Goal: Transaction & Acquisition: Purchase product/service

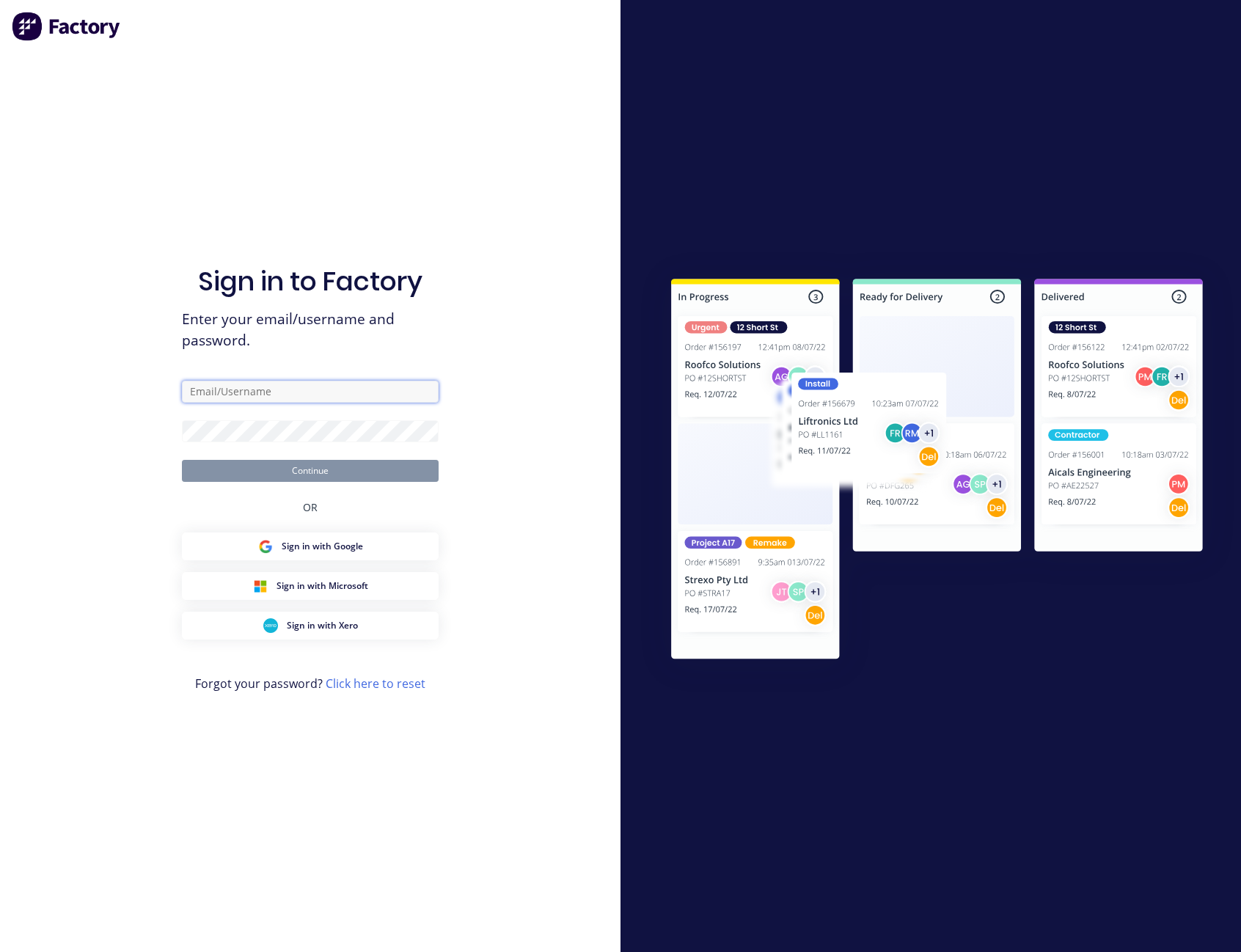
click at [290, 391] on input "text" at bounding box center [311, 391] width 257 height 22
type input "[PERSON_NAME][EMAIL_ADDRESS][PERSON_NAME][DOMAIN_NAME]"
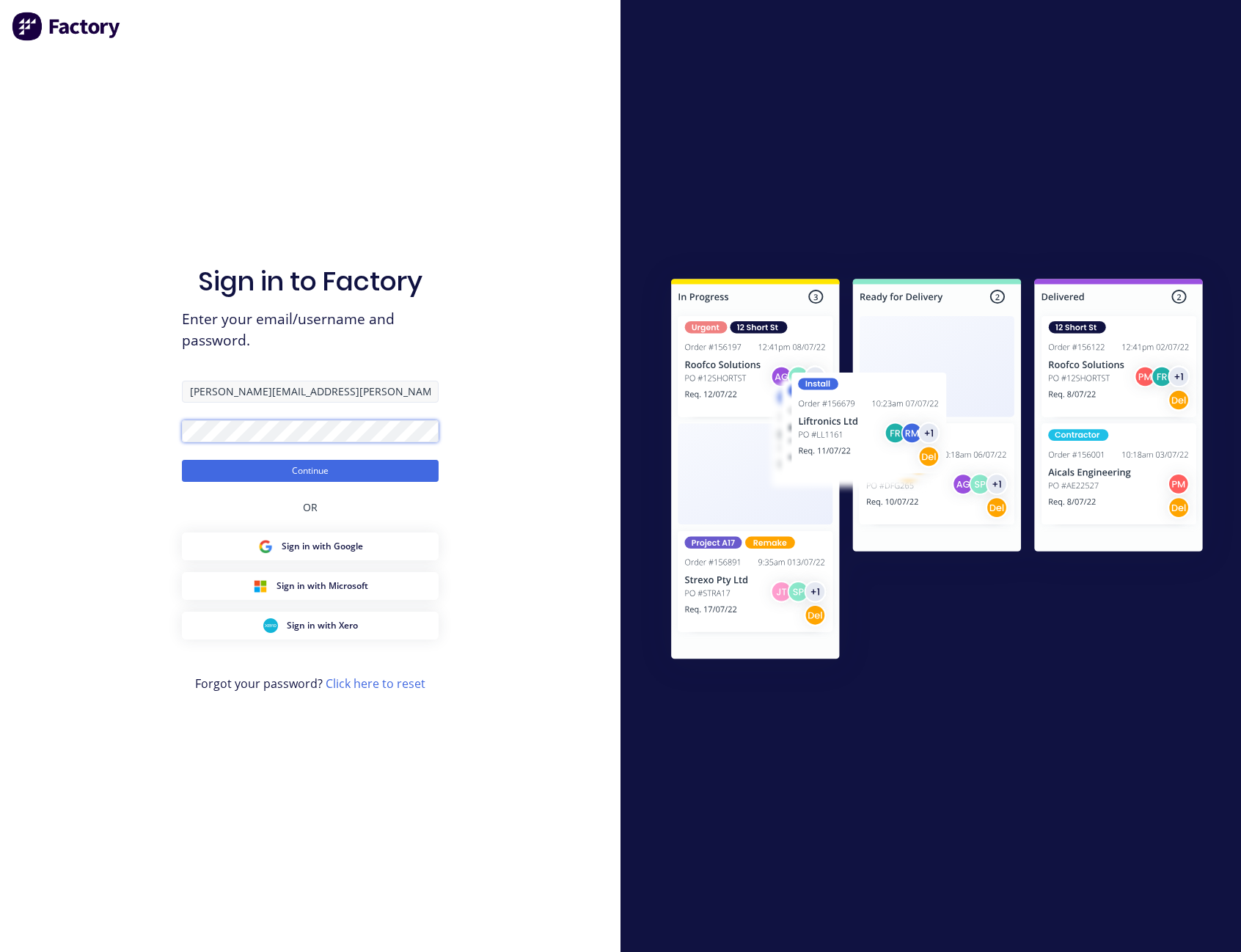
click at [182, 460] on button "Continue" at bounding box center [311, 471] width 257 height 22
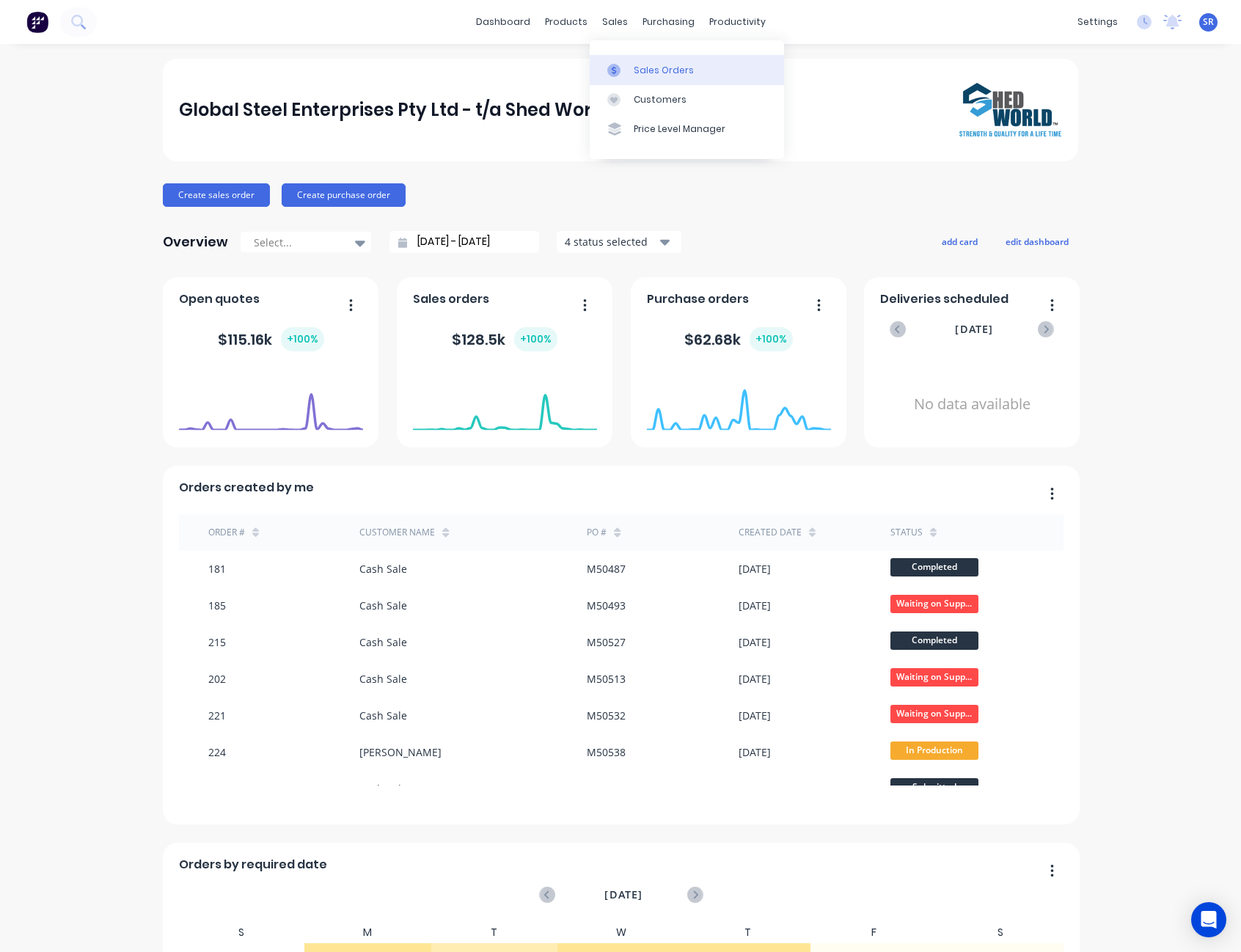
click at [645, 70] on div "Sales Orders" at bounding box center [664, 70] width 60 height 13
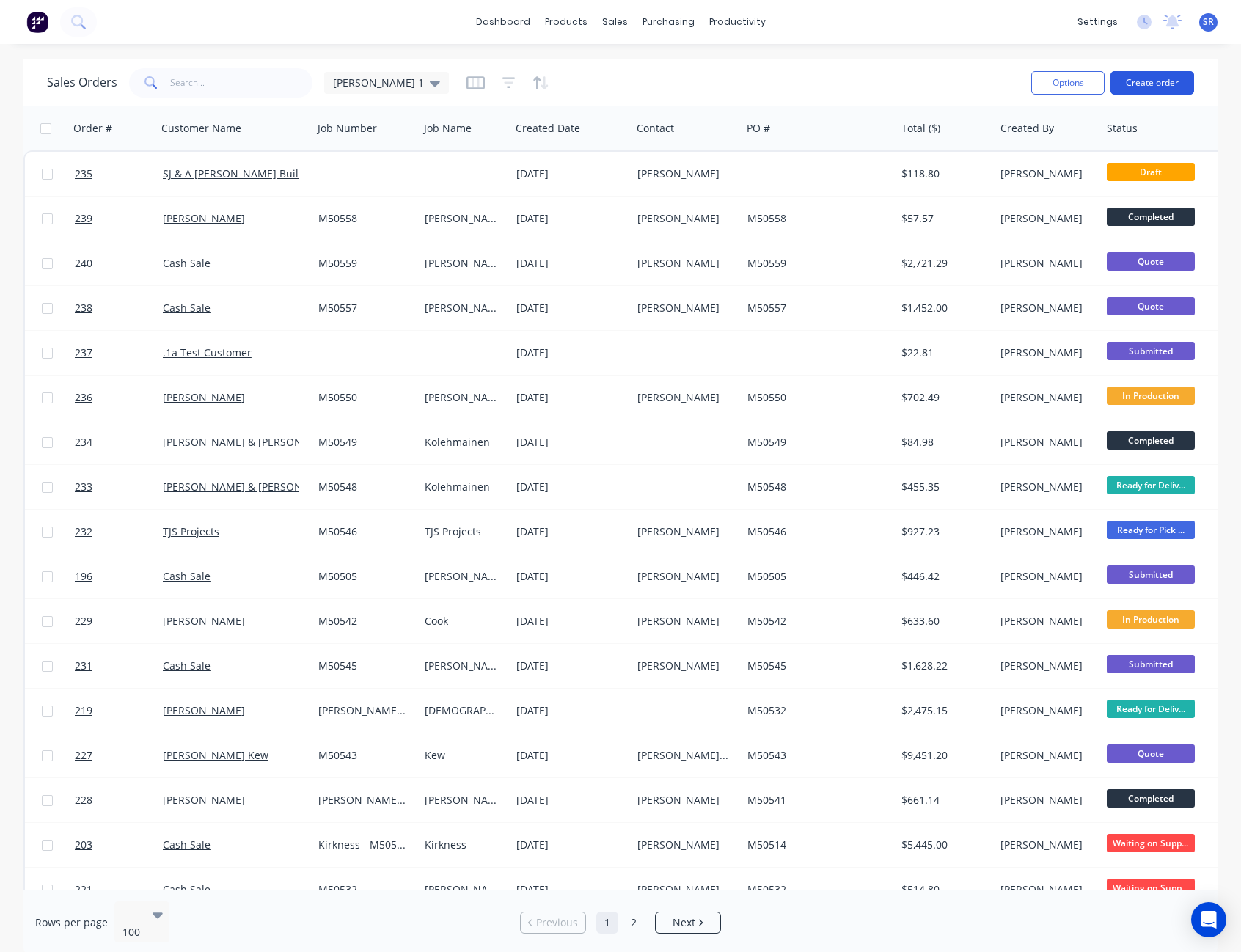
click at [1176, 77] on button "Create order" at bounding box center [1152, 83] width 83 height 24
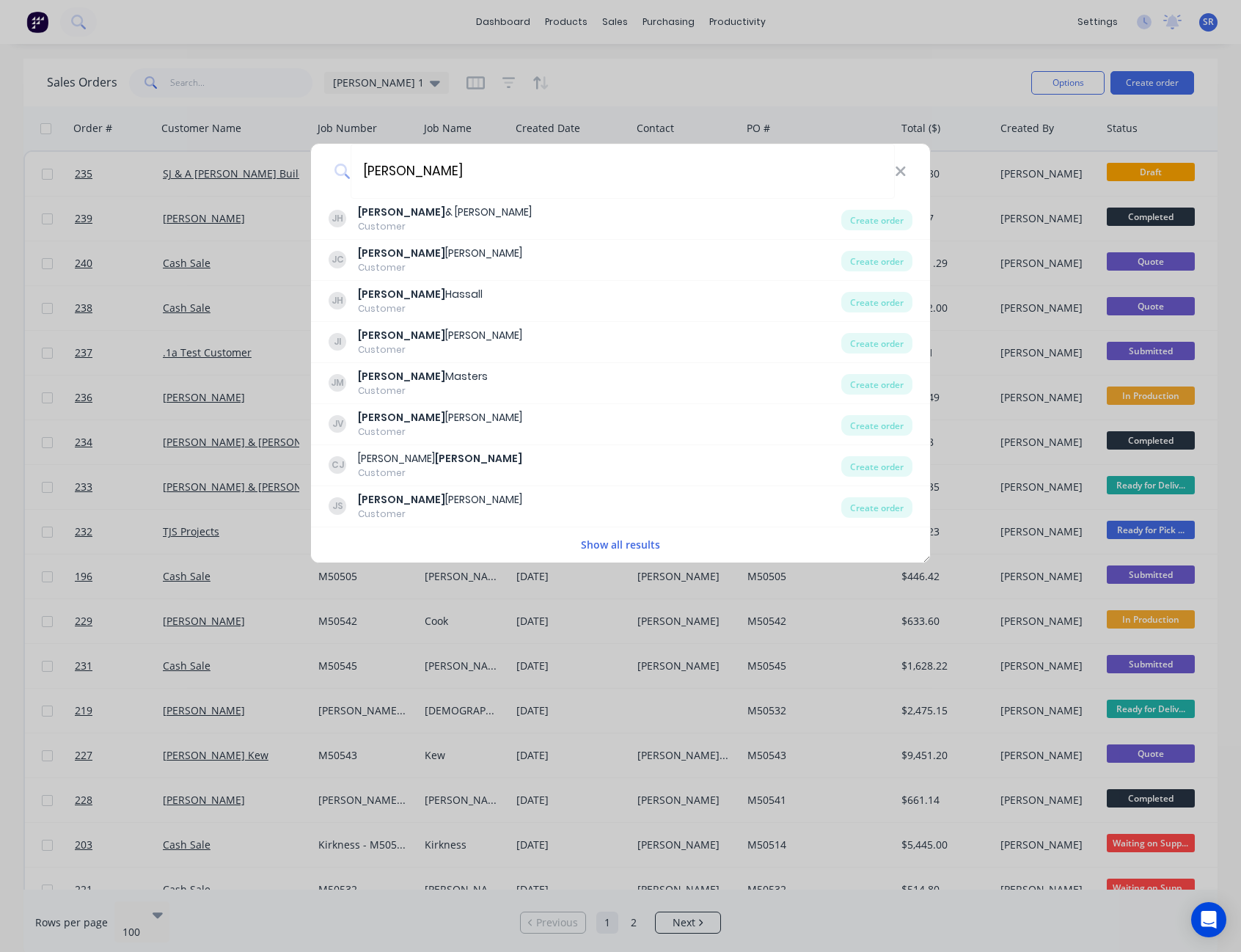
click at [620, 544] on button "Show all results" at bounding box center [620, 544] width 88 height 17
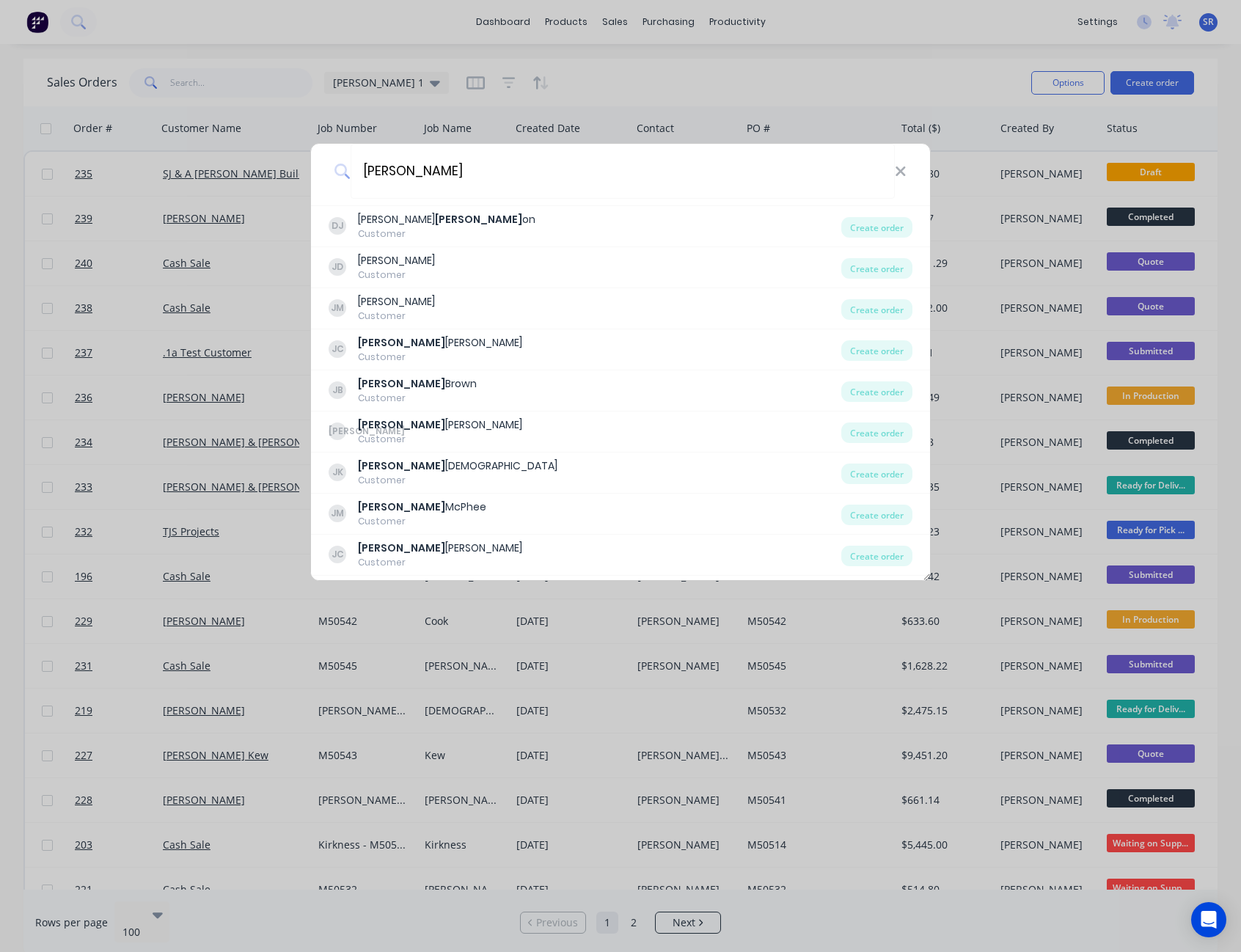
scroll to position [1321, 0]
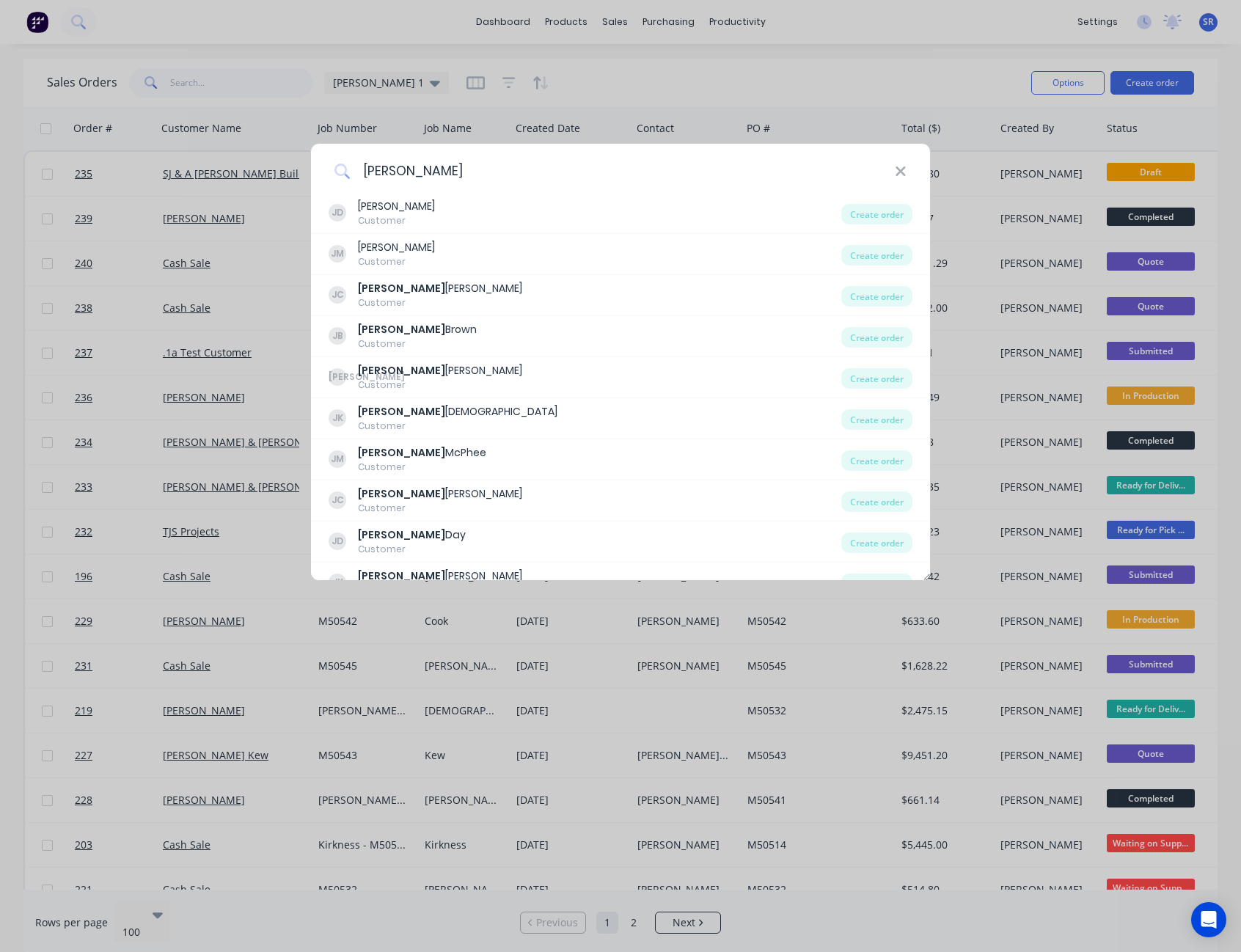
drag, startPoint x: 413, startPoint y: 174, endPoint x: 348, endPoint y: 172, distance: 65.0
click at [348, 172] on div "[PERSON_NAME]" at bounding box center [620, 172] width 620 height 55
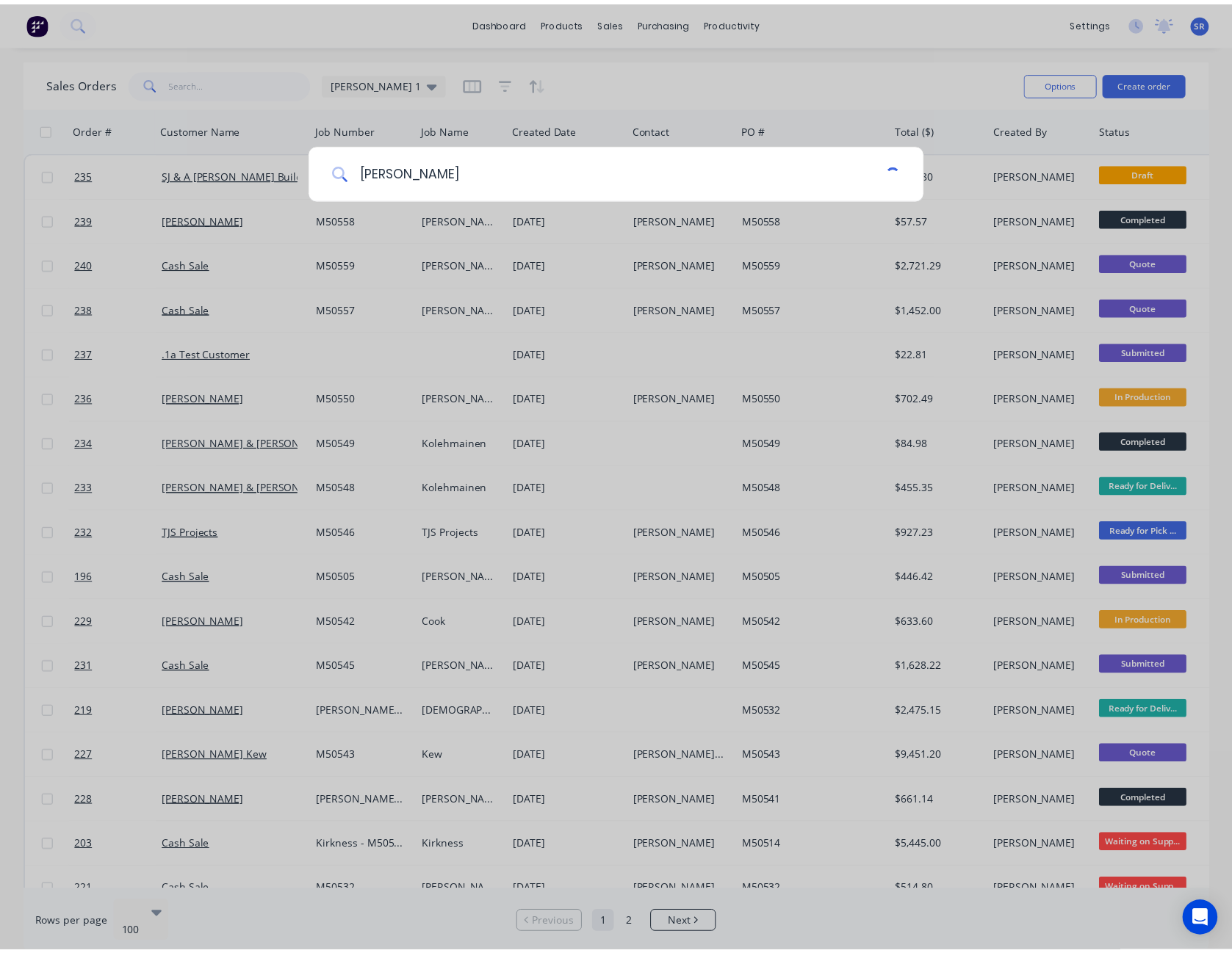
scroll to position [0, 0]
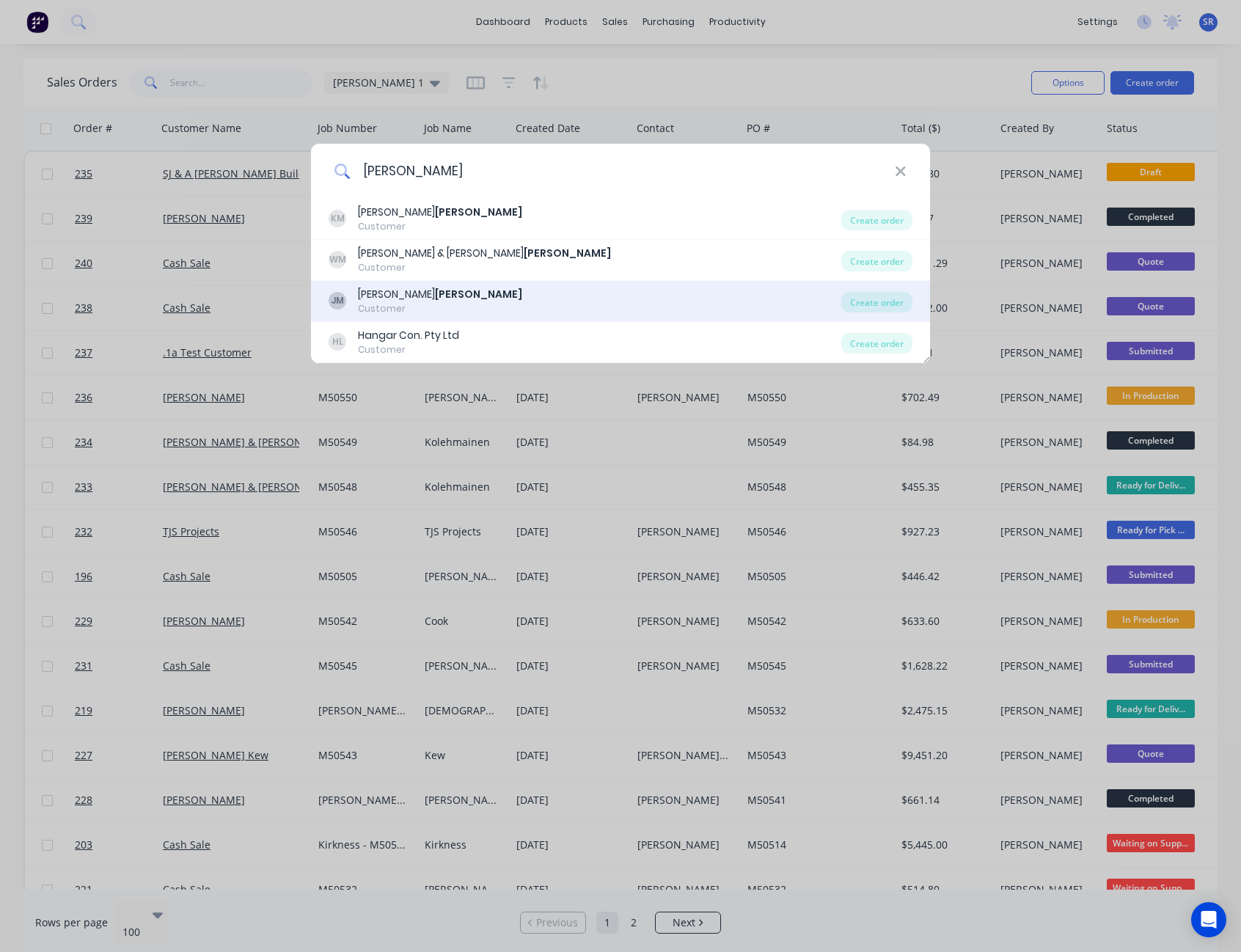
type input "[PERSON_NAME]"
click at [435, 290] on b "[PERSON_NAME]" at bounding box center [478, 294] width 87 height 15
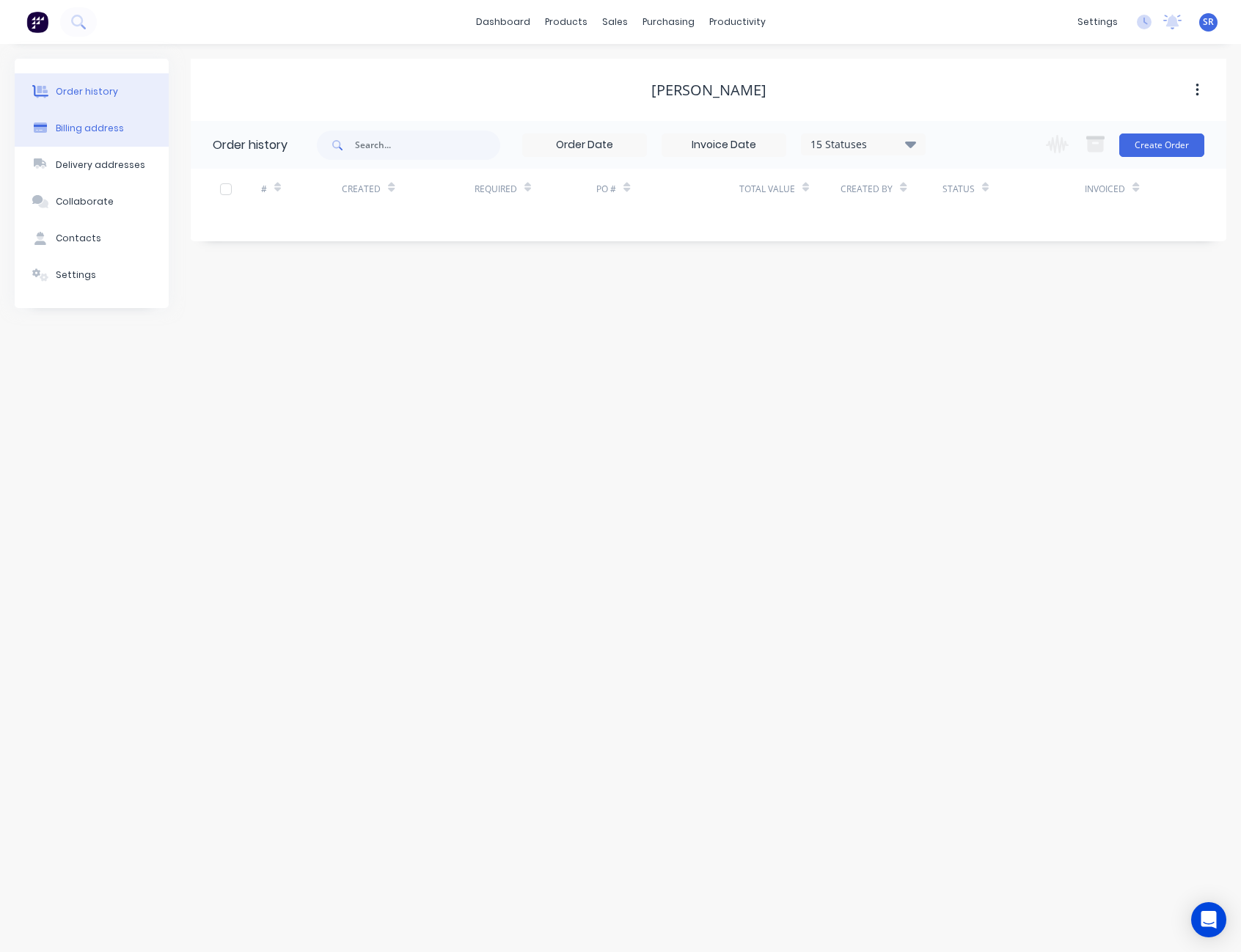
click at [113, 132] on div "Billing address" at bounding box center [90, 127] width 69 height 13
select select "AU"
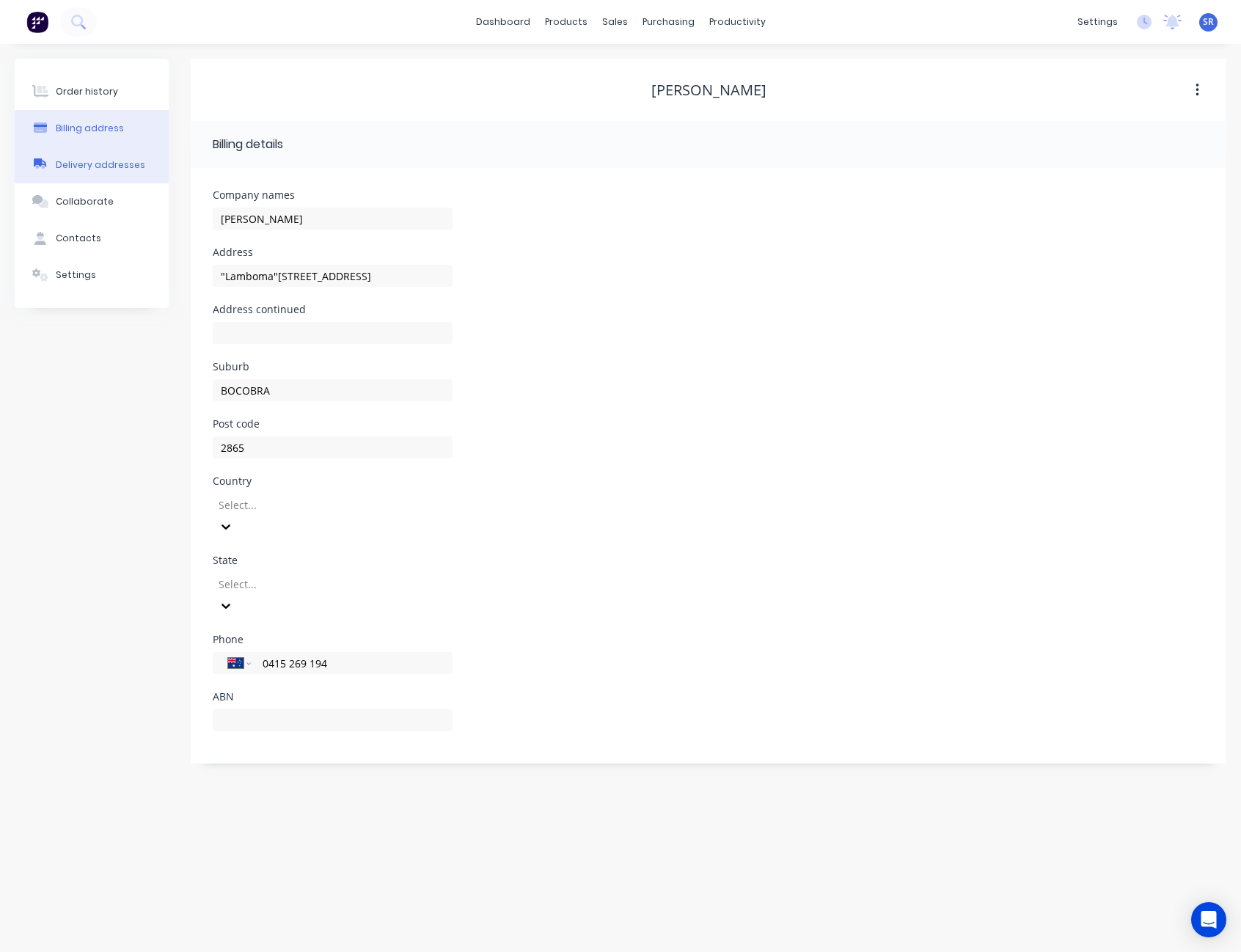
click at [113, 173] on button "Delivery addresses" at bounding box center [91, 165] width 154 height 36
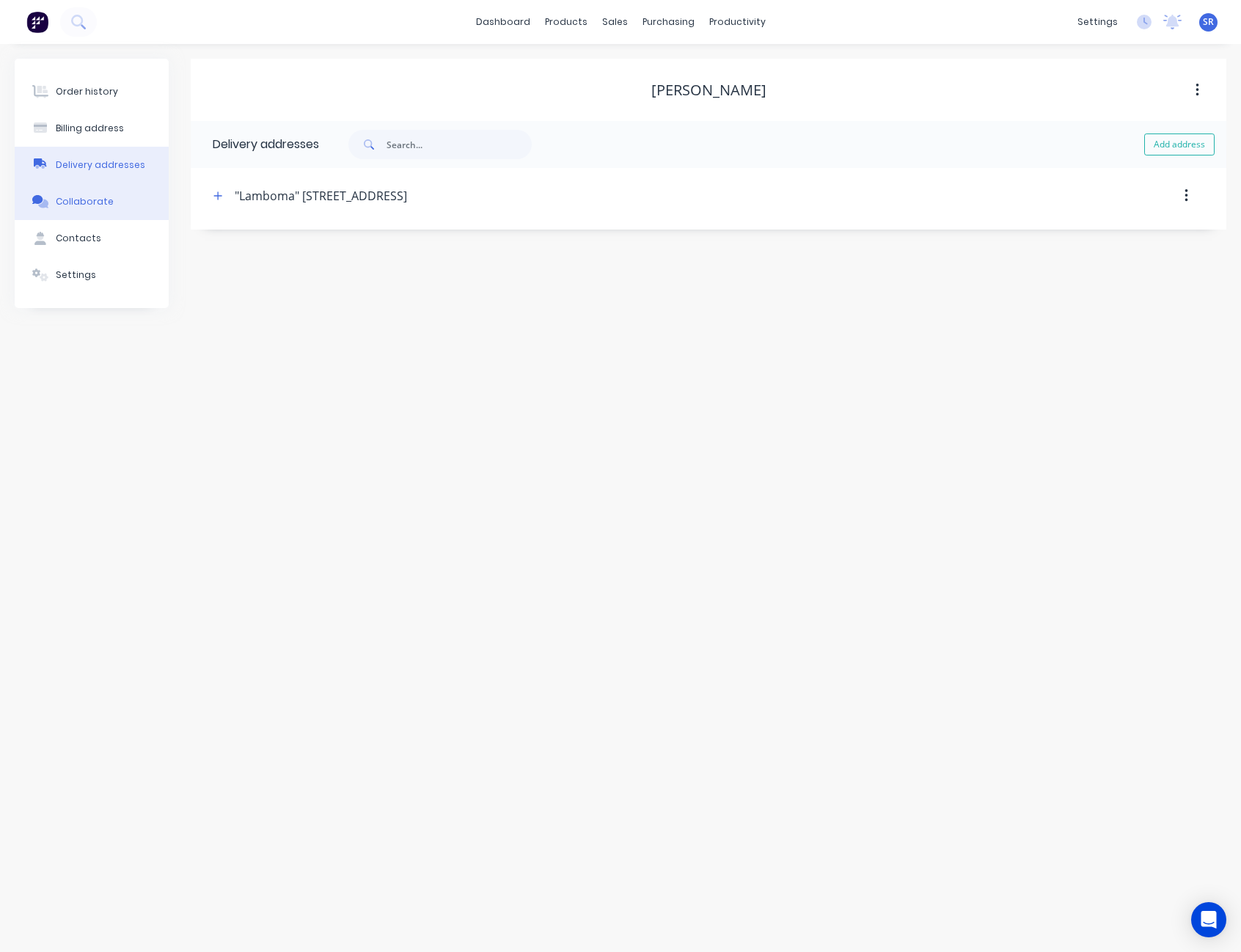
click at [90, 212] on button "Collaborate" at bounding box center [91, 201] width 154 height 36
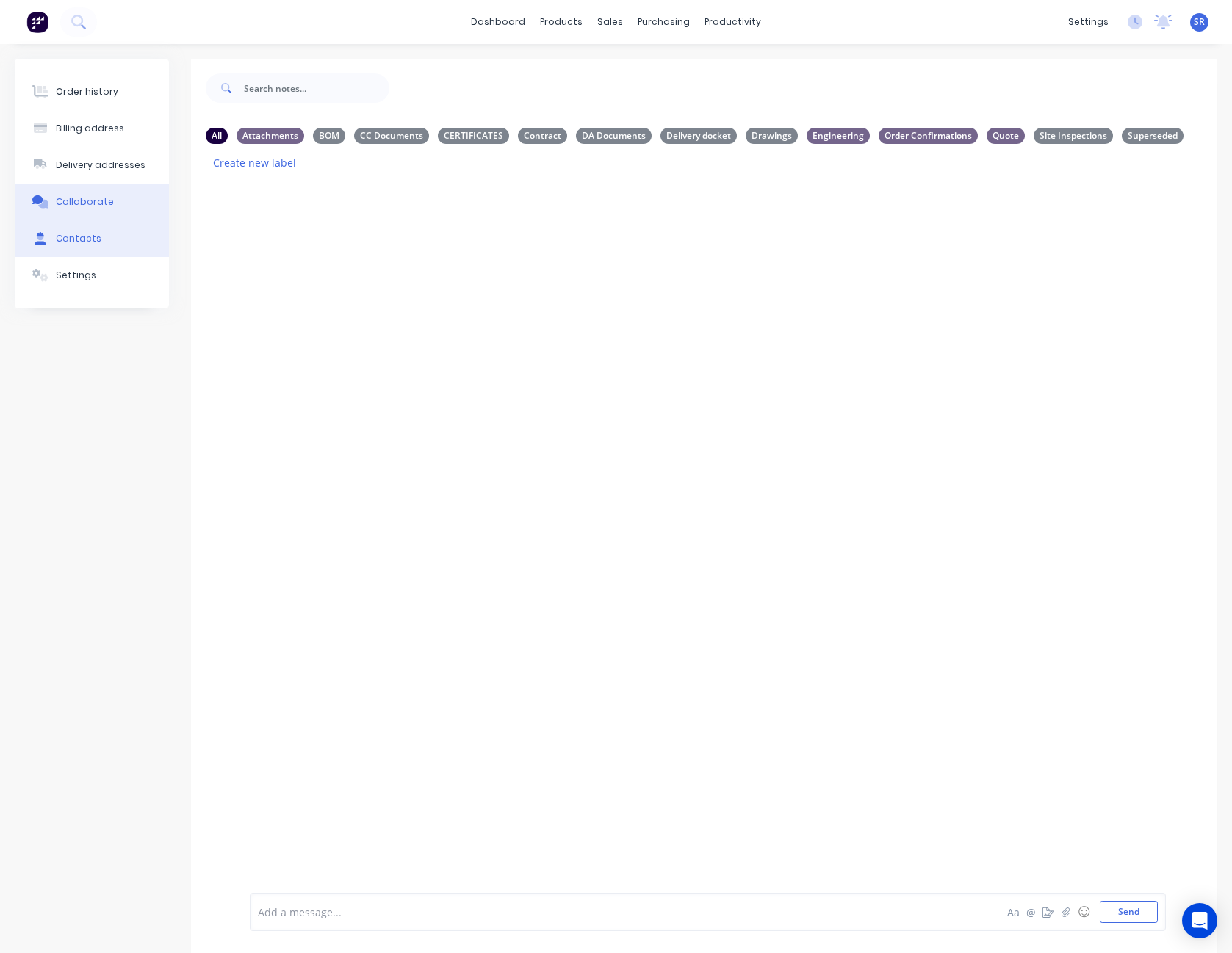
click at [83, 238] on div "Contacts" at bounding box center [79, 238] width 45 height 13
select select "AU"
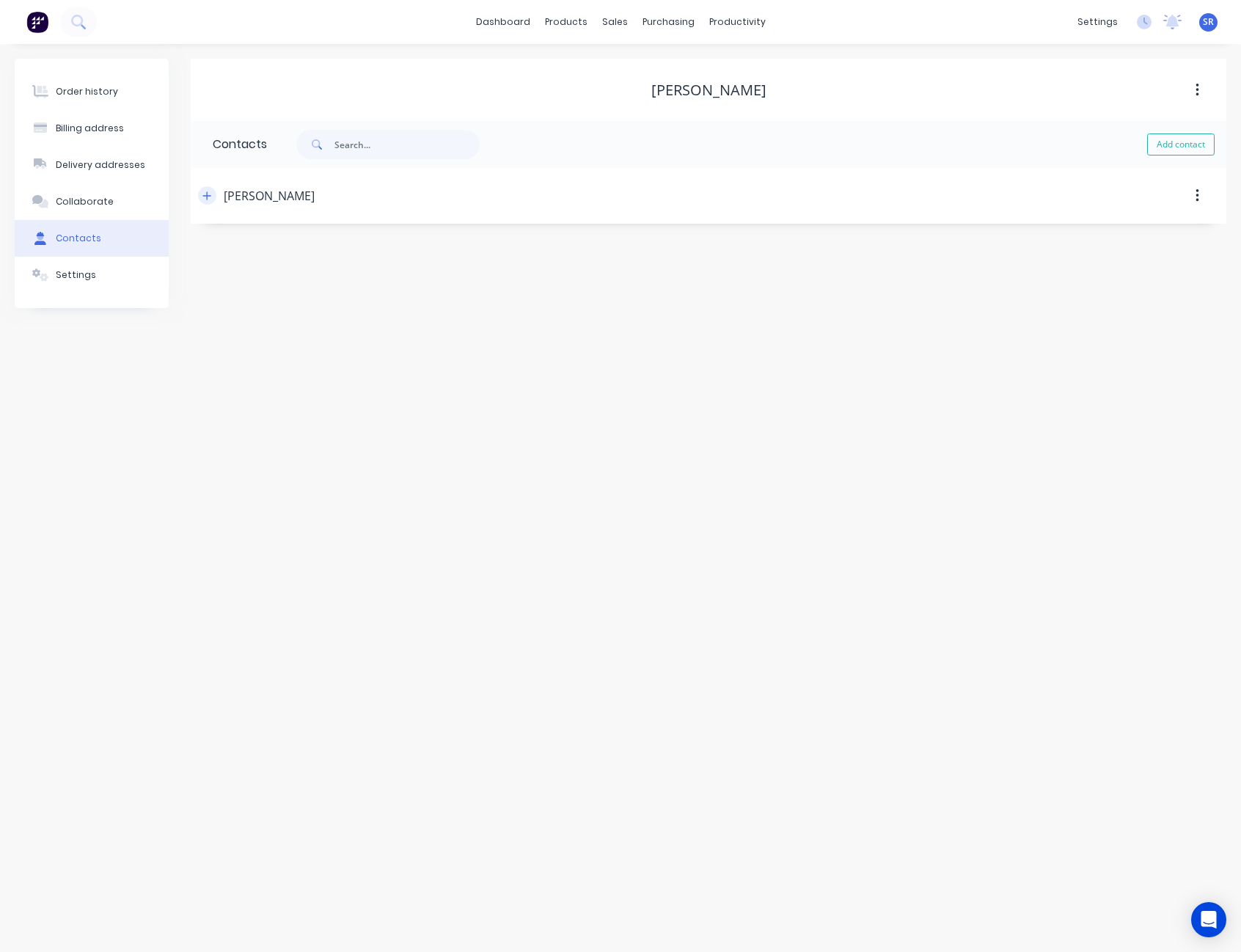
click at [203, 195] on icon "button" at bounding box center [207, 196] width 9 height 10
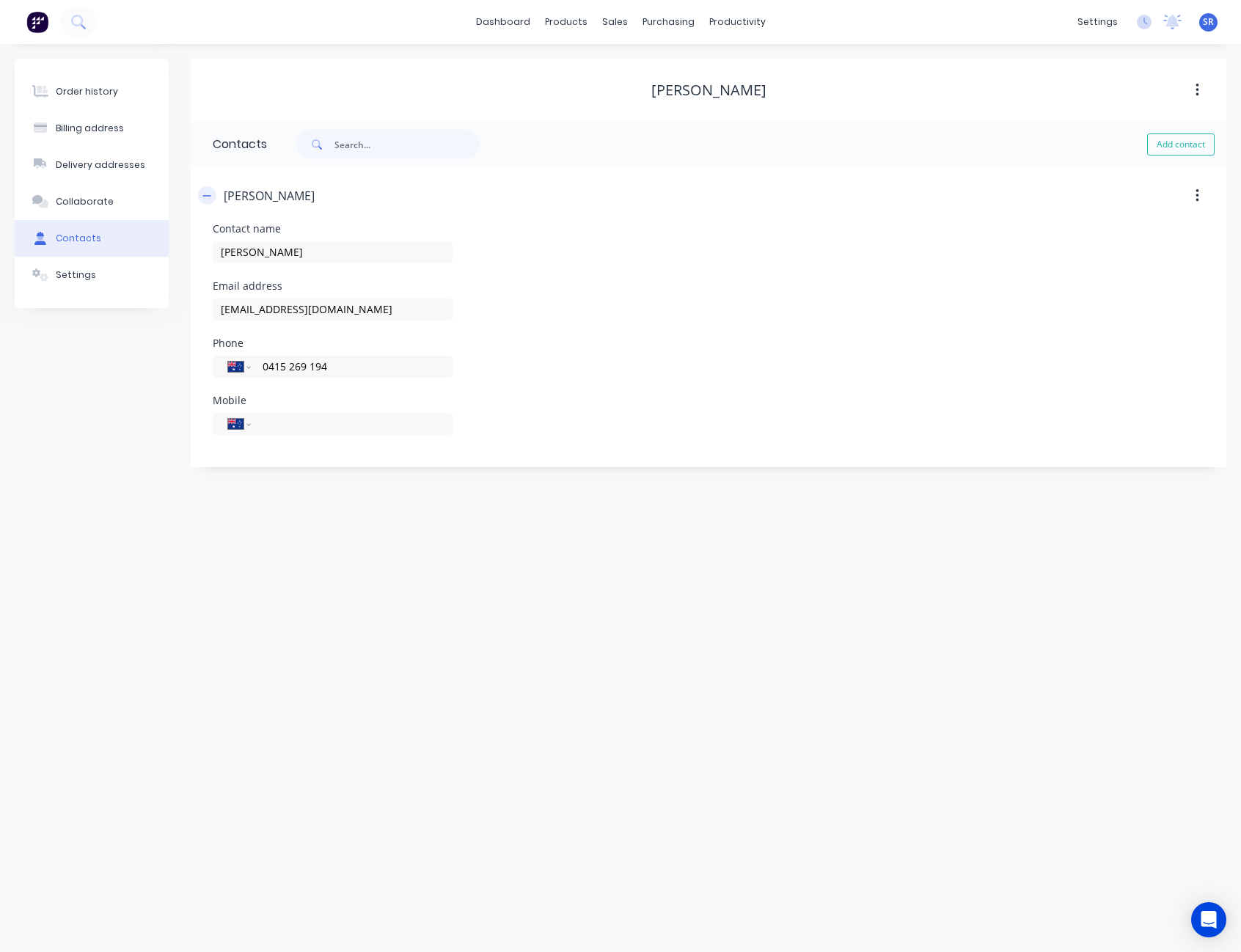
click at [203, 195] on icon "button" at bounding box center [207, 196] width 9 height 10
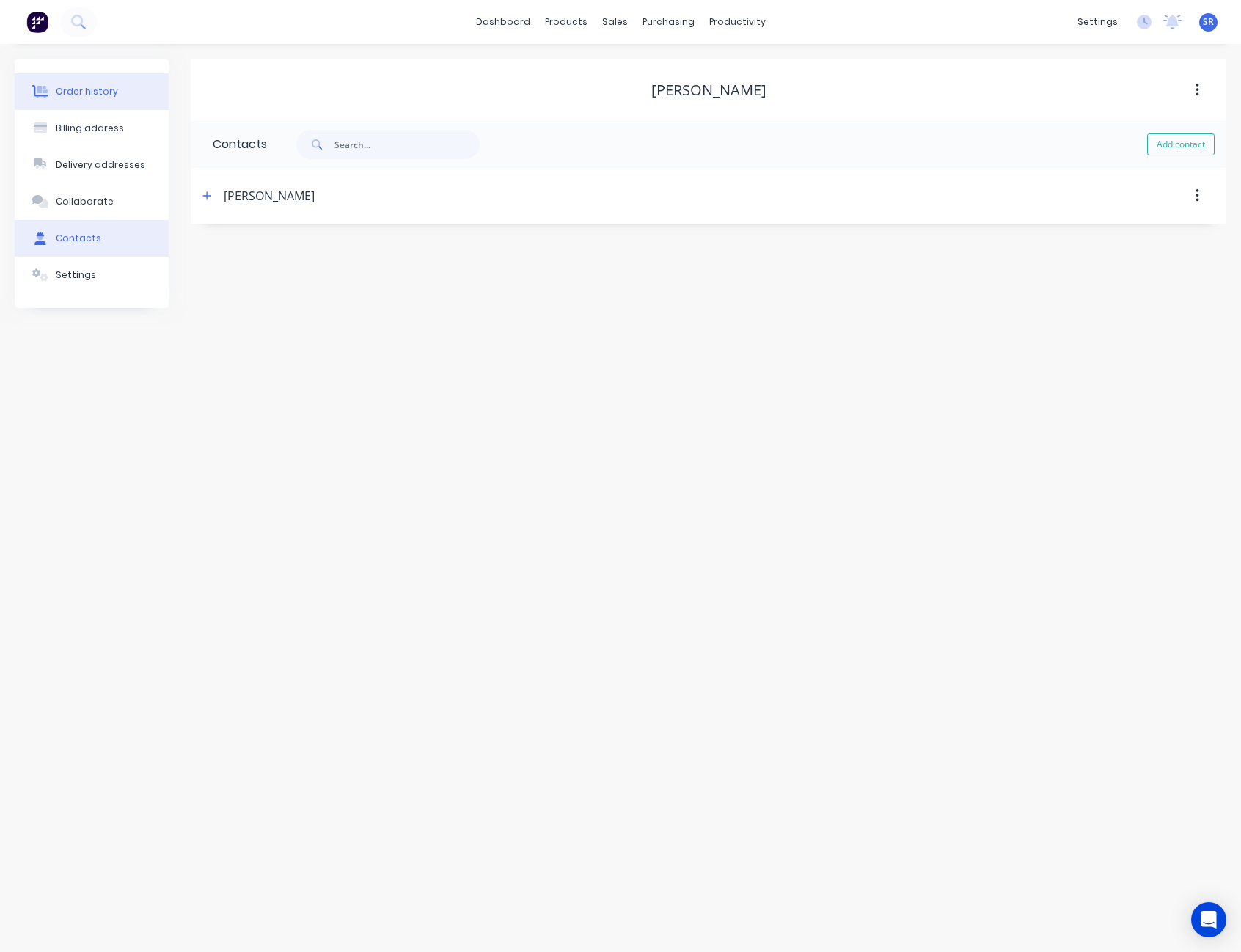
click at [89, 95] on div "Order history" at bounding box center [87, 91] width 63 height 13
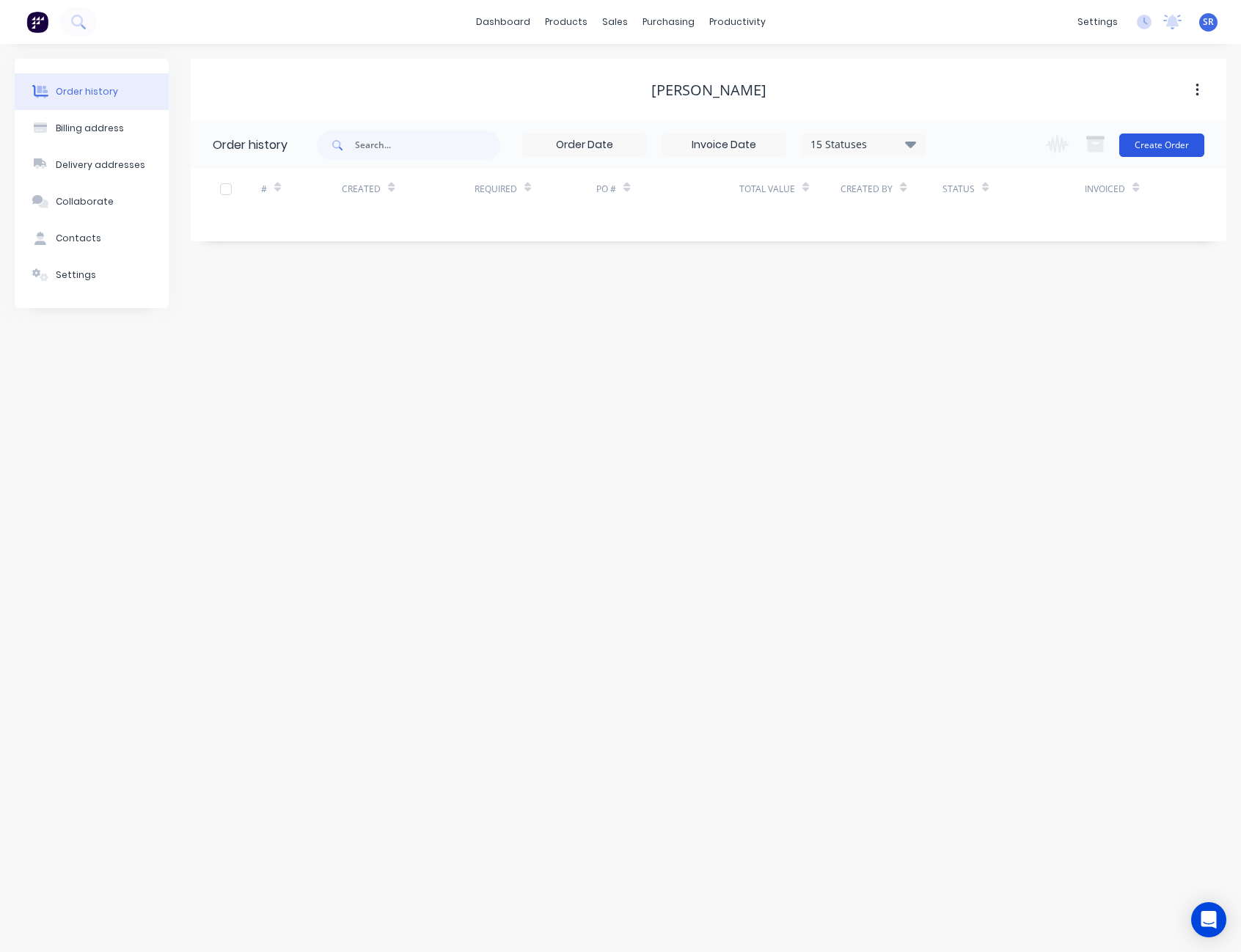
click at [1153, 152] on button "Create Order" at bounding box center [1162, 145] width 85 height 24
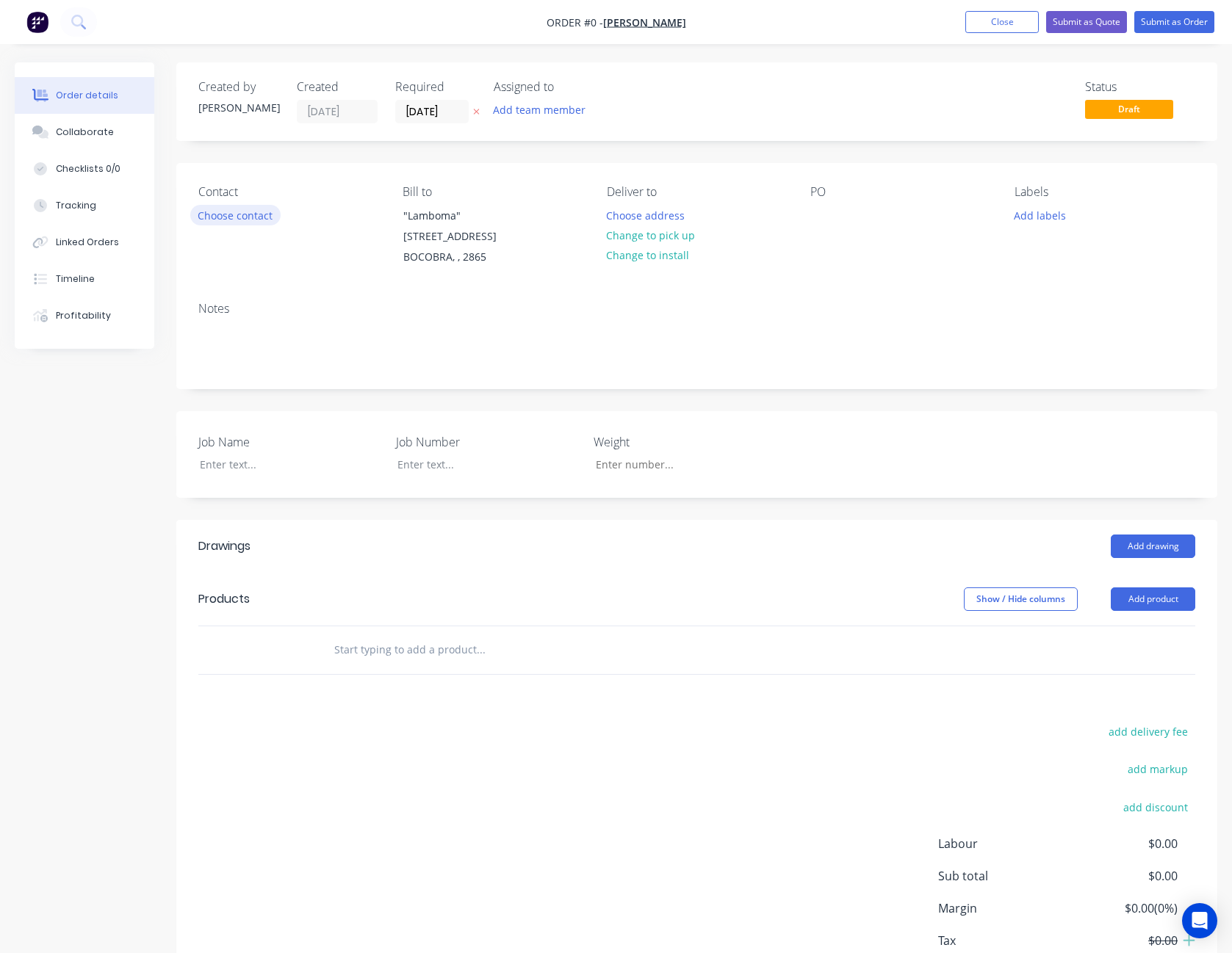
click at [250, 216] on button "Choose contact" at bounding box center [236, 215] width 90 height 20
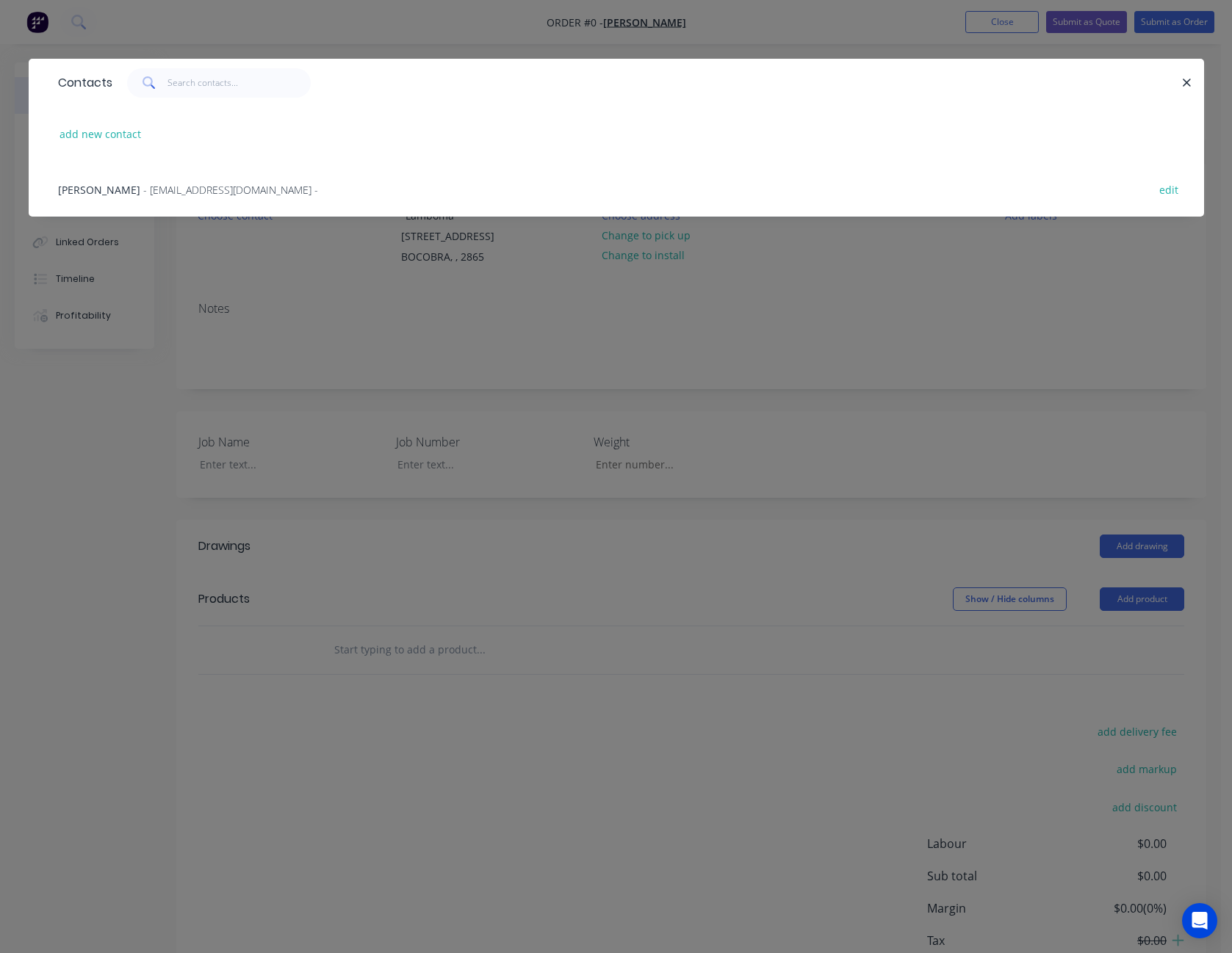
click at [152, 192] on span "- [EMAIL_ADDRESS][DOMAIN_NAME] -" at bounding box center [231, 189] width 175 height 14
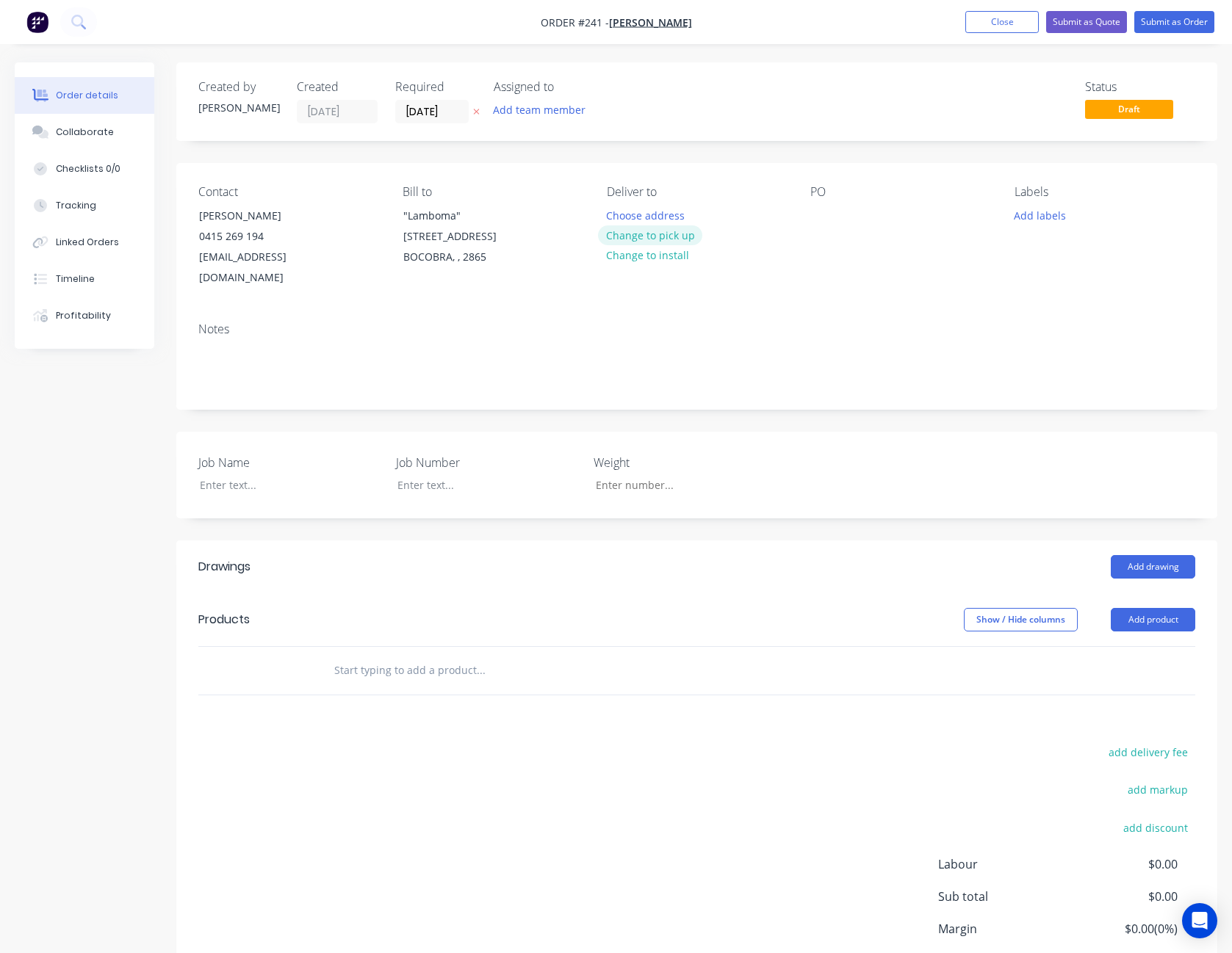
click at [656, 238] on button "Change to pick up" at bounding box center [650, 236] width 104 height 20
click at [828, 213] on div at bounding box center [822, 216] width 24 height 22
click at [232, 475] on div "Job Name" at bounding box center [290, 474] width 184 height 42
click at [223, 474] on div at bounding box center [280, 485] width 184 height 22
click at [1156, 609] on button "Add product" at bounding box center [1153, 620] width 84 height 24
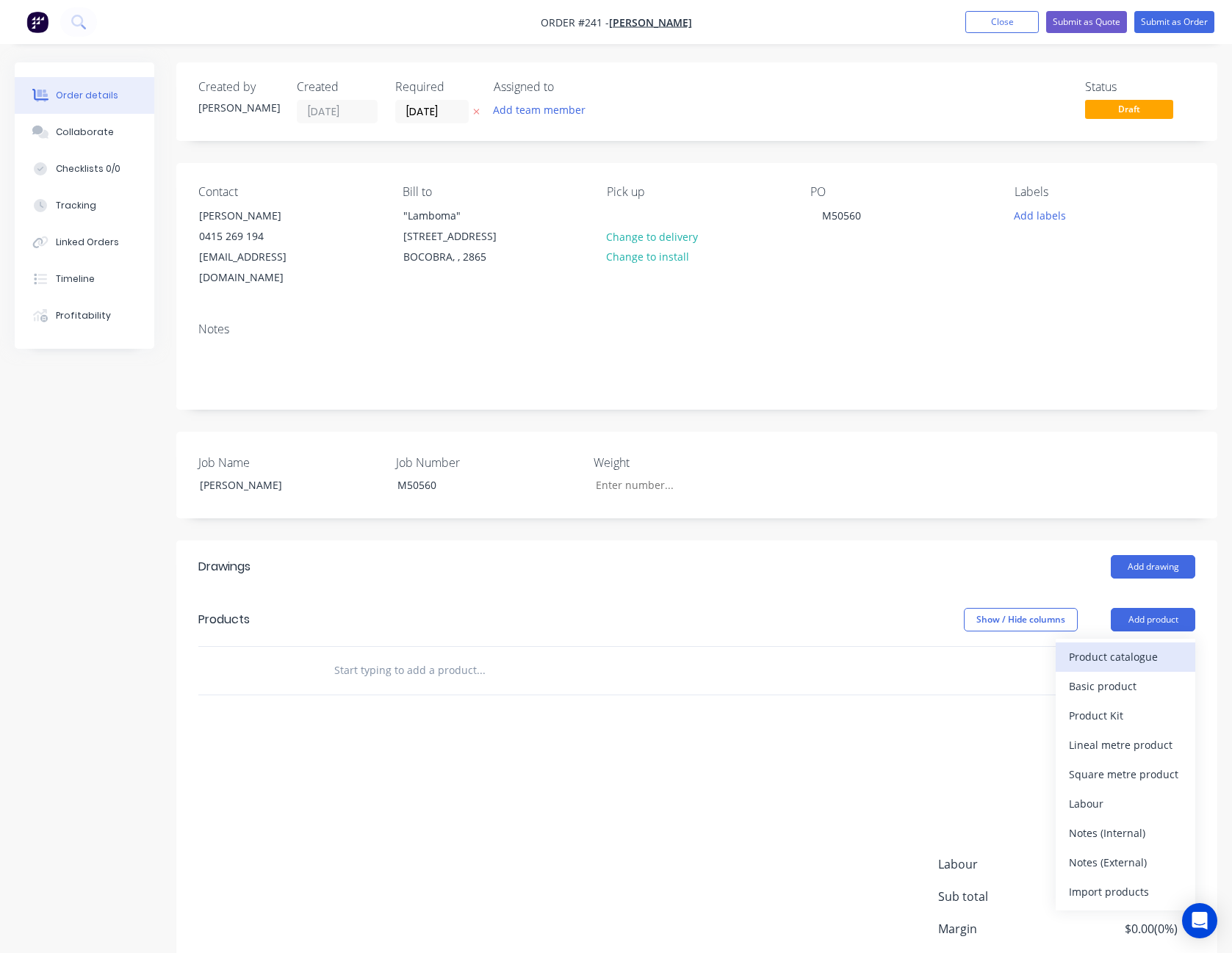
click at [1131, 647] on div "Product catalogue" at bounding box center [1125, 658] width 113 height 22
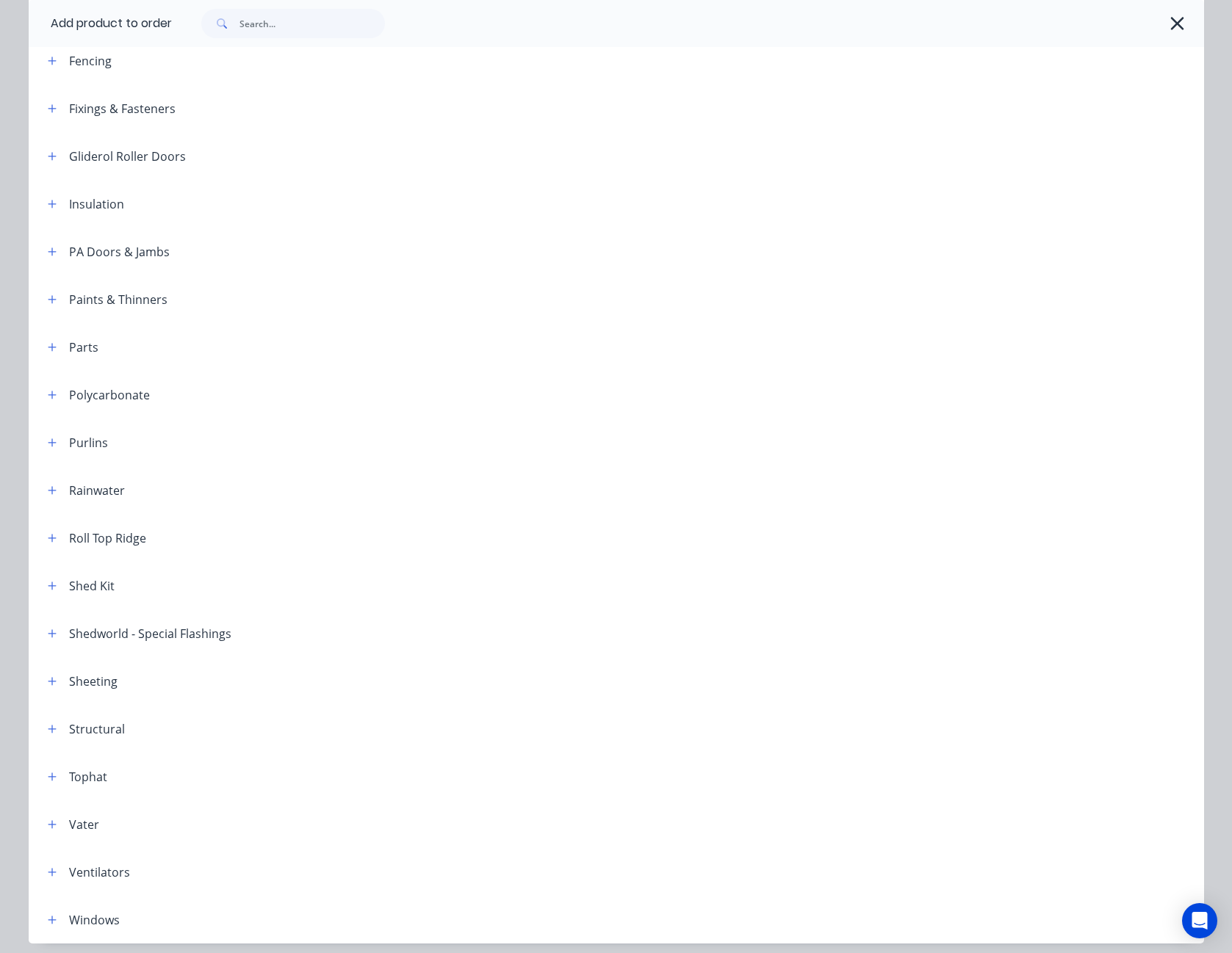
scroll to position [561, 0]
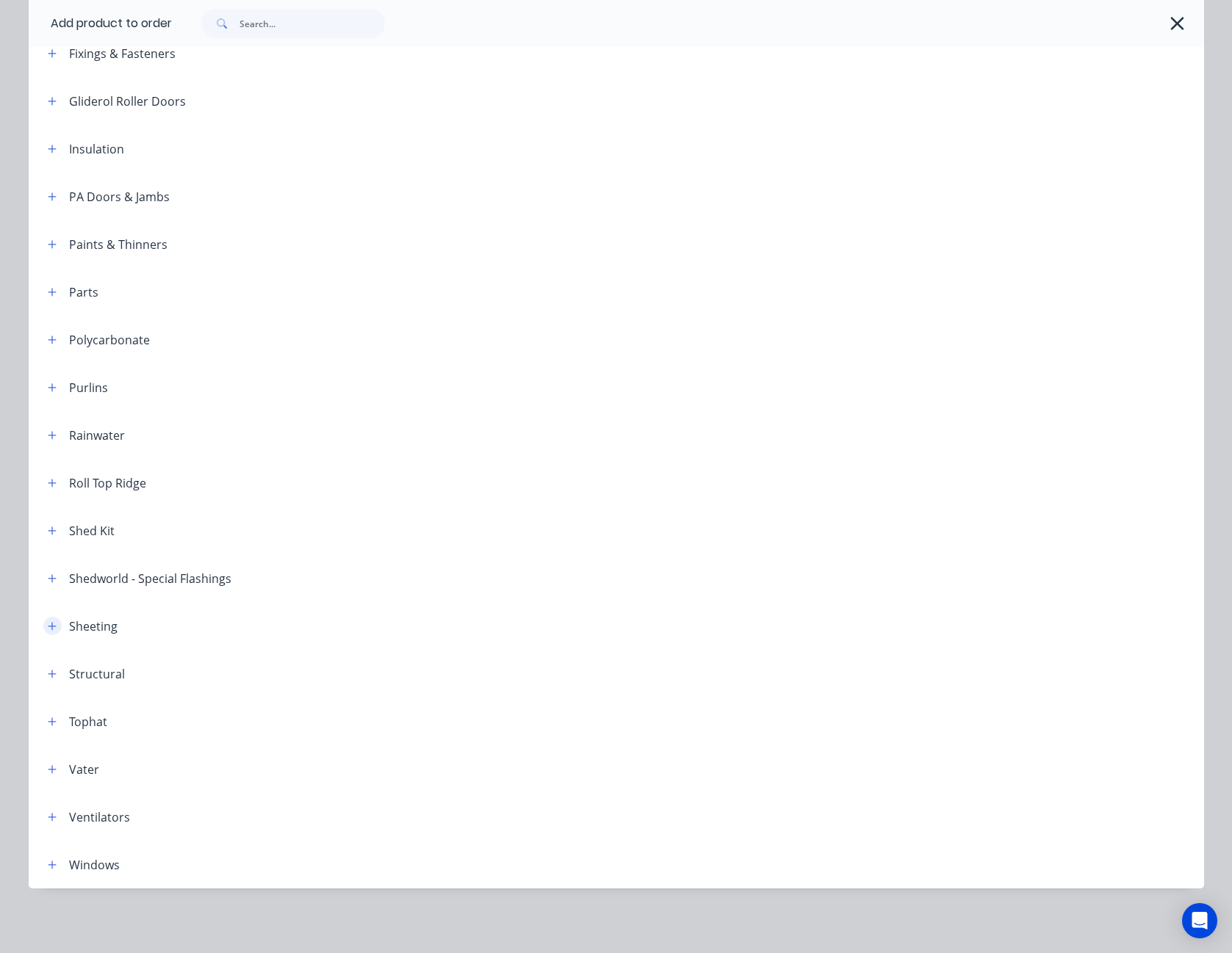
click at [48, 626] on icon "button" at bounding box center [52, 626] width 8 height 8
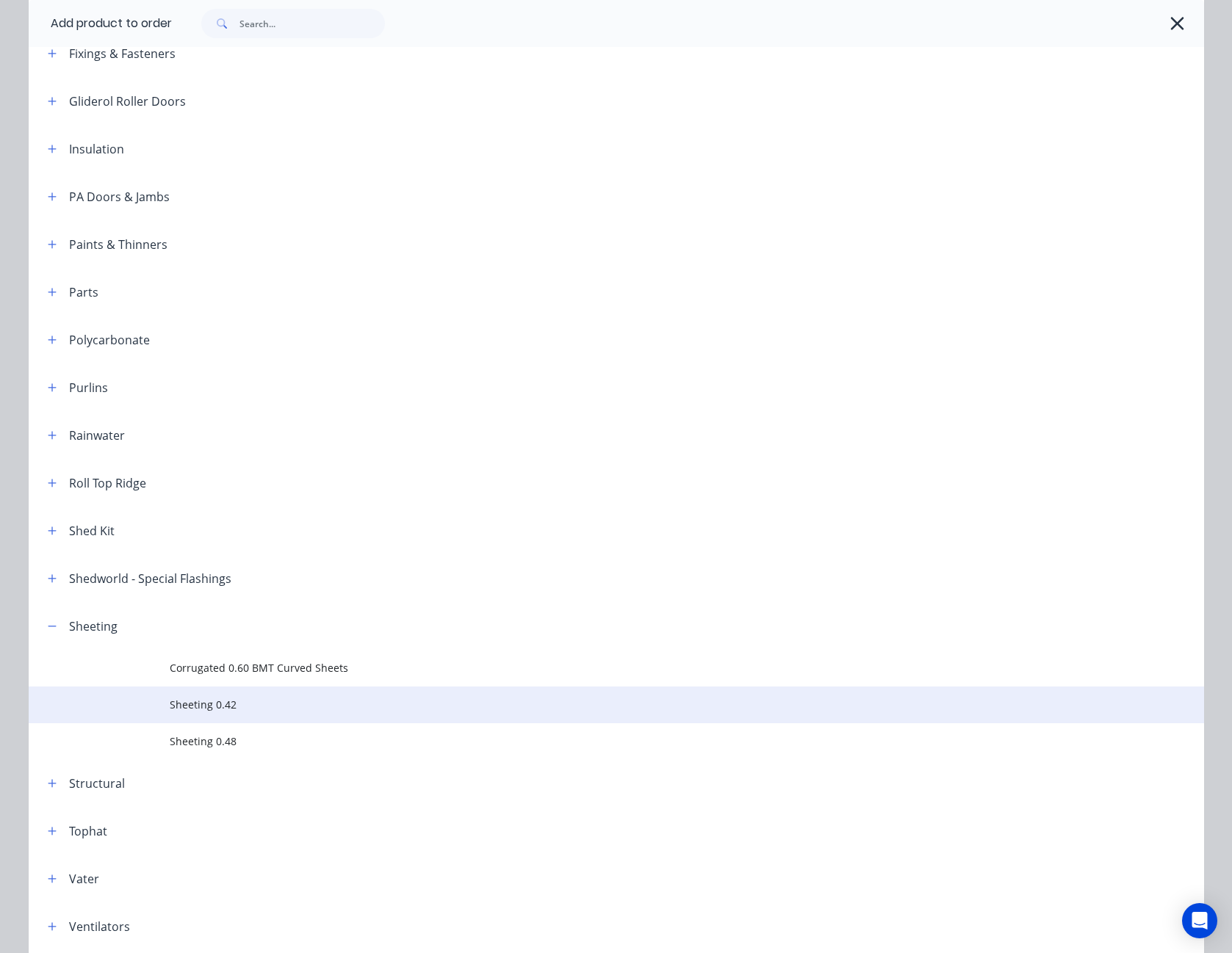
click at [183, 699] on span "Sheeting 0.42" at bounding box center [583, 705] width 828 height 16
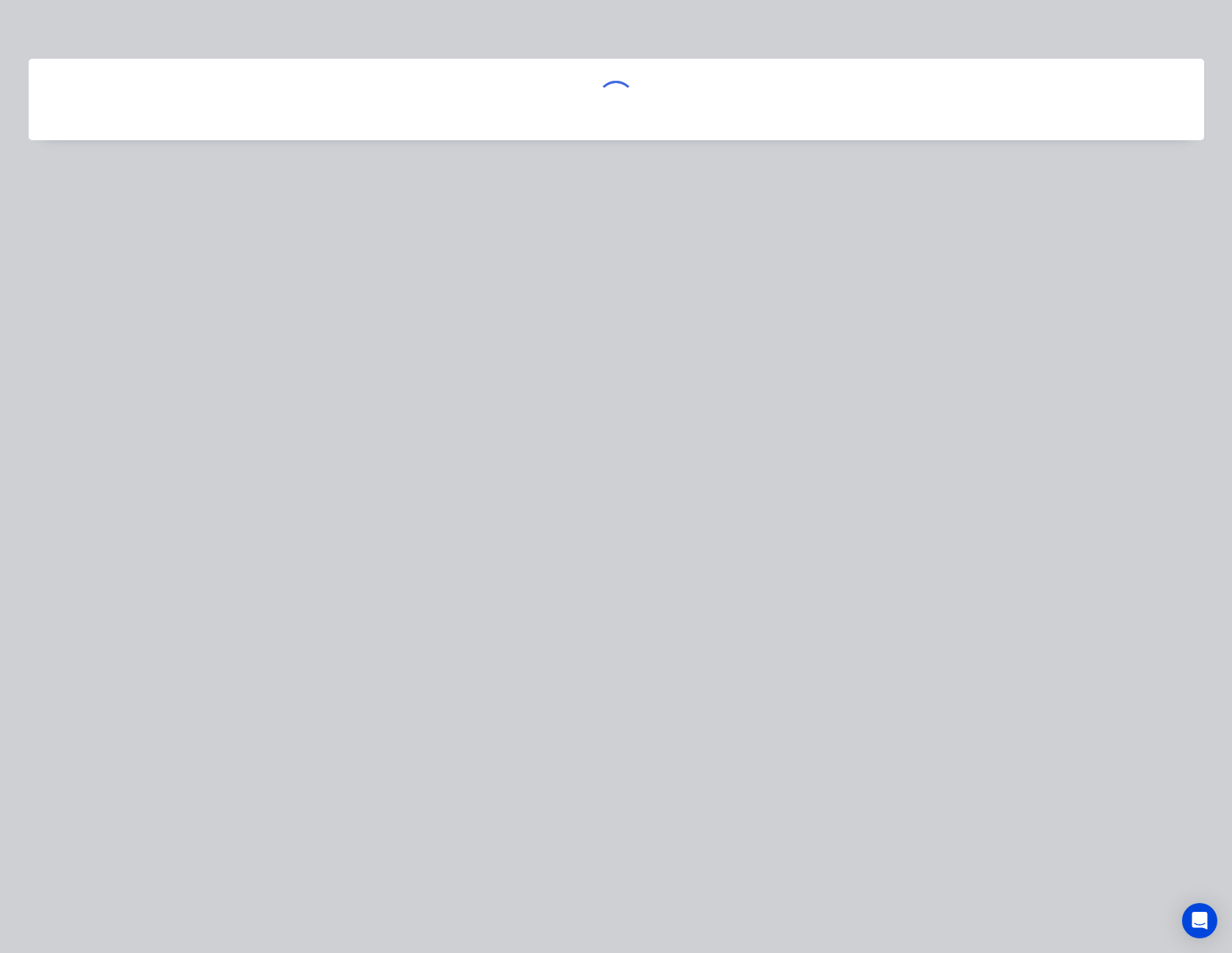
scroll to position [0, 0]
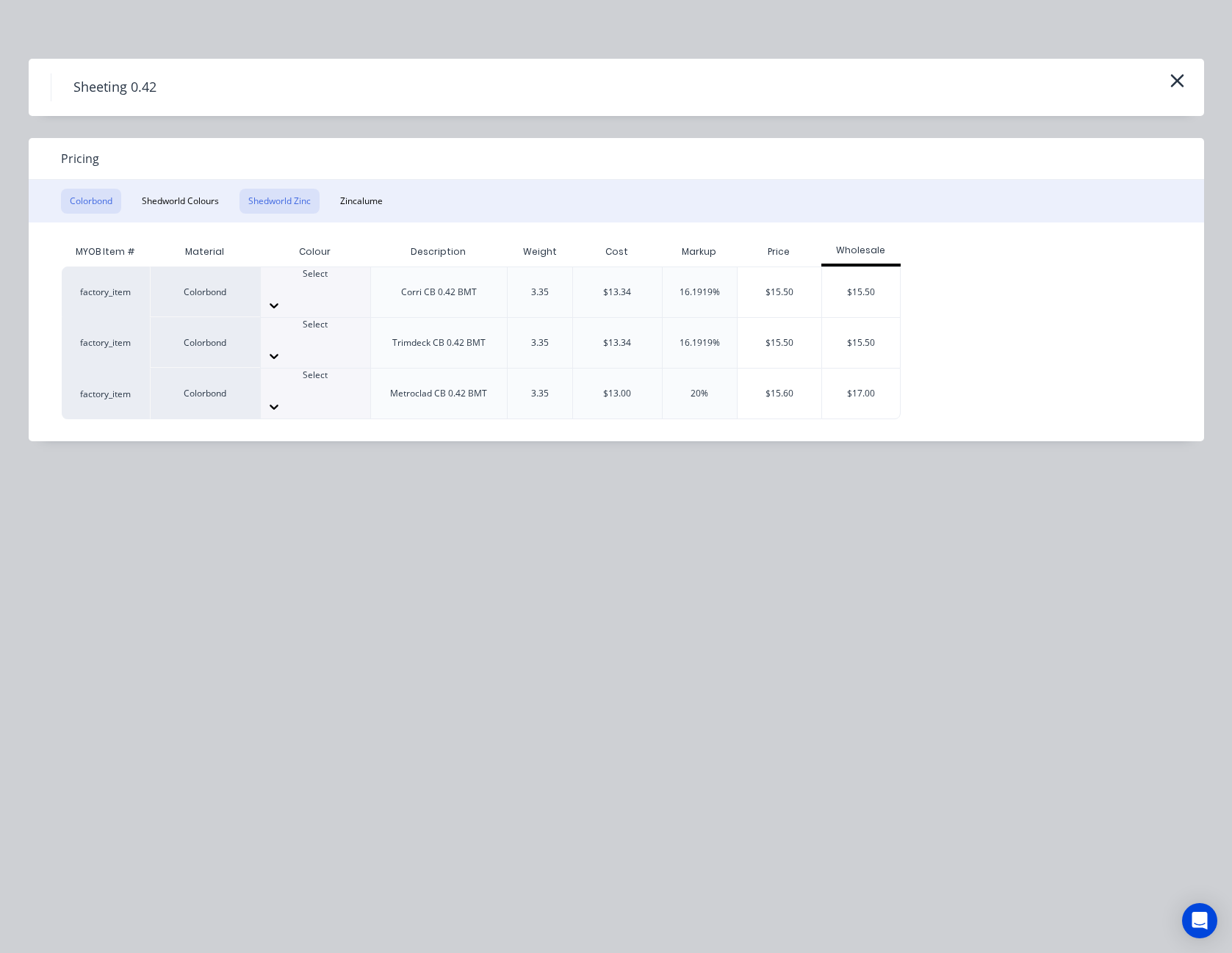
click at [268, 201] on button "Shedworld Zinc" at bounding box center [280, 200] width 80 height 25
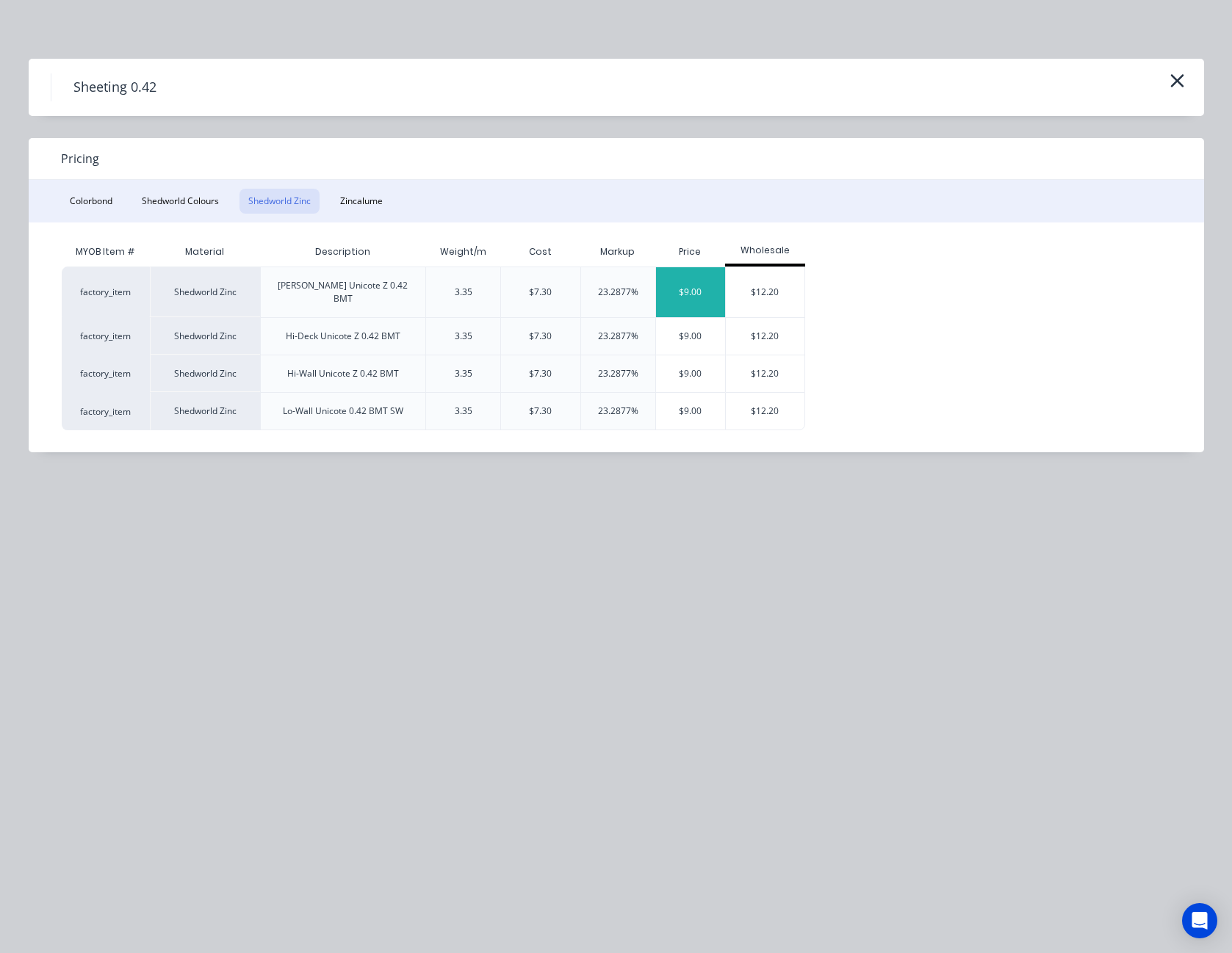
click at [671, 282] on div "$9.00" at bounding box center [690, 291] width 70 height 50
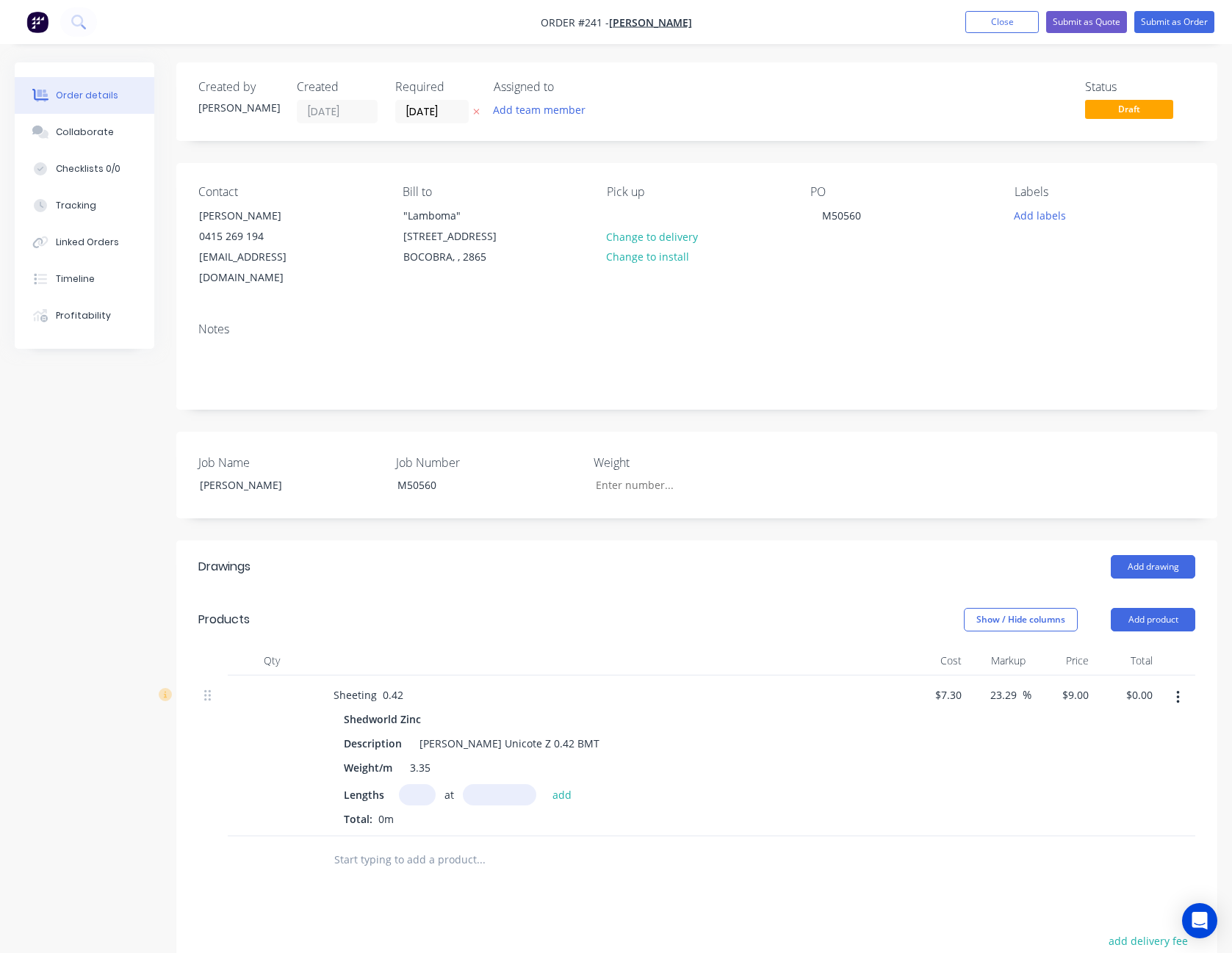
click at [429, 784] on input "text" at bounding box center [416, 795] width 36 height 22
type input "26"
type input "5600"
click at [545, 784] on button "add" at bounding box center [562, 794] width 34 height 20
type input "$1,310.40"
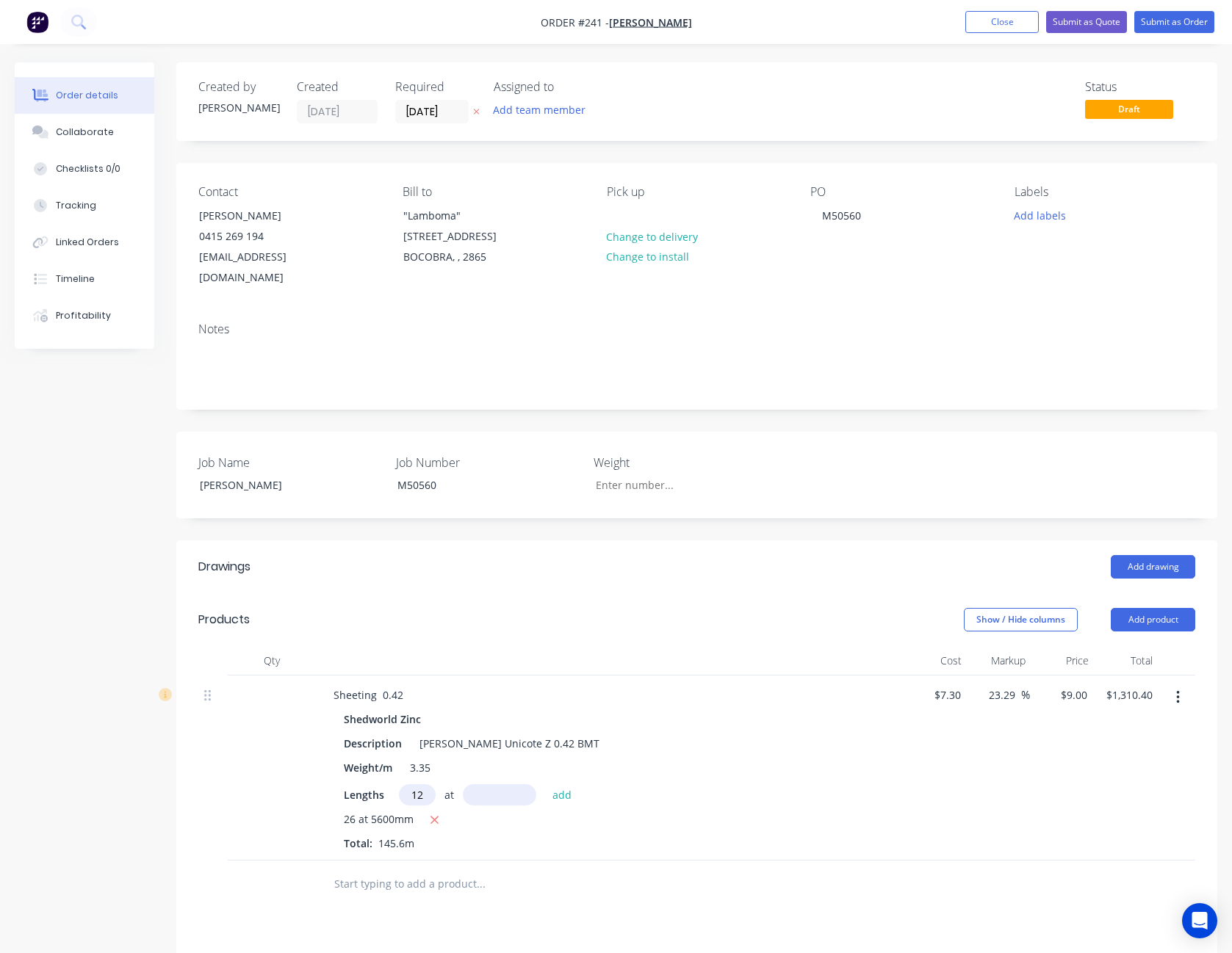
type input "12"
type input "6300"
click at [545, 784] on button "add" at bounding box center [562, 794] width 34 height 20
type input "$1,990.80"
click at [1078, 684] on input "9" at bounding box center [1084, 695] width 17 height 22
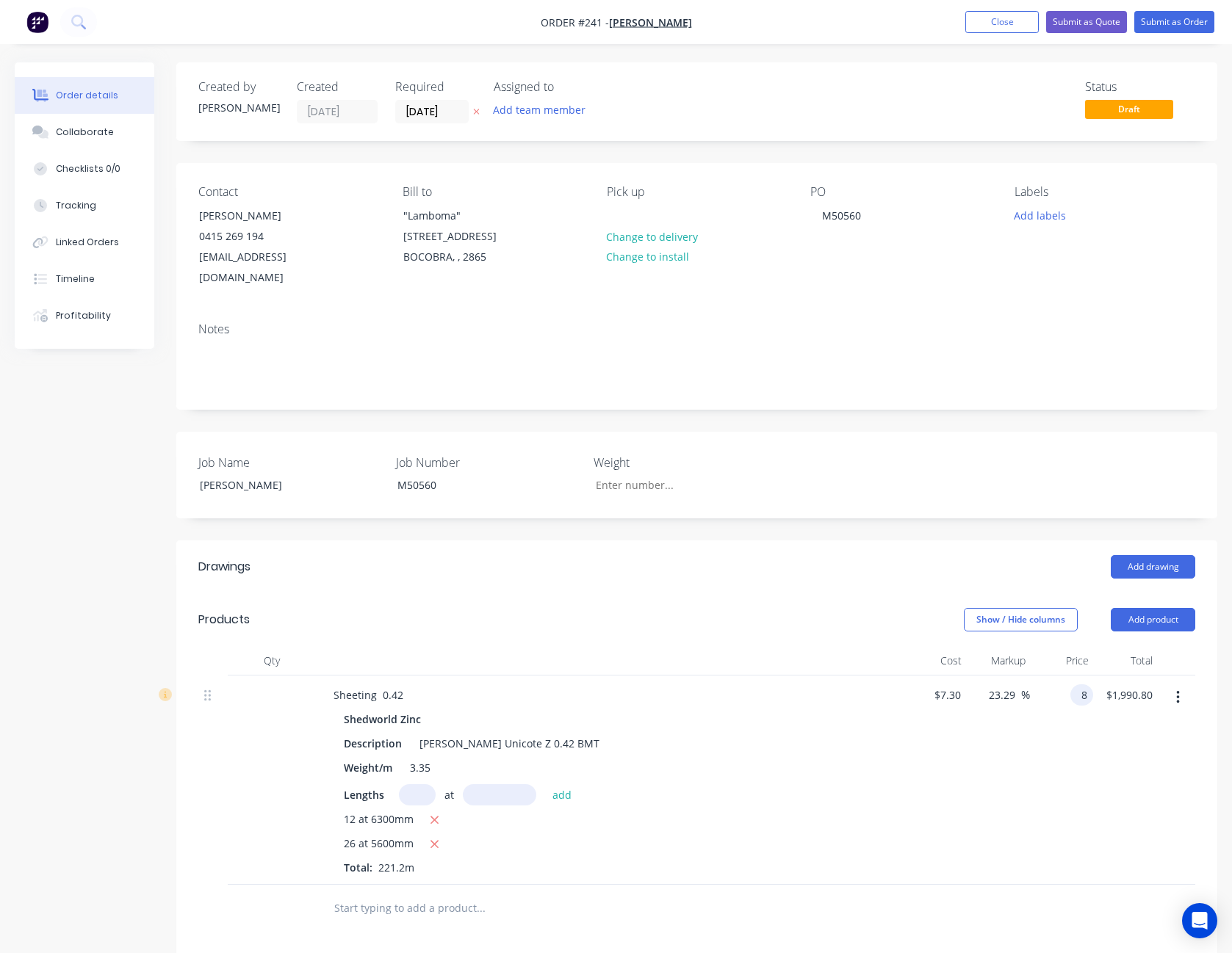
type input "8"
type input "9.59"
type input "$8.00"
type input "$1,769.60"
click at [1157, 609] on button "Add product" at bounding box center [1153, 620] width 84 height 24
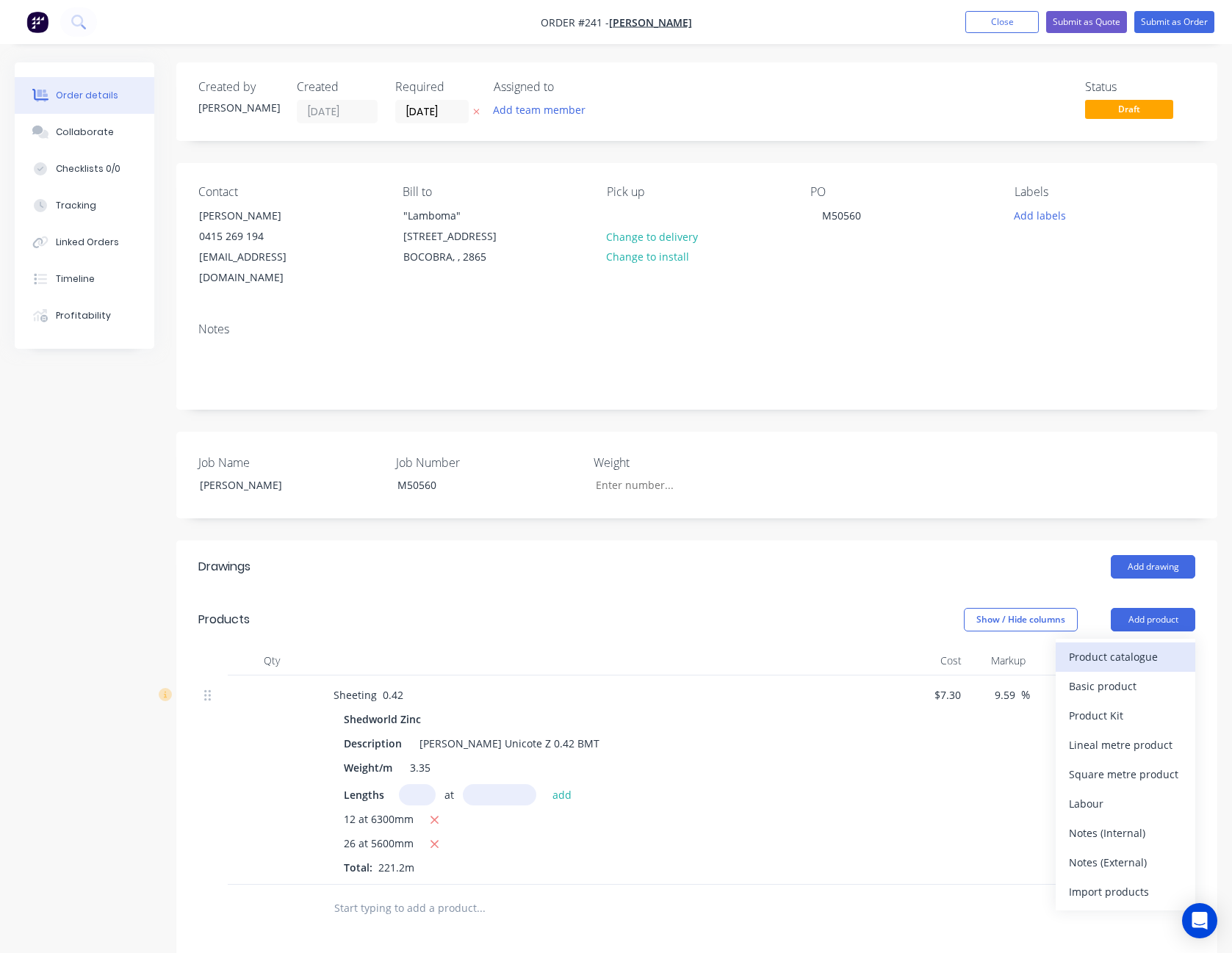
click at [1137, 647] on div "Product catalogue" at bounding box center [1125, 658] width 113 height 22
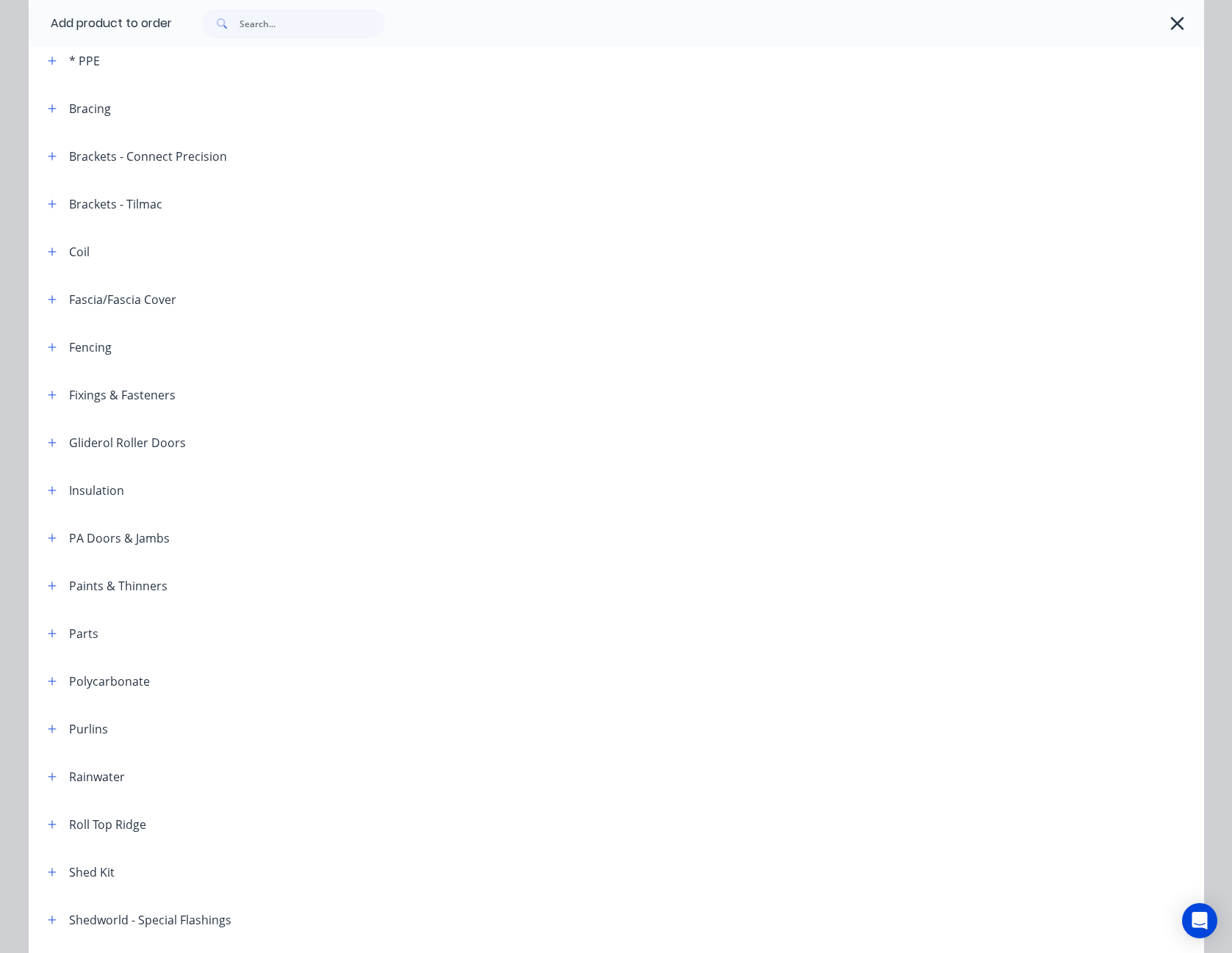
scroll to position [367, 0]
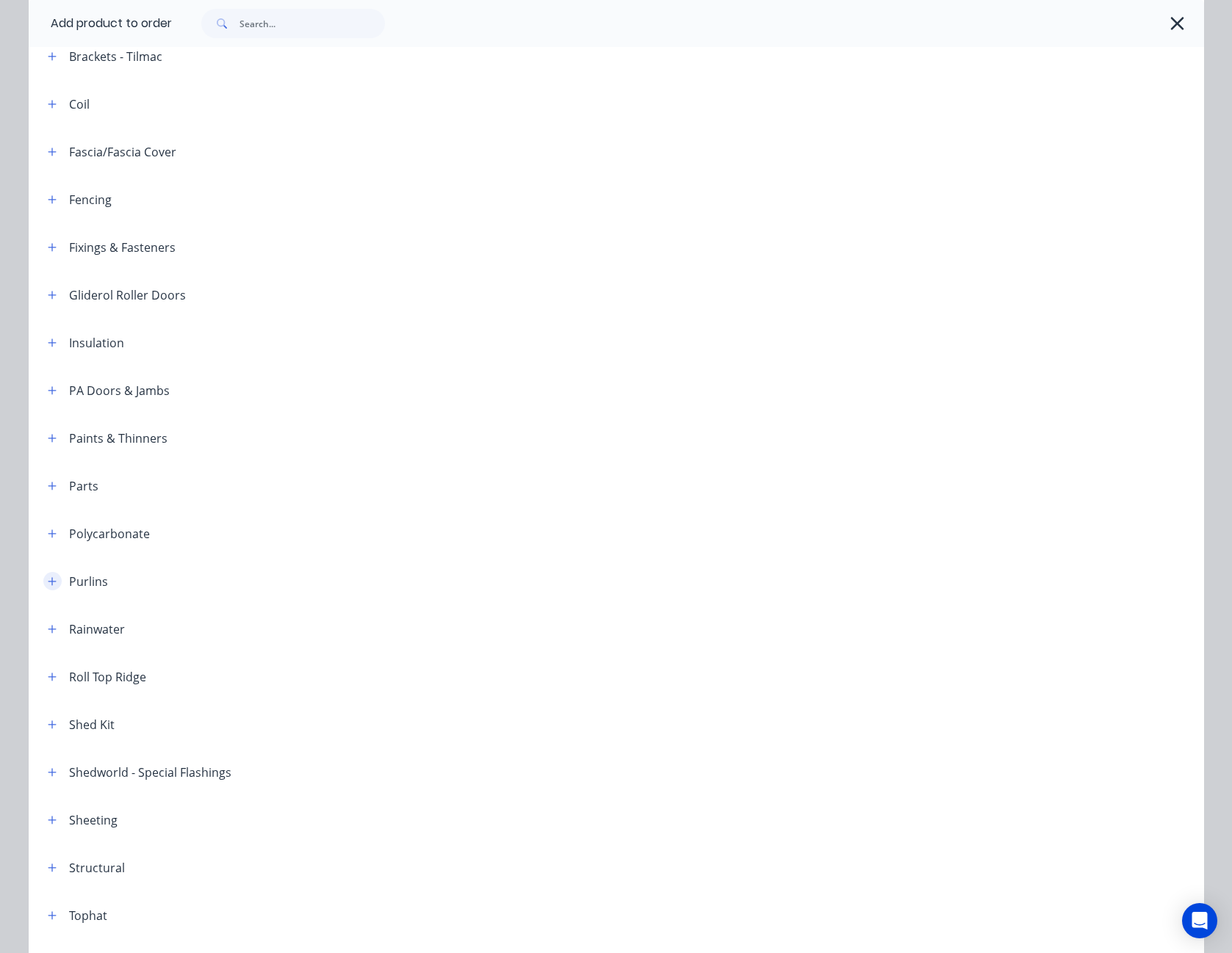
click at [48, 576] on icon "button" at bounding box center [52, 581] width 9 height 10
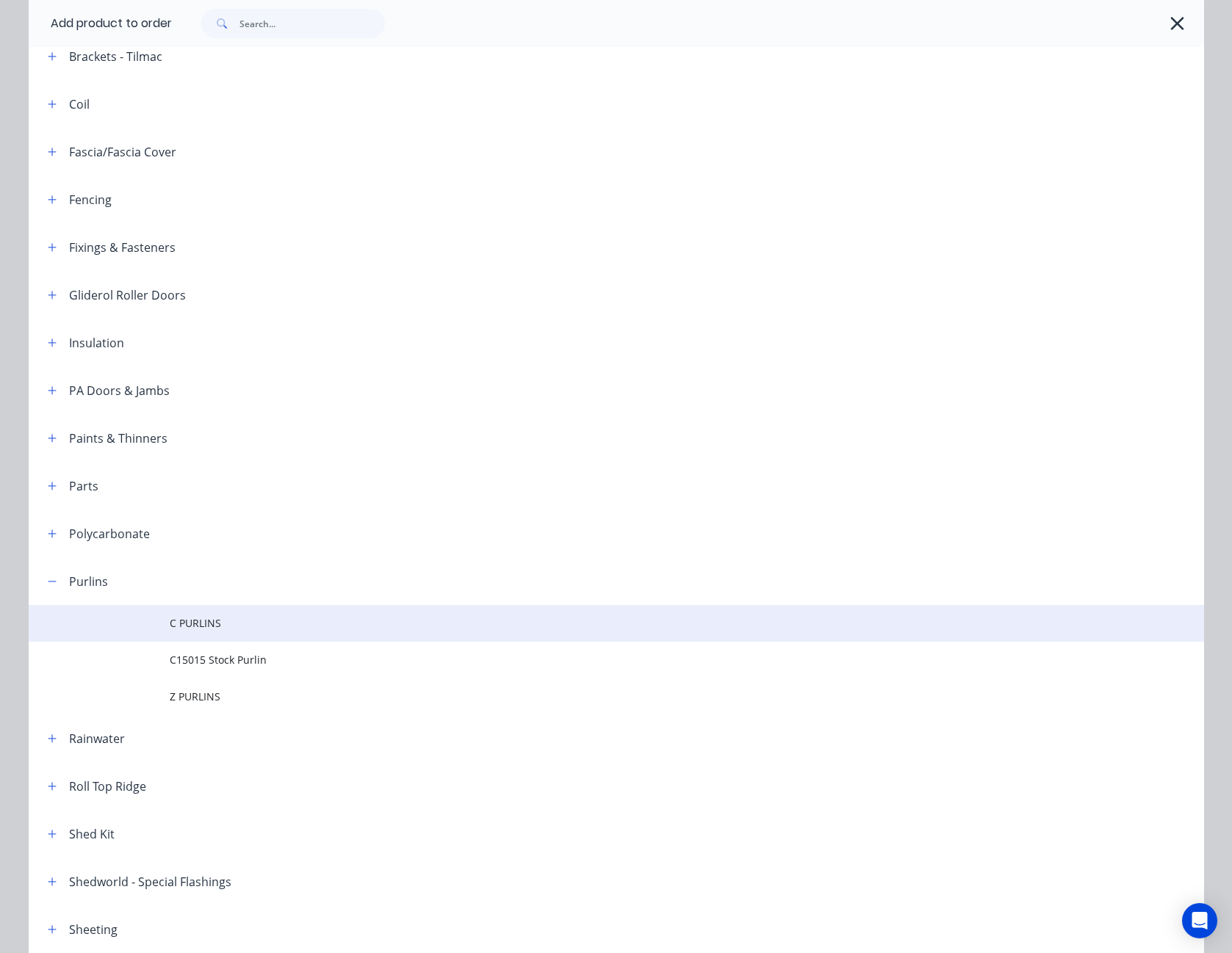
click at [188, 629] on span "C PURLINS" at bounding box center [583, 623] width 828 height 16
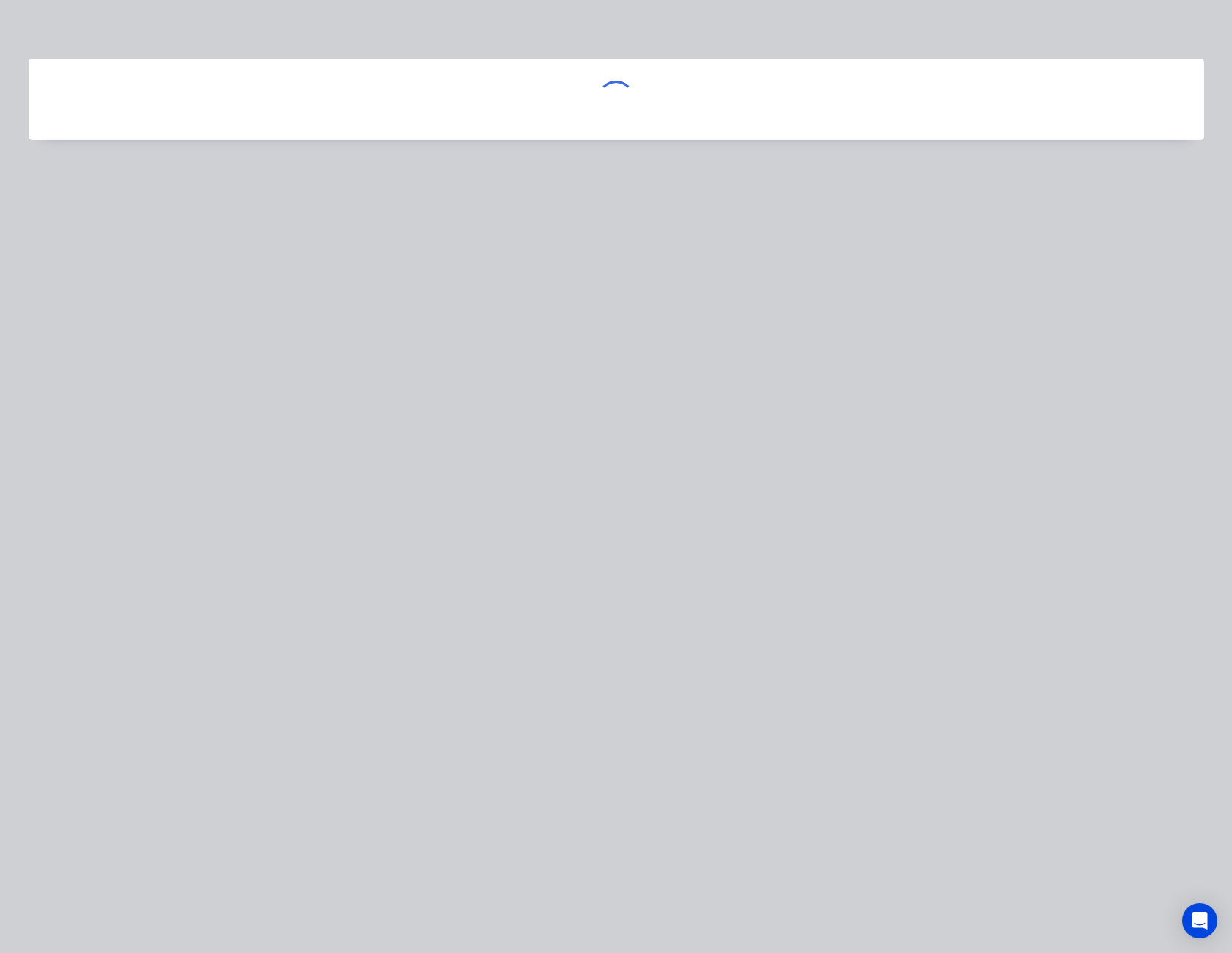
scroll to position [0, 0]
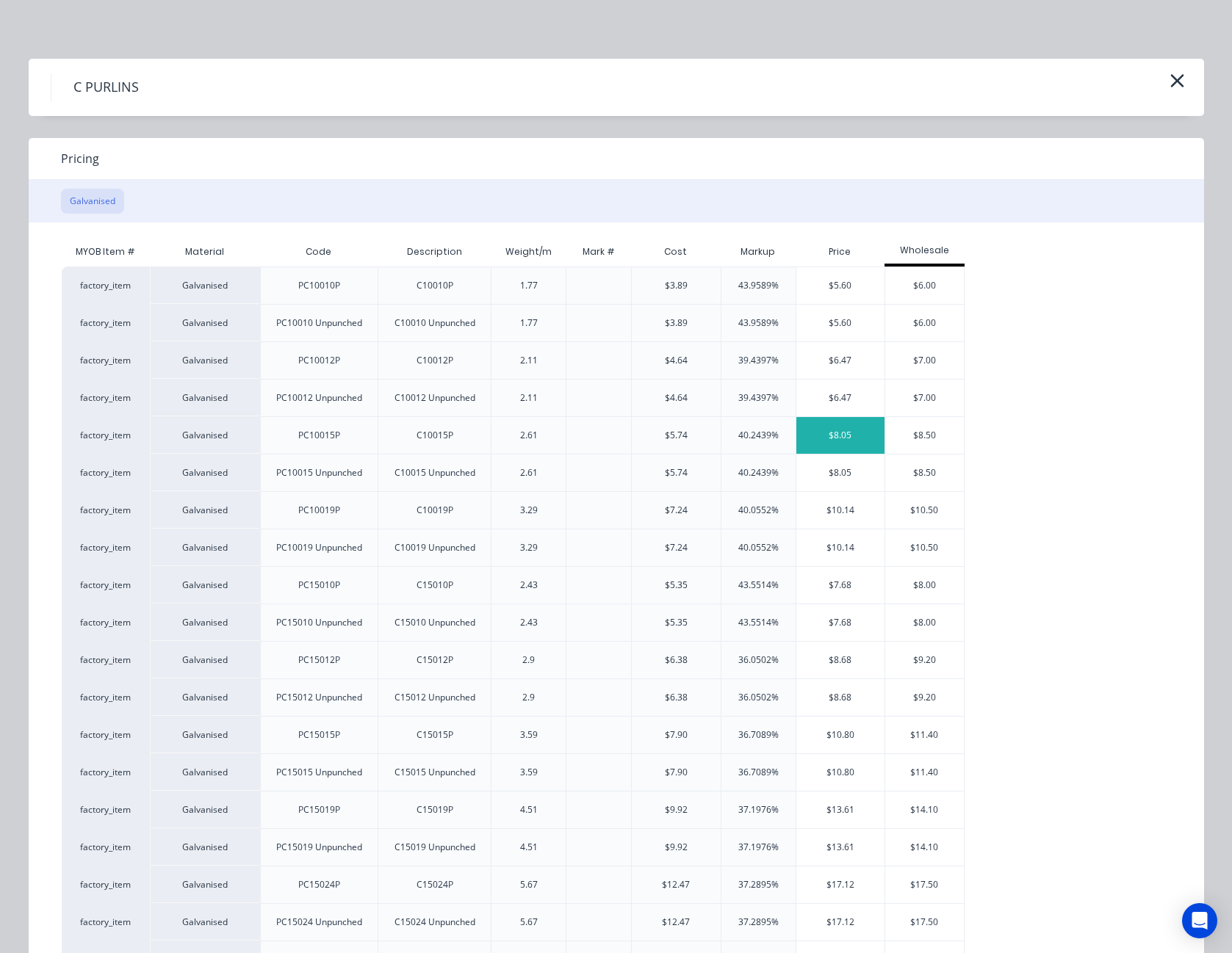
click at [860, 436] on div "$8.05" at bounding box center [840, 435] width 89 height 36
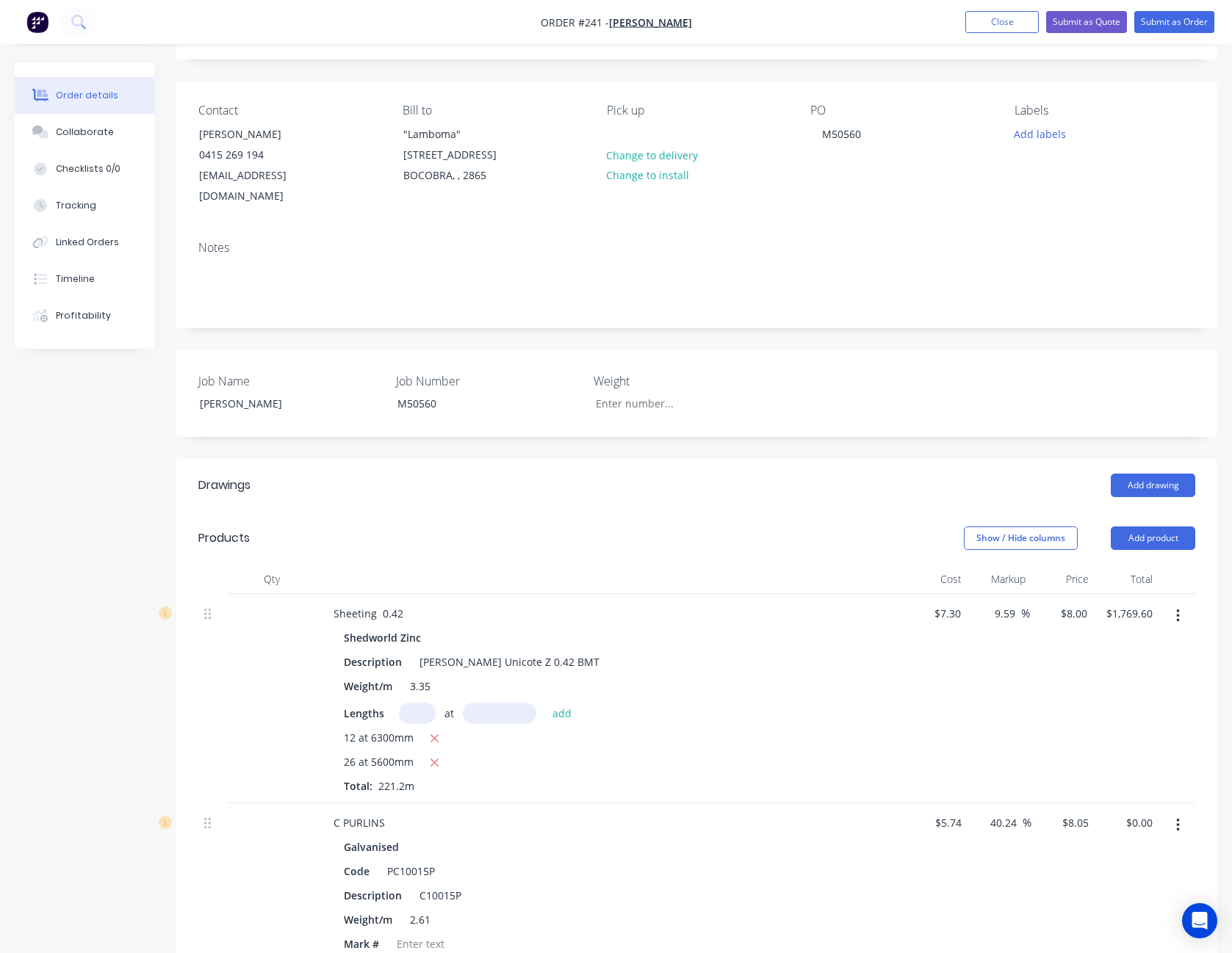
scroll to position [221, 0]
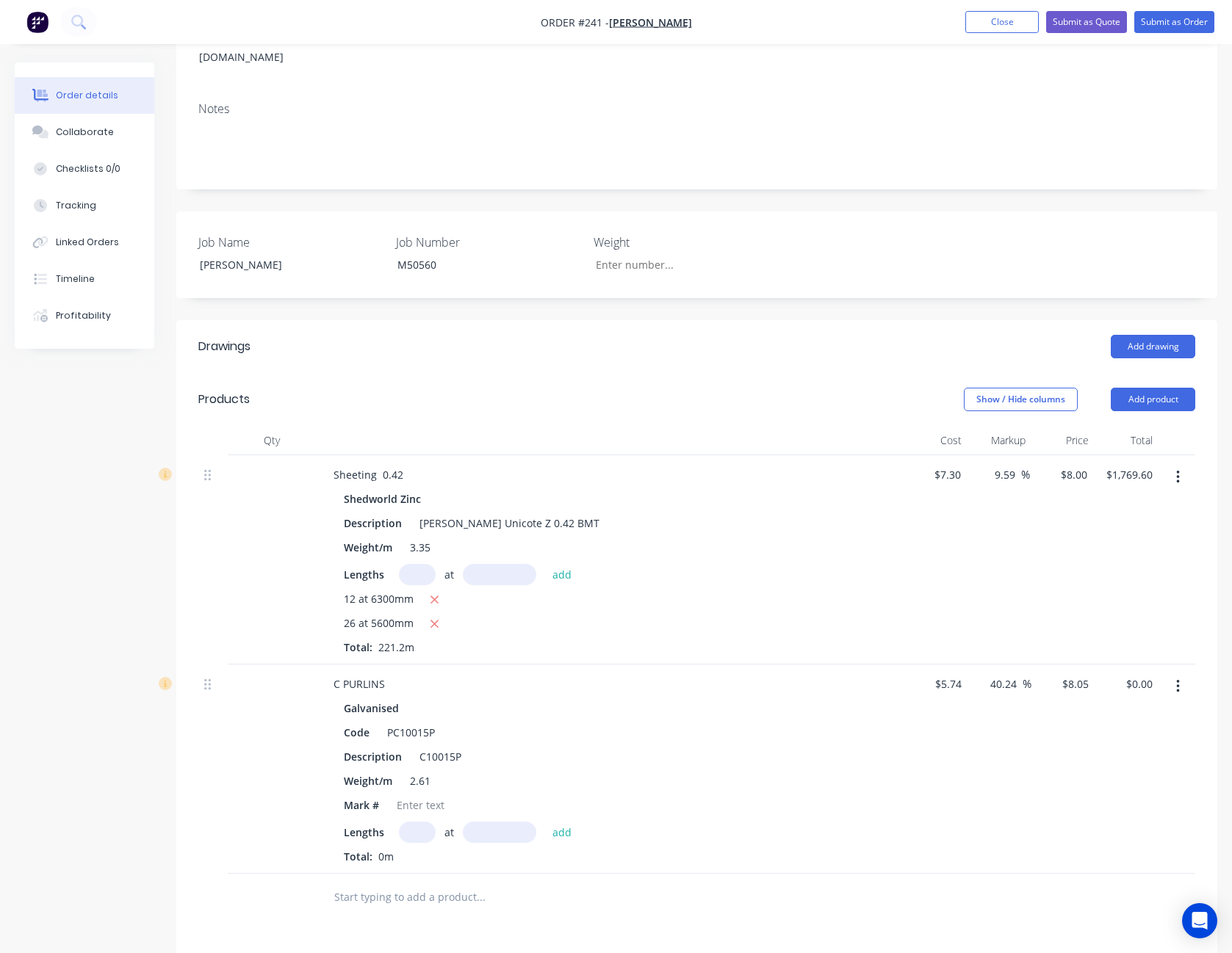
click at [424, 821] on input "text" at bounding box center [416, 832] width 36 height 22
type input "20"
type input "4500"
click at [545, 821] on button "add" at bounding box center [562, 831] width 34 height 20
type input "$724.50"
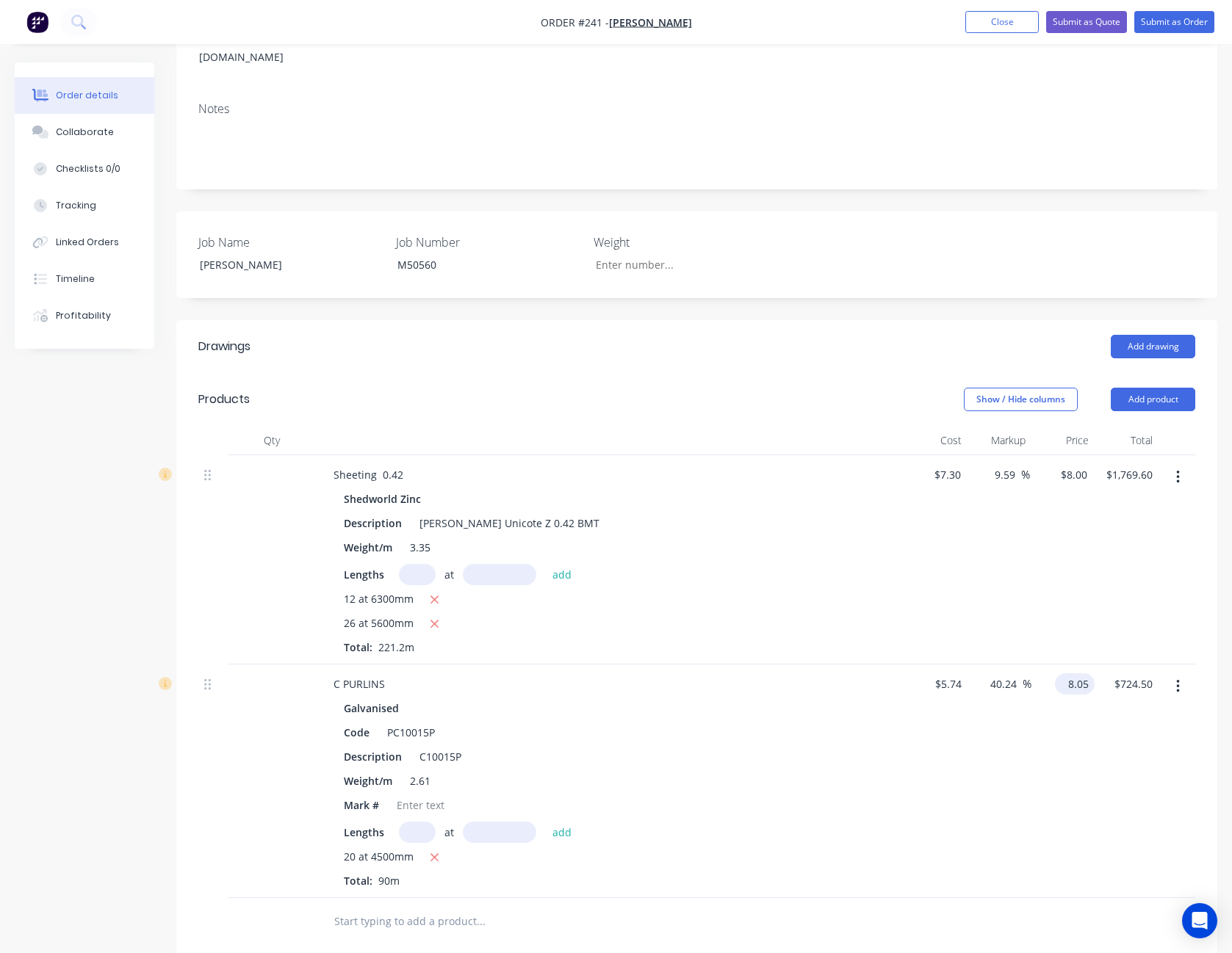
click at [1075, 673] on input "8.05" at bounding box center [1078, 684] width 33 height 22
type input "7"
type input "21.95"
type input "$7.00"
type input "$630.00"
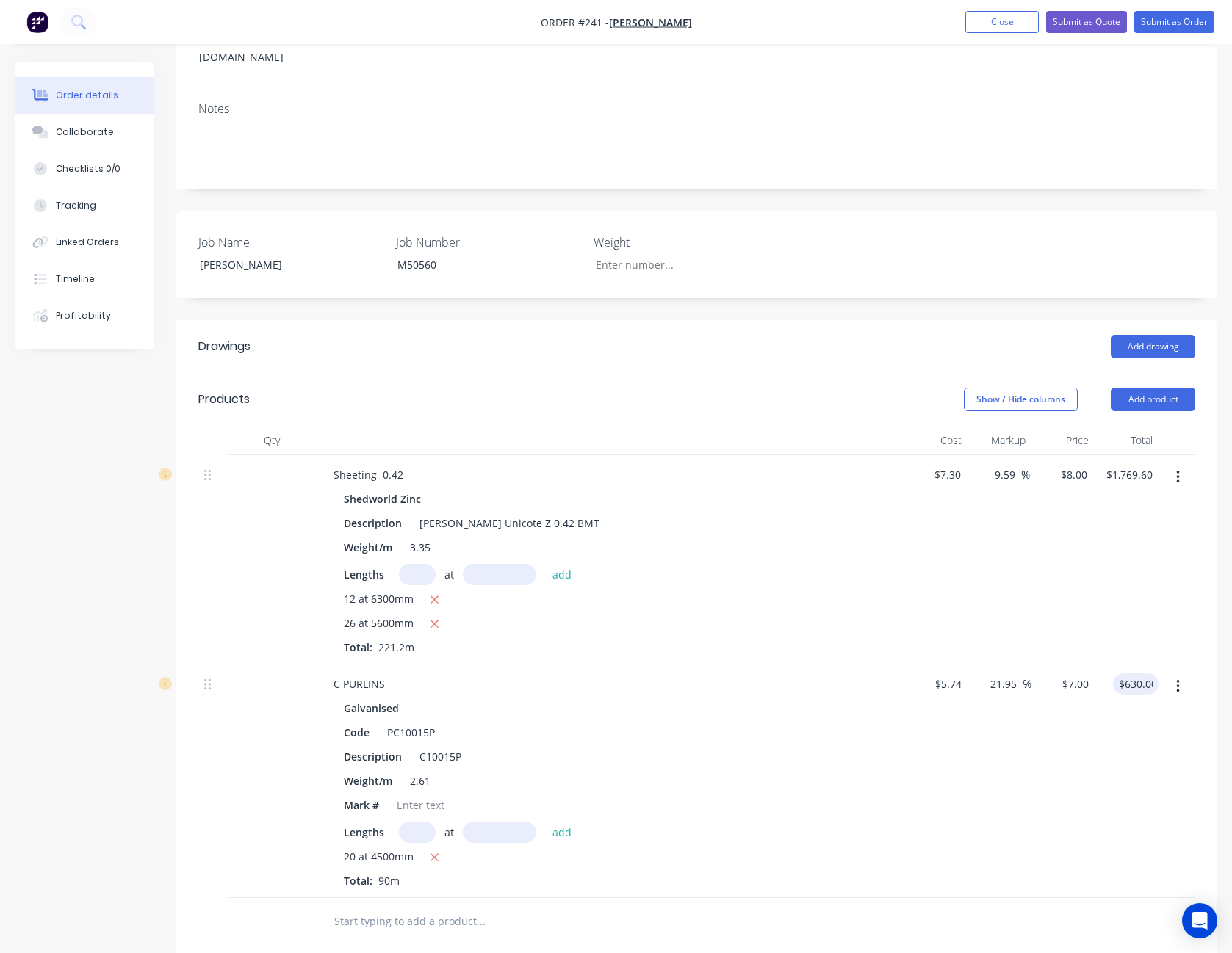
click at [1032, 817] on div "$7.00 $7.00" at bounding box center [1063, 781] width 64 height 234
click at [1160, 335] on button "Add drawing" at bounding box center [1153, 346] width 84 height 24
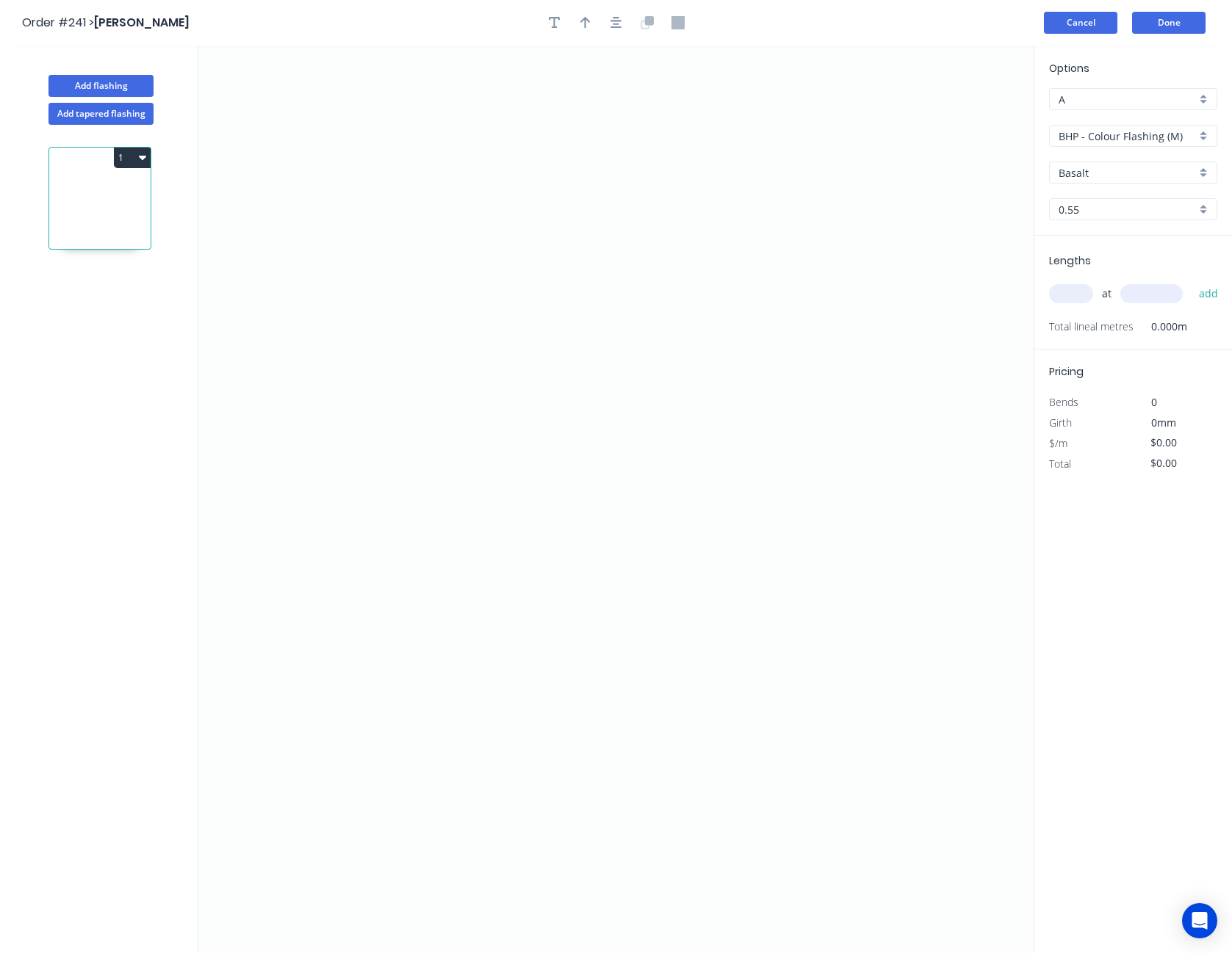
click at [1094, 27] on button "Cancel" at bounding box center [1080, 23] width 74 height 22
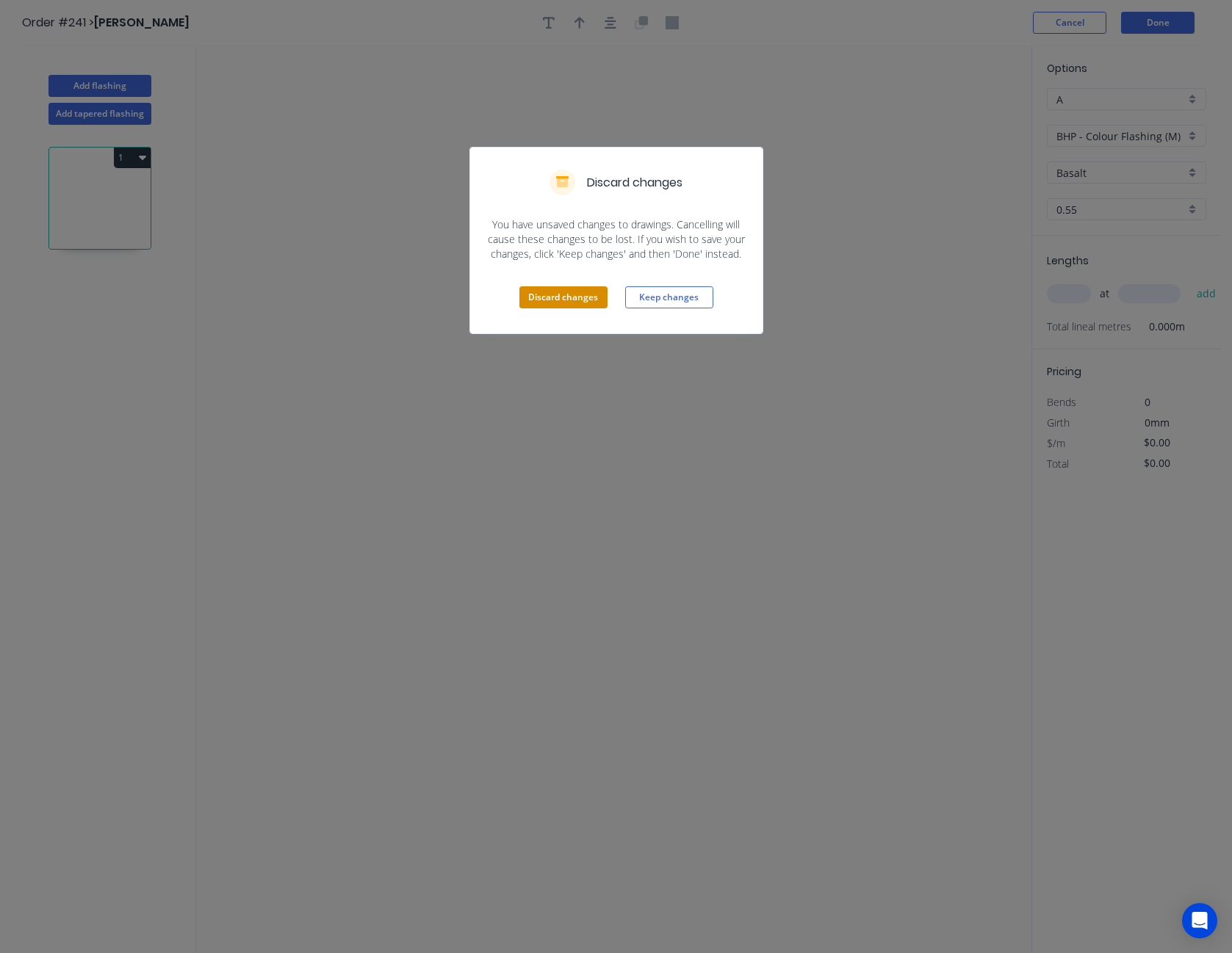
click at [566, 302] on button "Discard changes" at bounding box center [563, 297] width 88 height 22
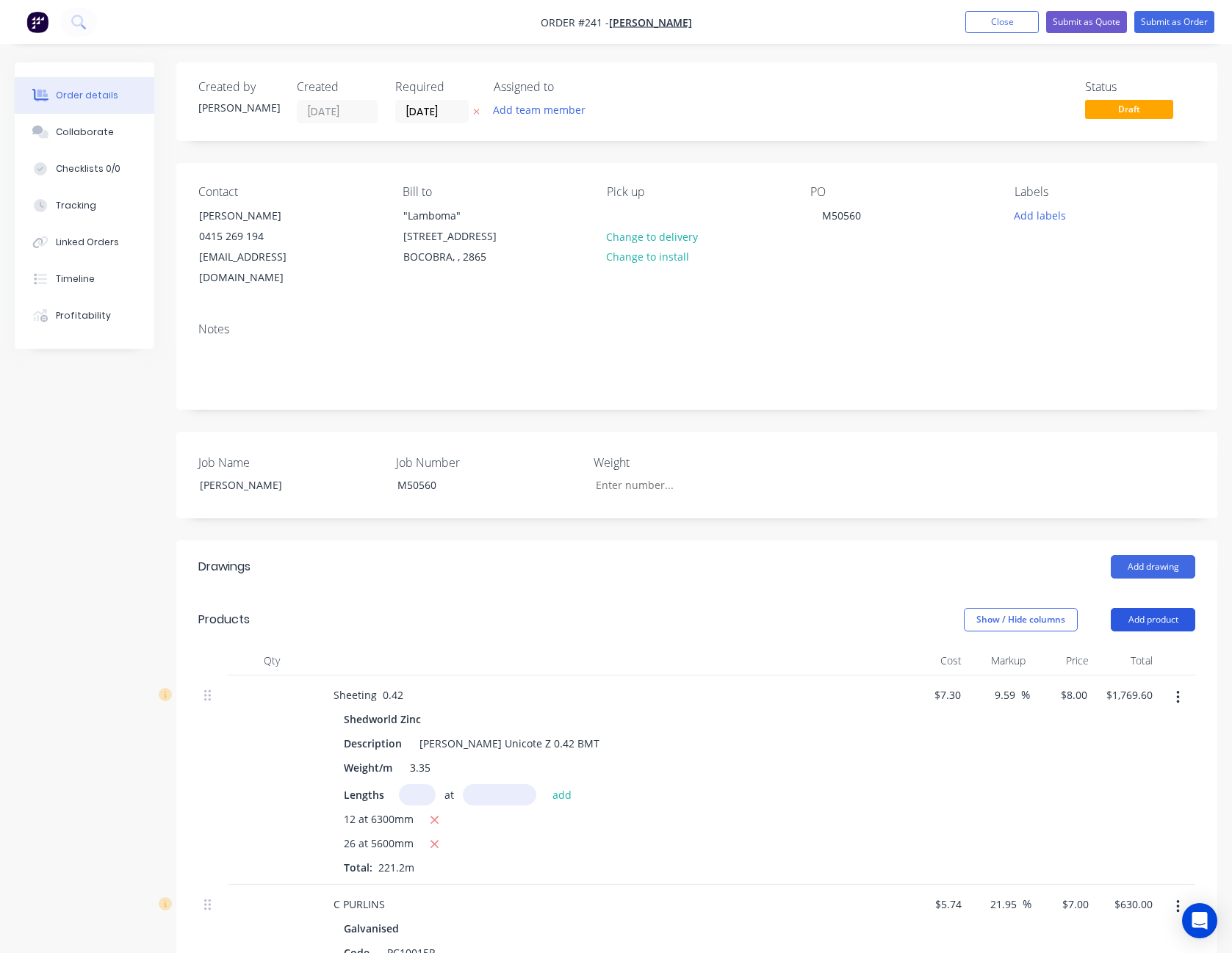
click at [1166, 609] on button "Add product" at bounding box center [1153, 620] width 84 height 24
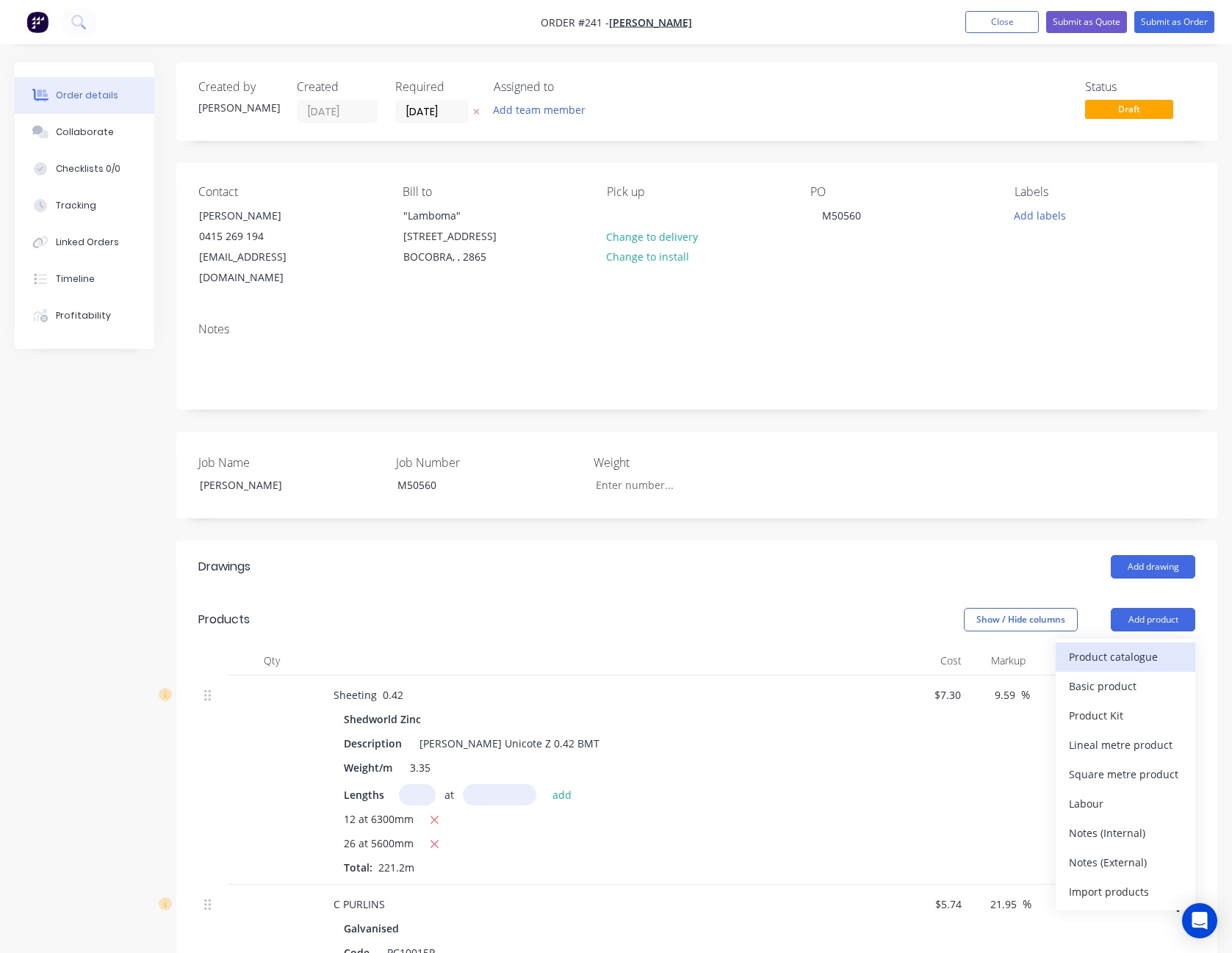
click at [1150, 647] on div "Product catalogue" at bounding box center [1125, 658] width 113 height 22
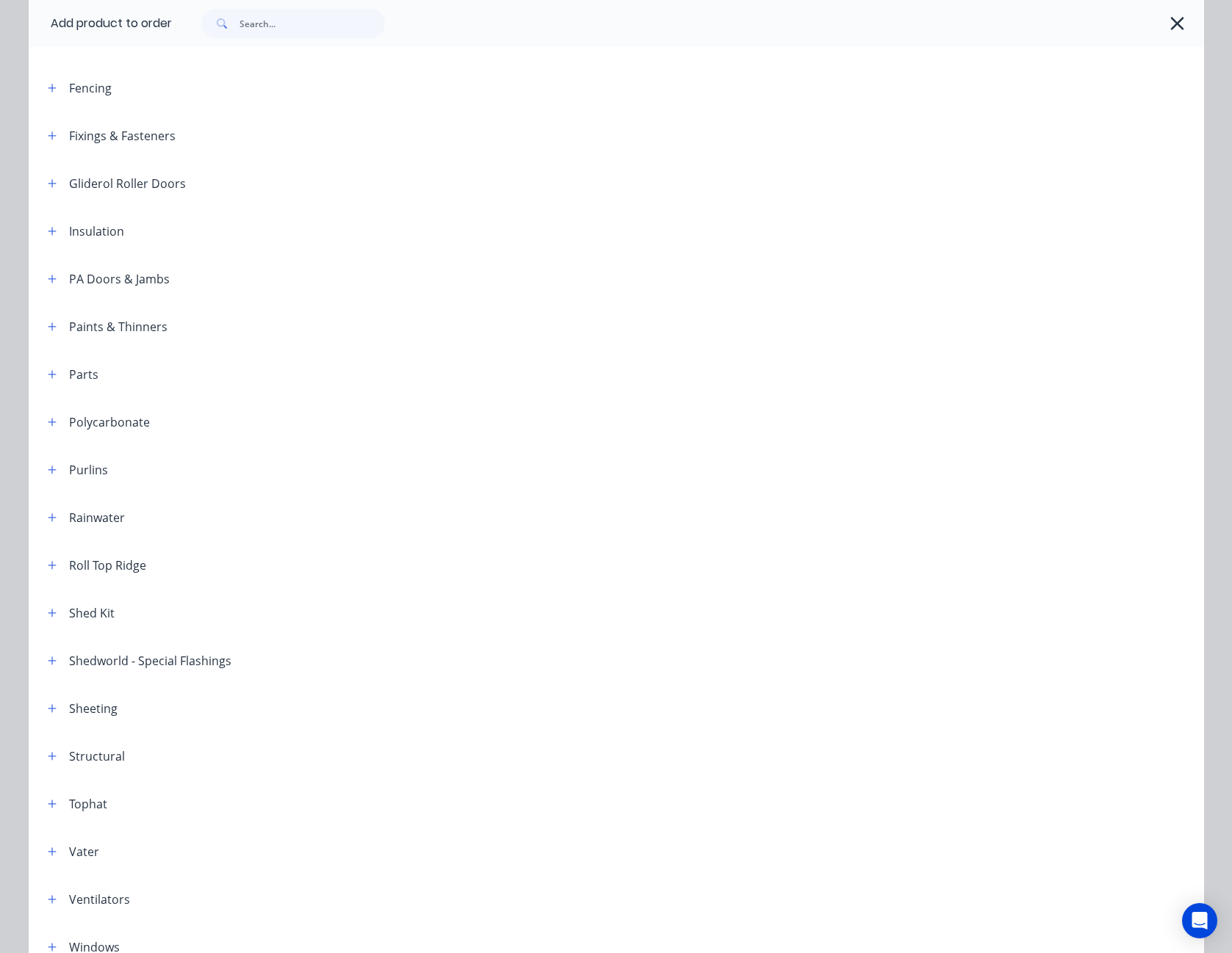
scroll to position [561, 0]
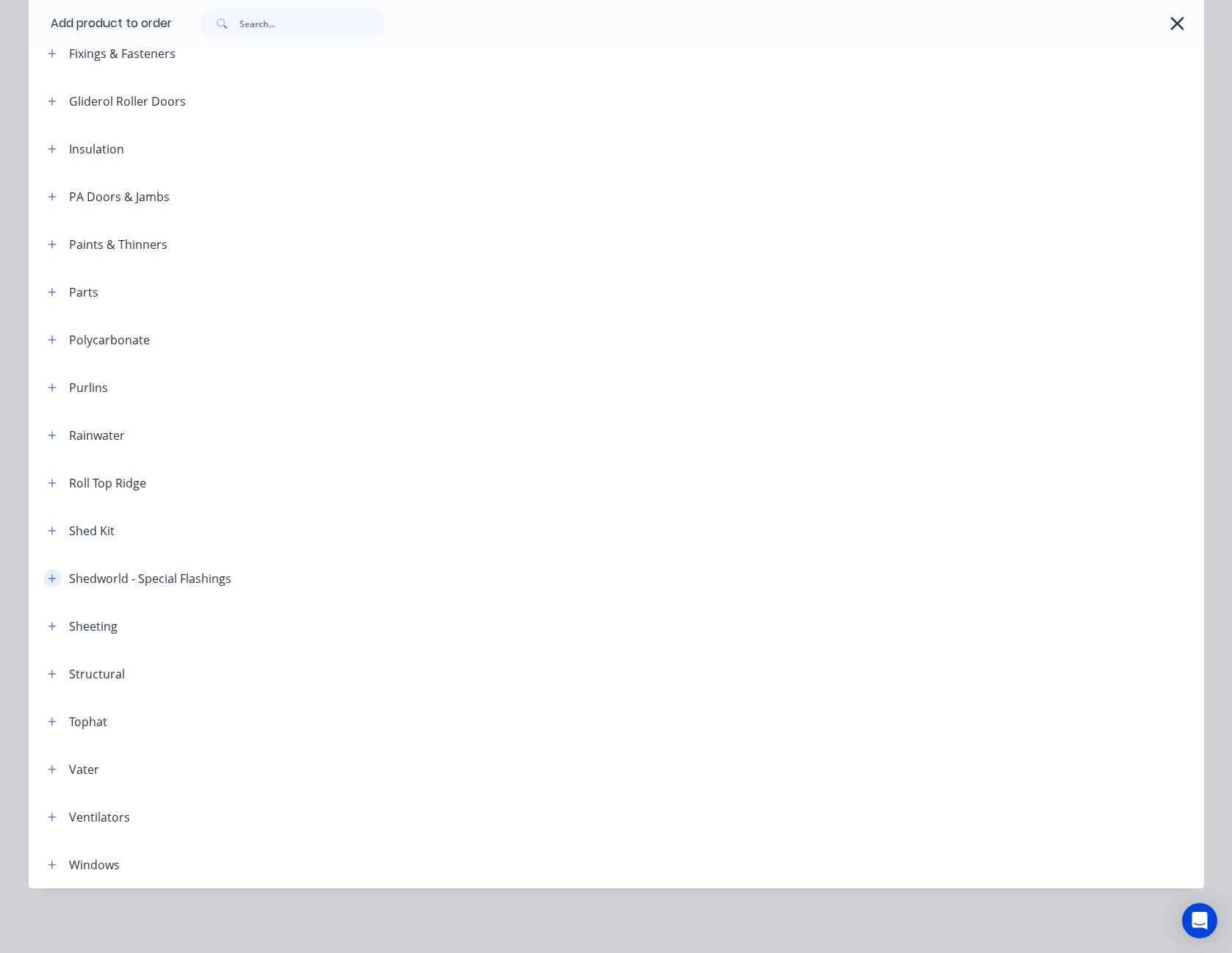
click at [48, 579] on icon "button" at bounding box center [52, 578] width 8 height 8
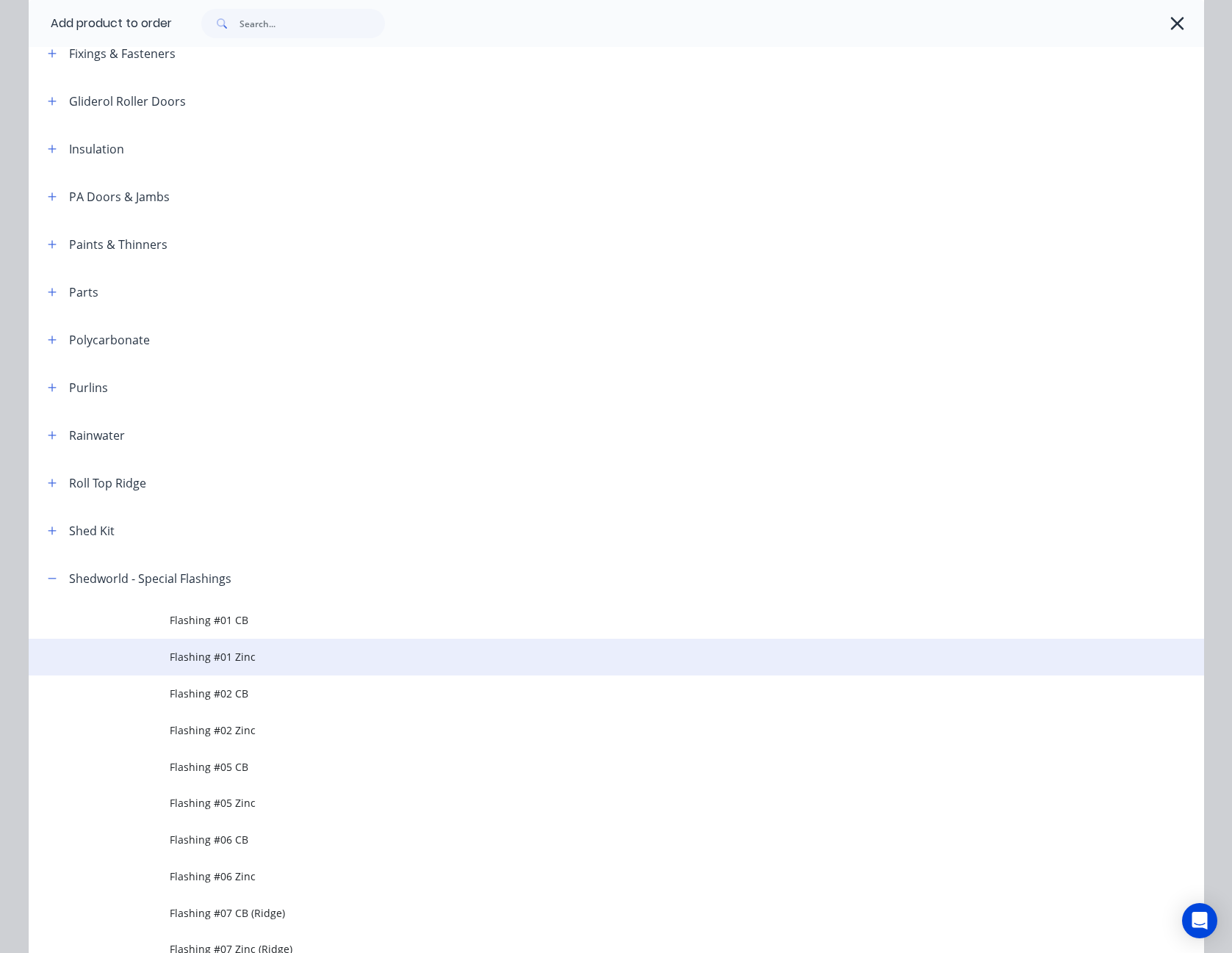
click at [224, 653] on span "Flashing #01 Zinc" at bounding box center [583, 658] width 828 height 16
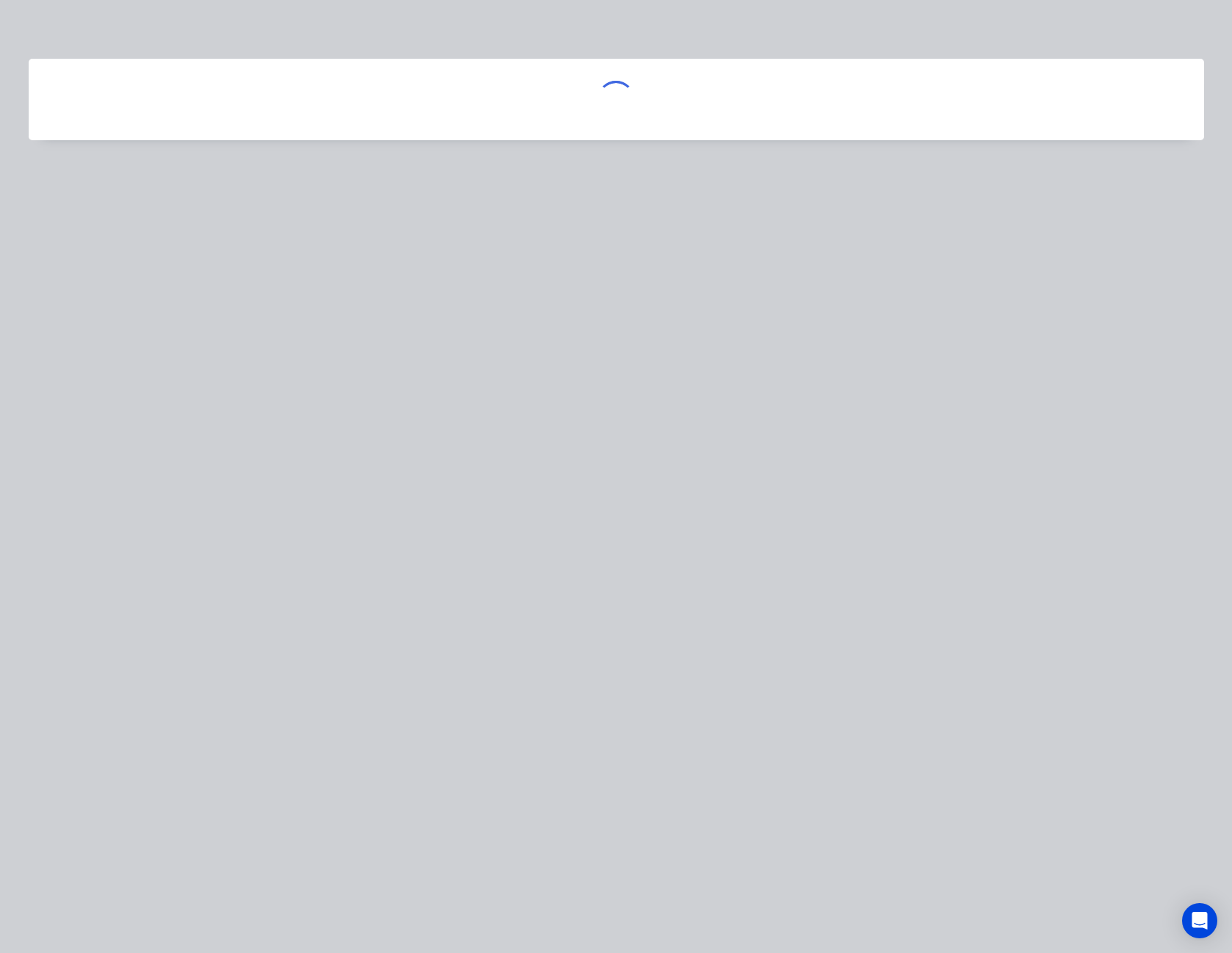
scroll to position [0, 0]
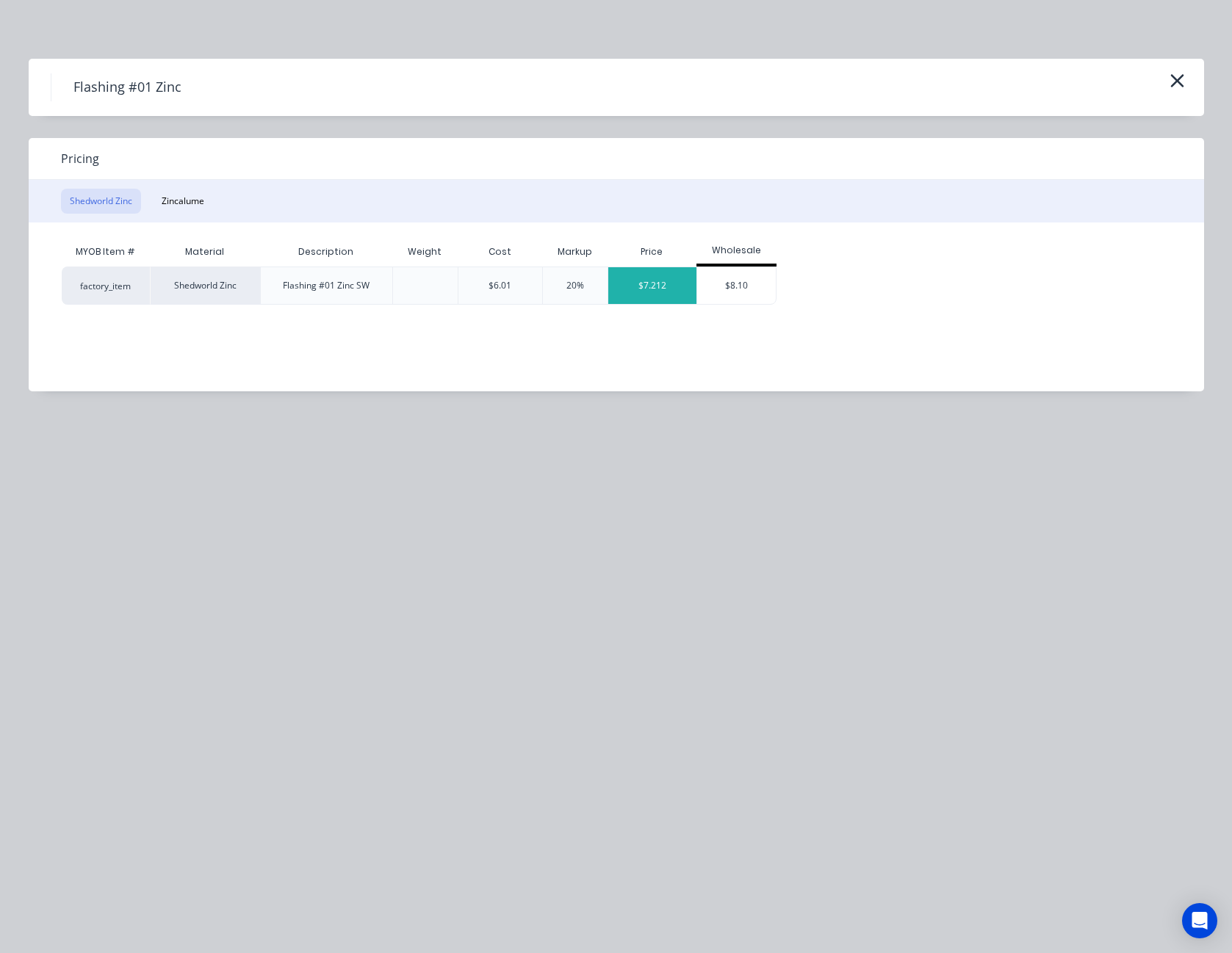
click at [645, 288] on div "$7.212" at bounding box center [653, 285] width 89 height 36
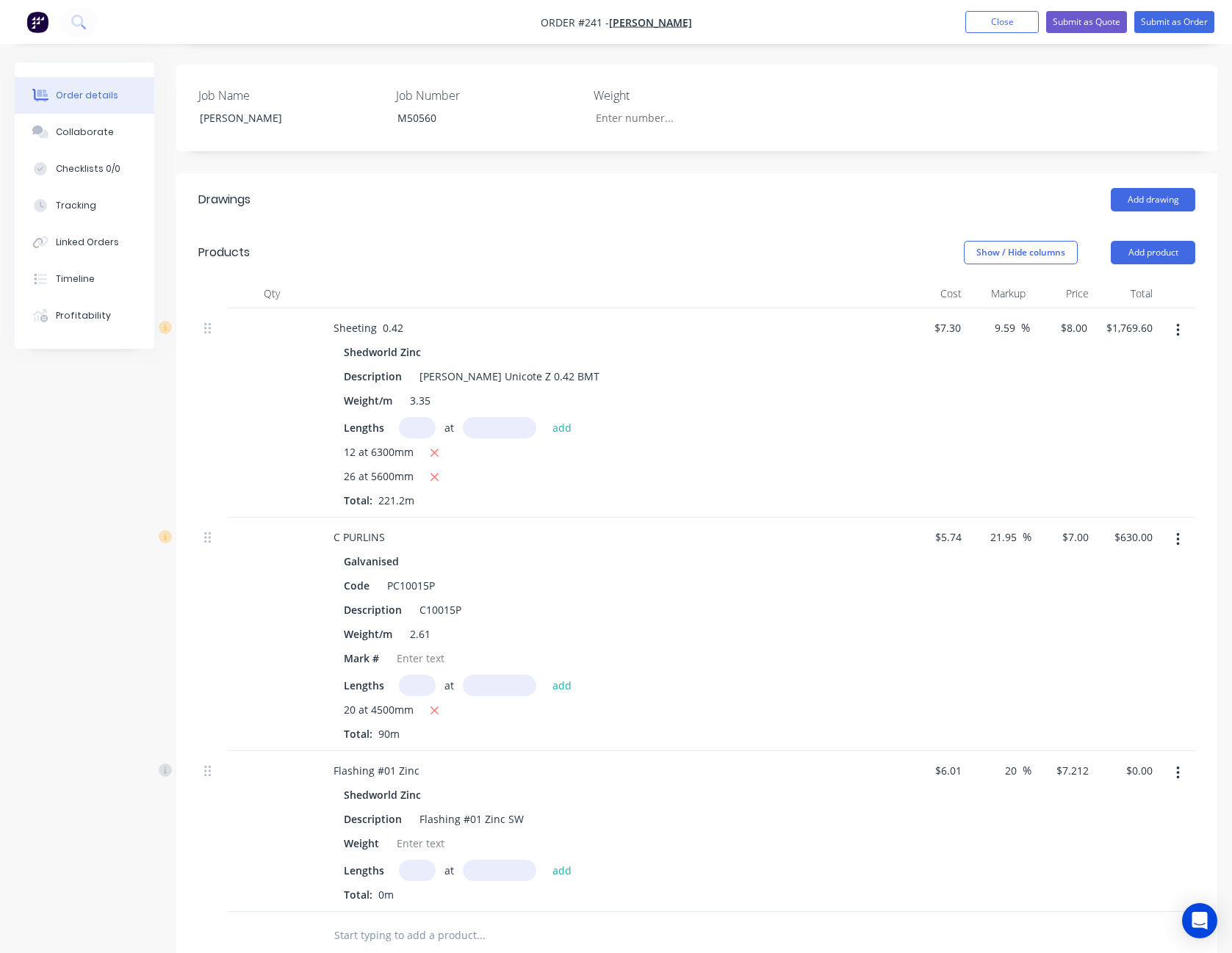
scroll to position [514, 0]
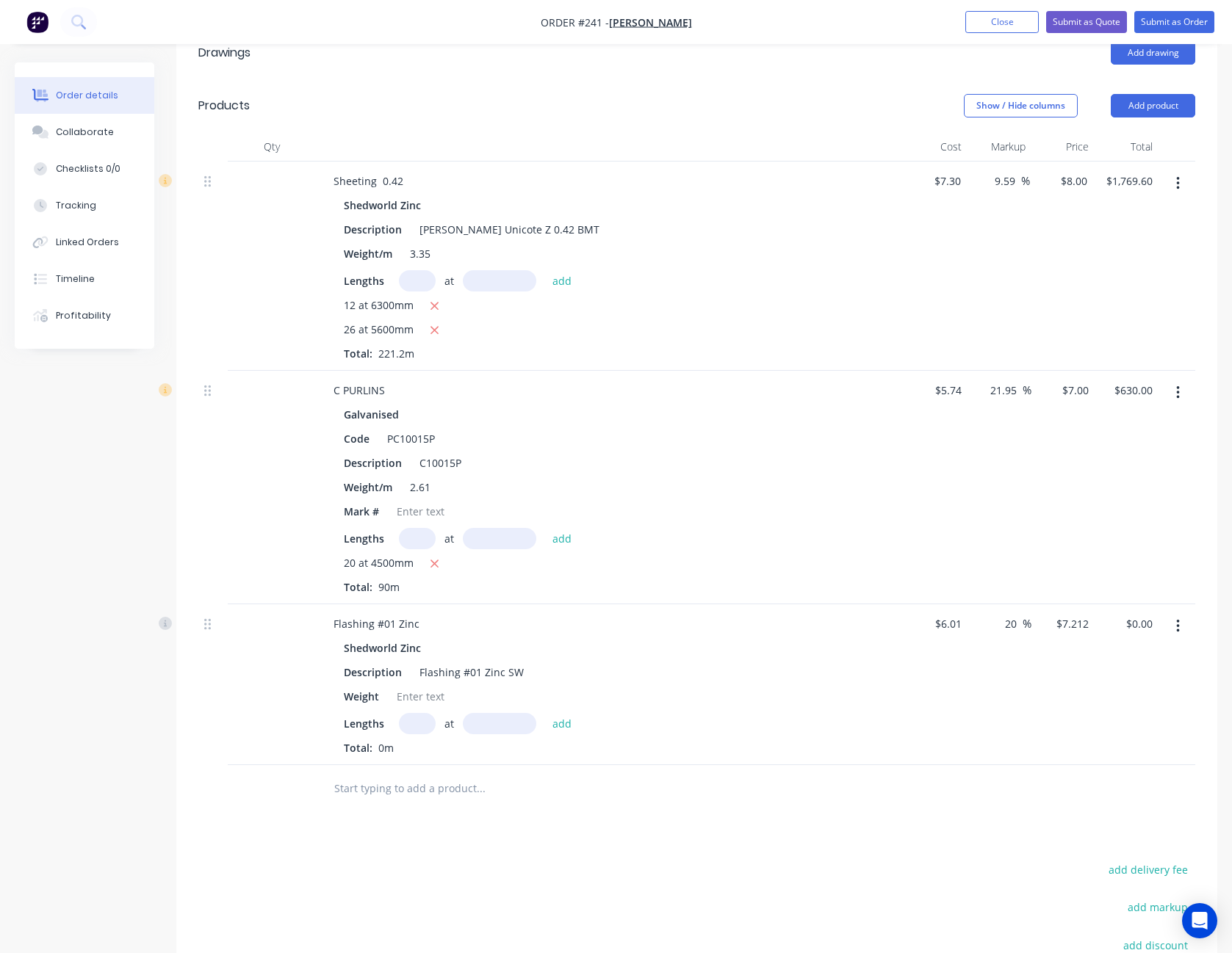
click at [417, 714] on input "text" at bounding box center [416, 724] width 36 height 22
type input "1"
type input "5600"
click at [545, 714] on button "add" at bounding box center [562, 723] width 34 height 20
type input "$40.39"
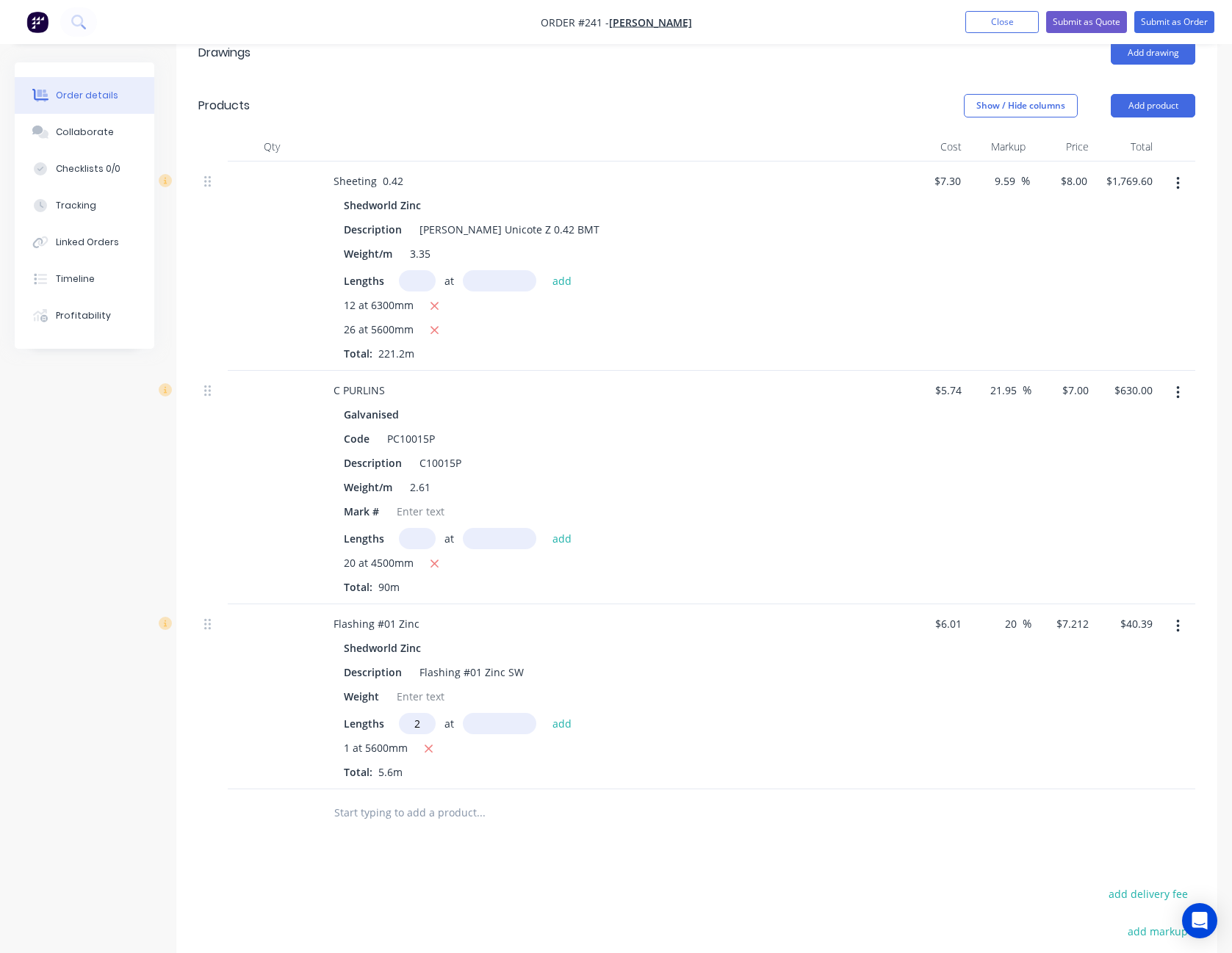
type input "2"
type input "4600"
click at [545, 714] on button "add" at bounding box center [562, 723] width 34 height 20
type input "$106.74"
click at [1005, 613] on input "20" at bounding box center [1012, 624] width 19 height 22
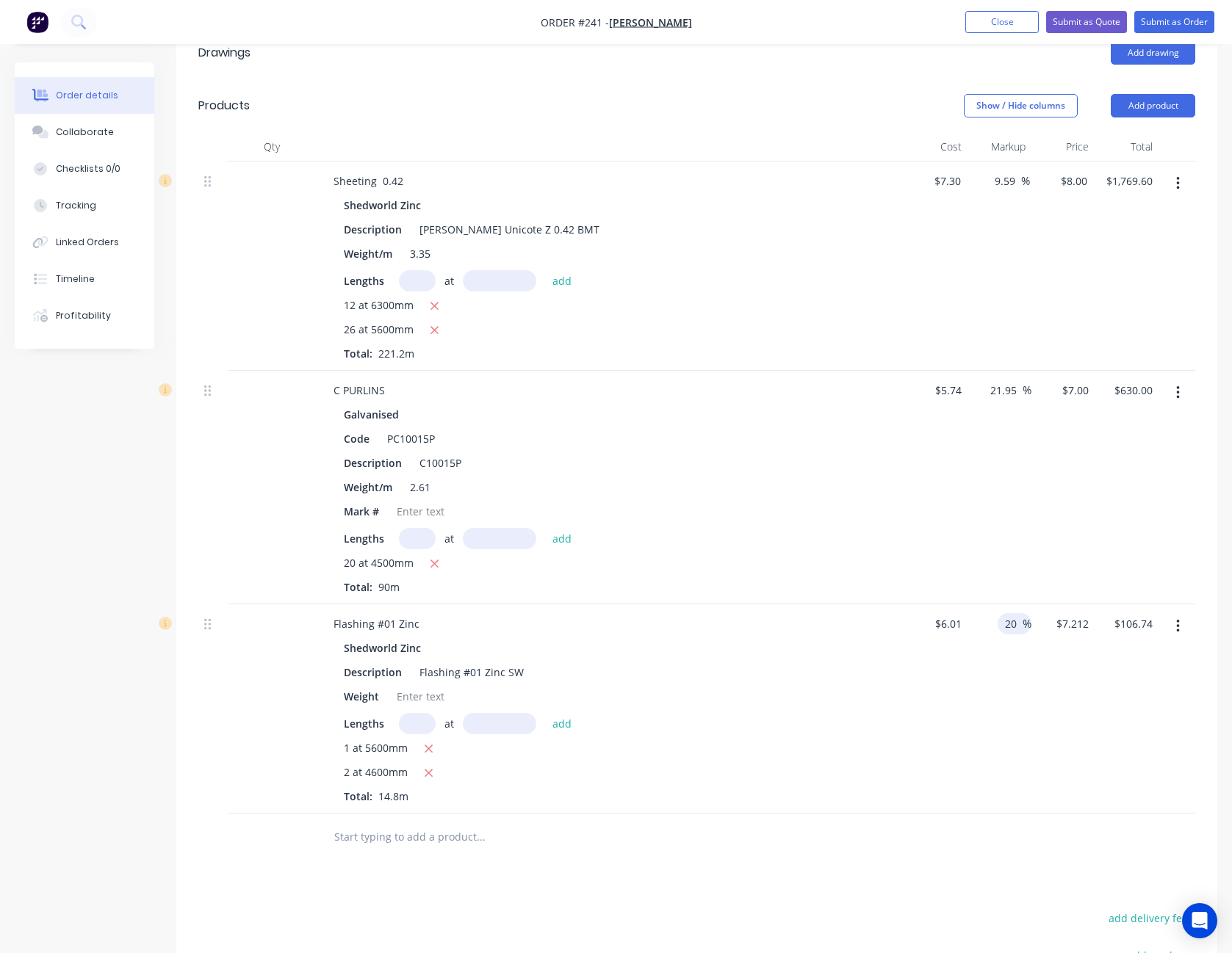
click at [1005, 613] on input "20" at bounding box center [1012, 624] width 19 height 22
type input "30"
type input "7.813"
type input "$115.63"
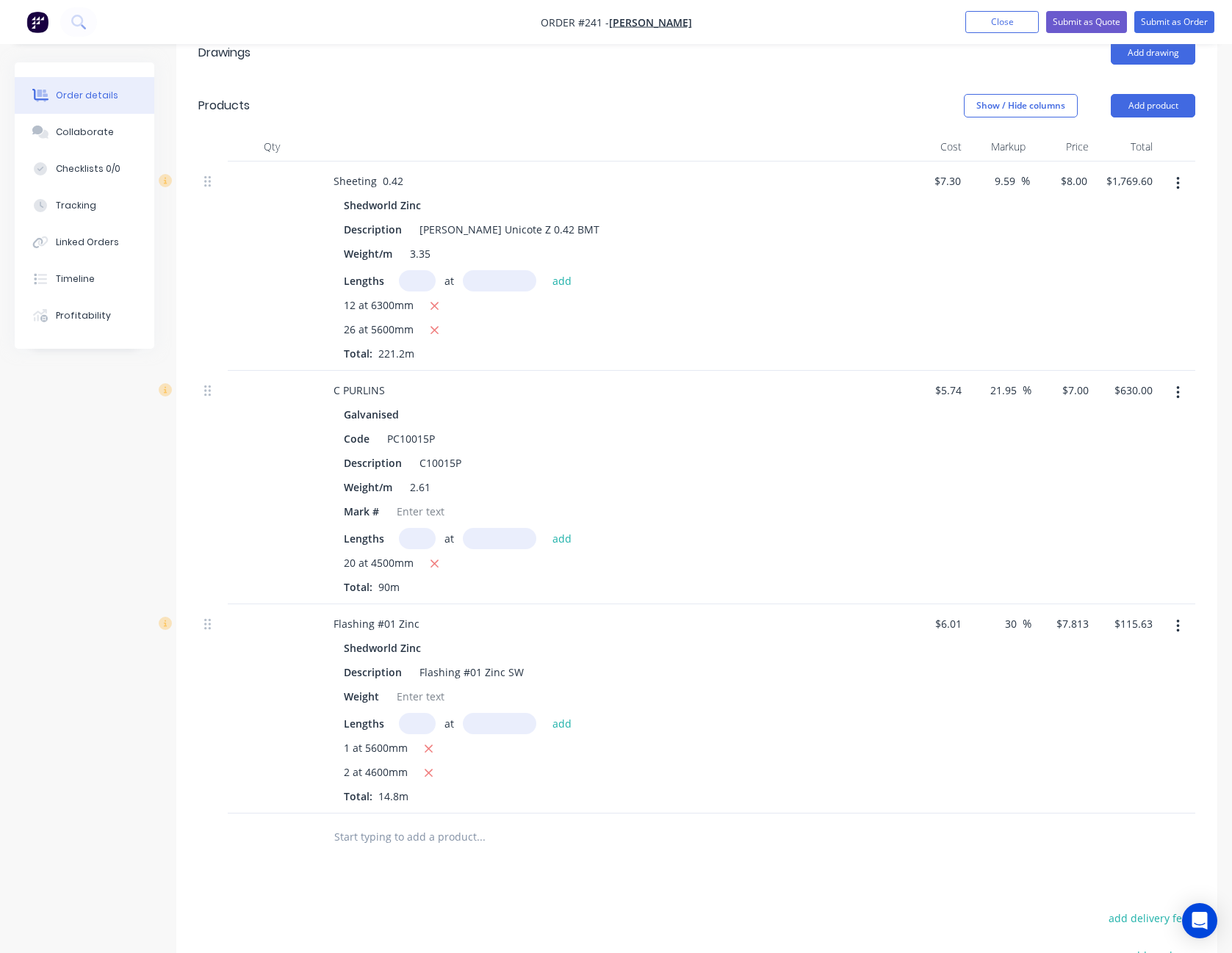
click at [1059, 688] on div "$7.813 $7.813" at bounding box center [1063, 709] width 64 height 209
click at [1083, 613] on input "7.813" at bounding box center [1078, 624] width 33 height 22
type input "8.15"
type input "35.61"
type input "$8.15"
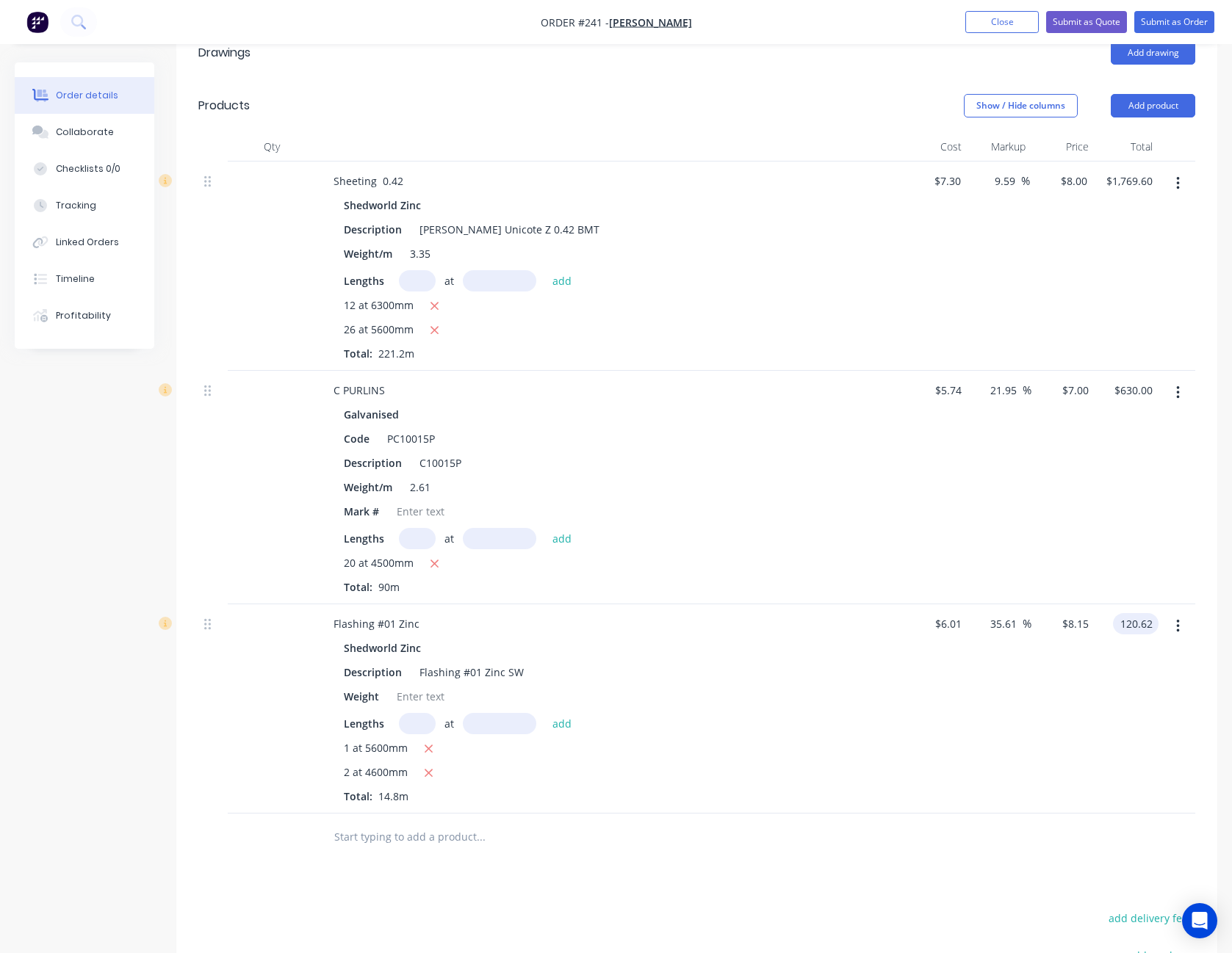
type input "$120.62"
click at [1099, 693] on div "$120.62 120.62" at bounding box center [1126, 709] width 64 height 209
click at [1073, 613] on input "8.15" at bounding box center [1078, 624] width 33 height 22
type input "8.50"
type input "41.43"
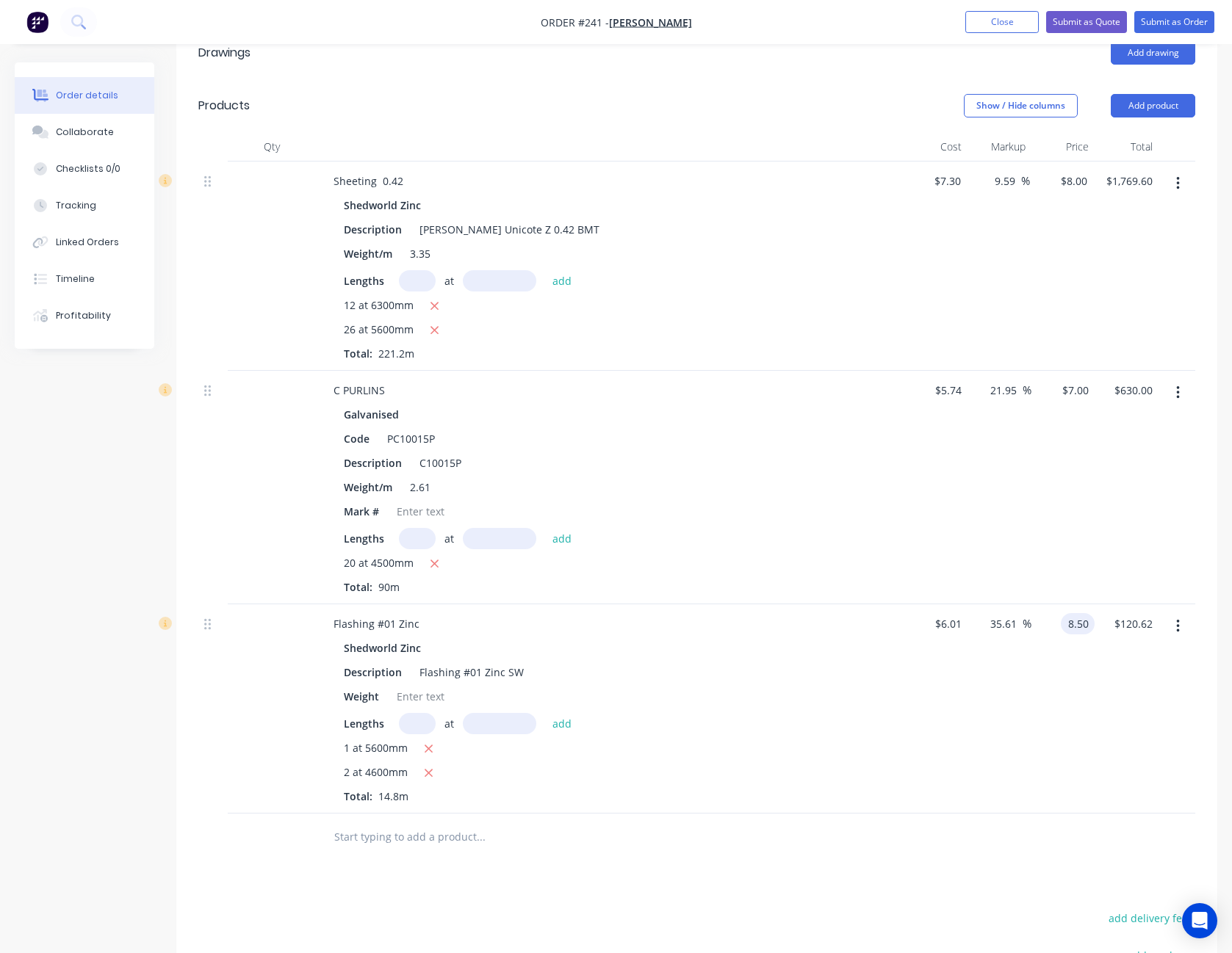
type input "$8.50"
type input "$125.80"
click at [1070, 660] on div "$8.50 $8.50" at bounding box center [1063, 709] width 64 height 209
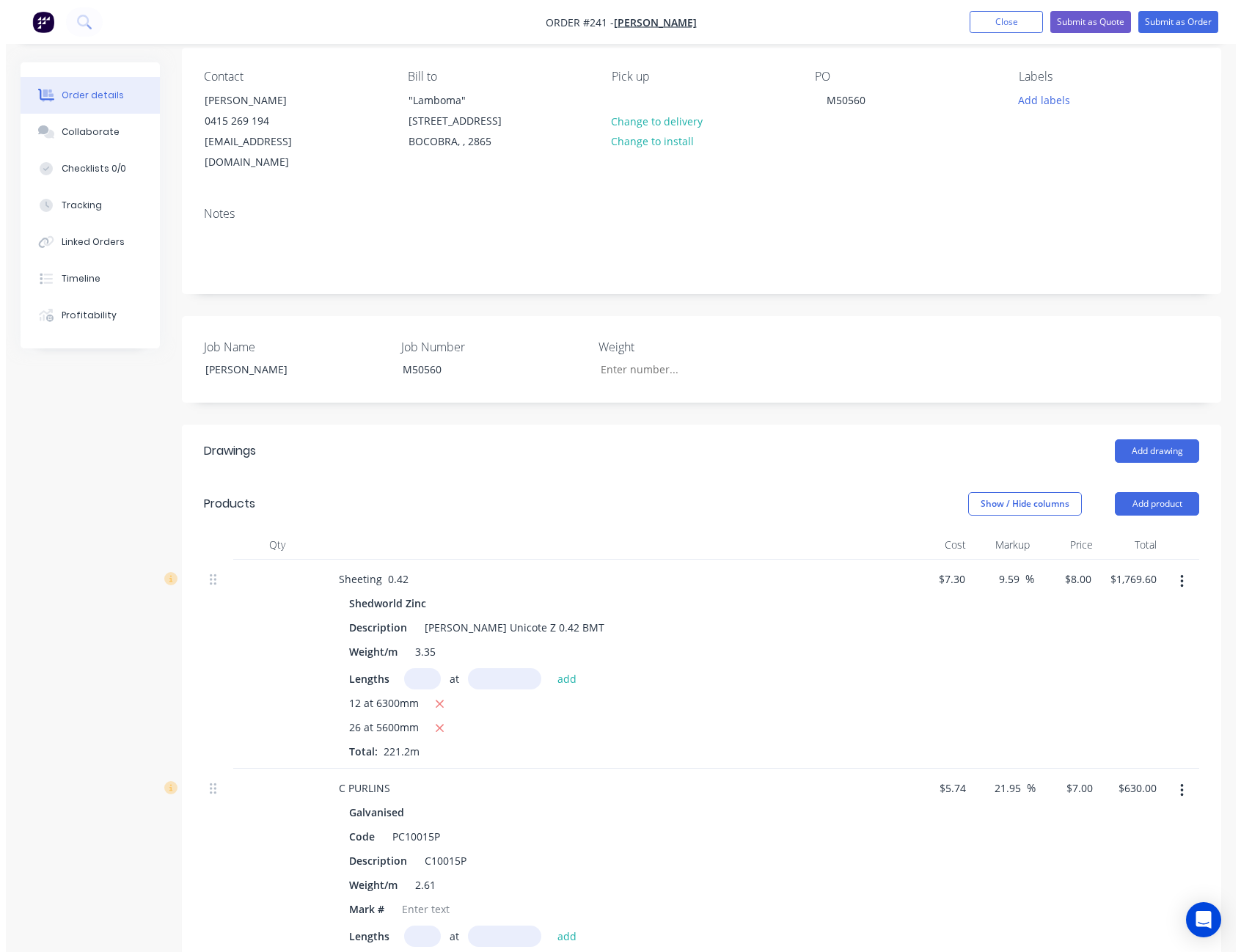
scroll to position [0, 0]
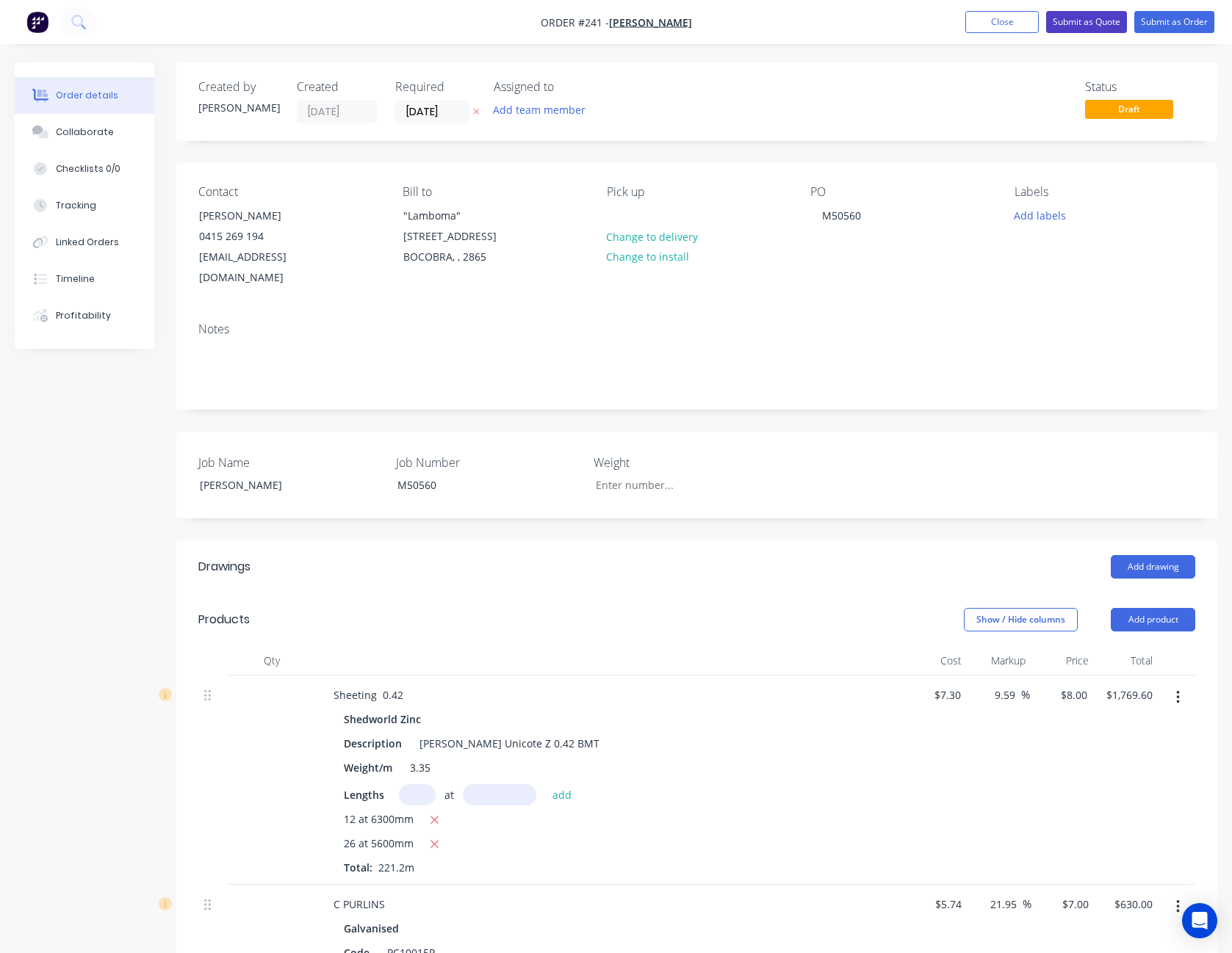
click at [1102, 21] on button "Submit as Quote" at bounding box center [1087, 22] width 80 height 22
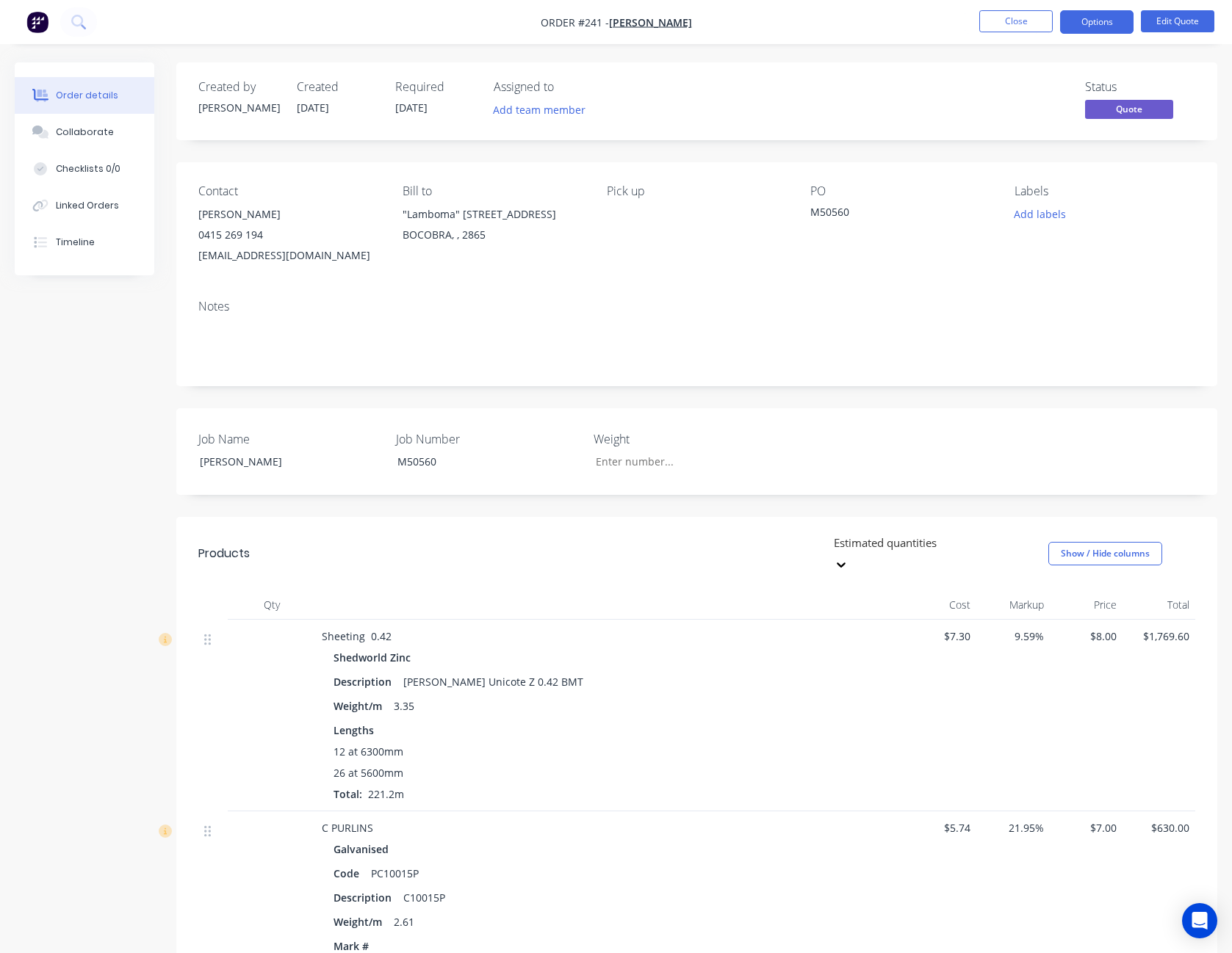
click at [1102, 21] on button "Options" at bounding box center [1097, 22] width 74 height 24
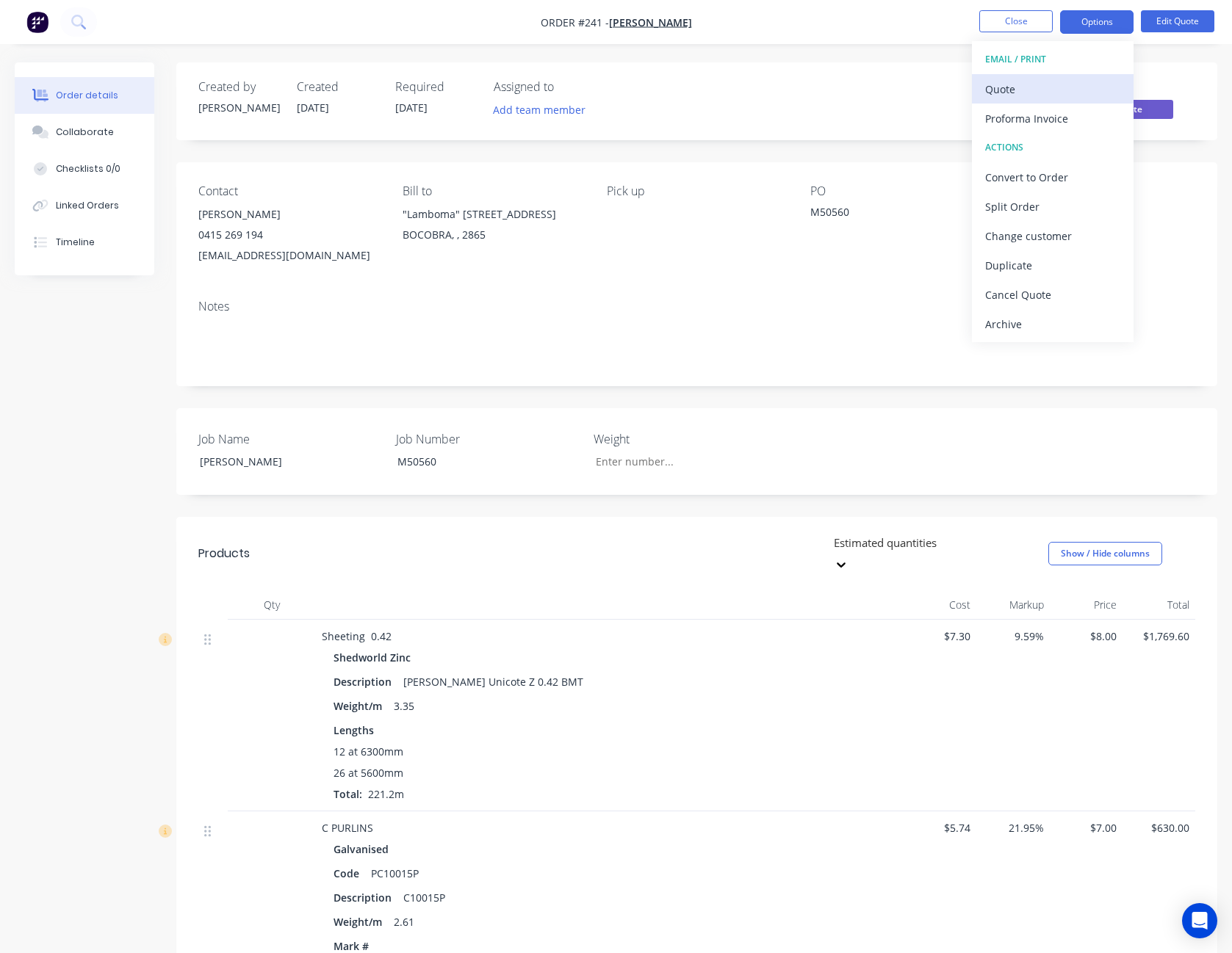
click at [1076, 80] on div "Quote" at bounding box center [1053, 89] width 135 height 22
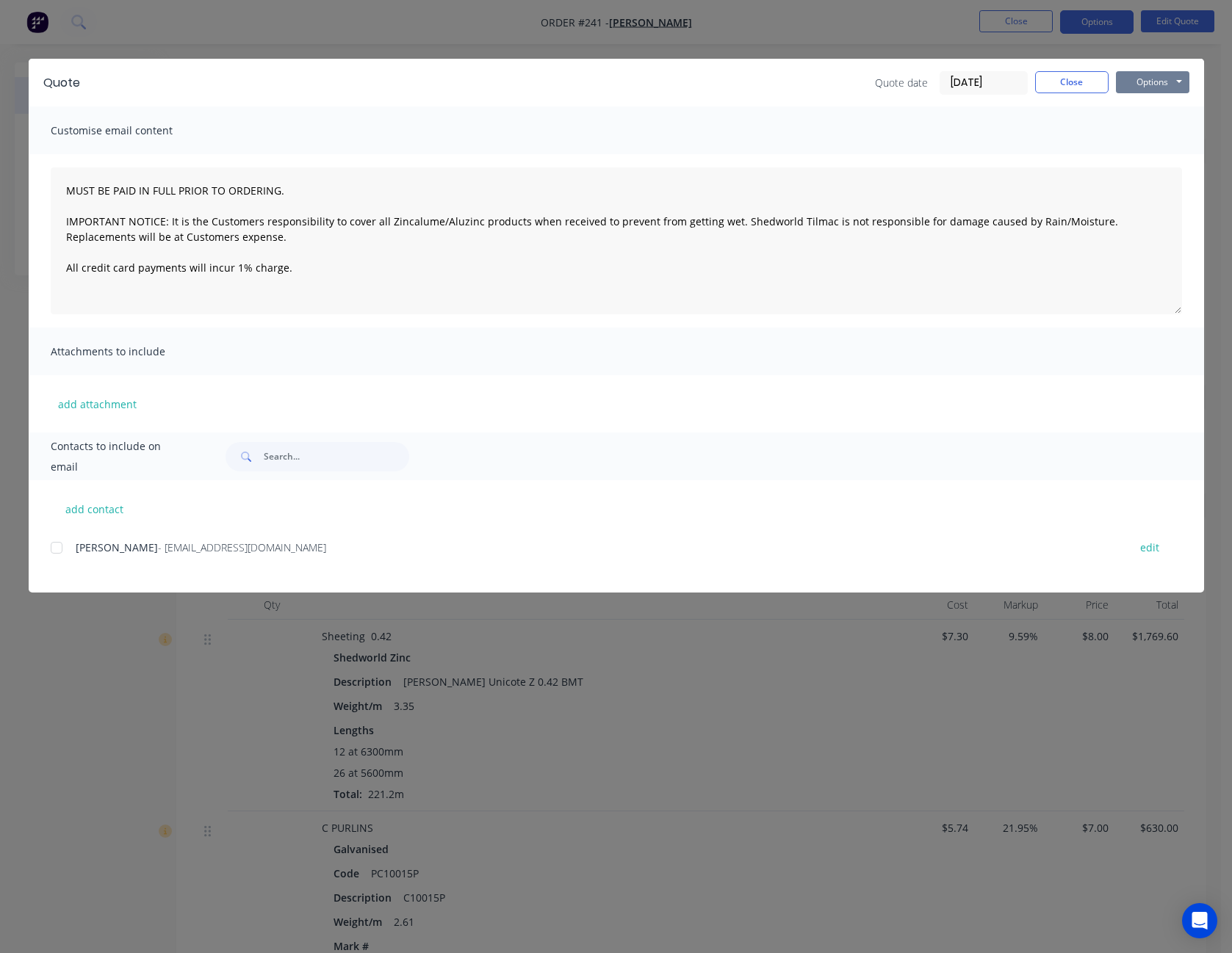
click at [1163, 86] on button "Options" at bounding box center [1152, 82] width 74 height 22
click at [1151, 128] on button "Print" at bounding box center [1163, 132] width 94 height 25
click at [1052, 80] on button "Close" at bounding box center [1071, 82] width 74 height 22
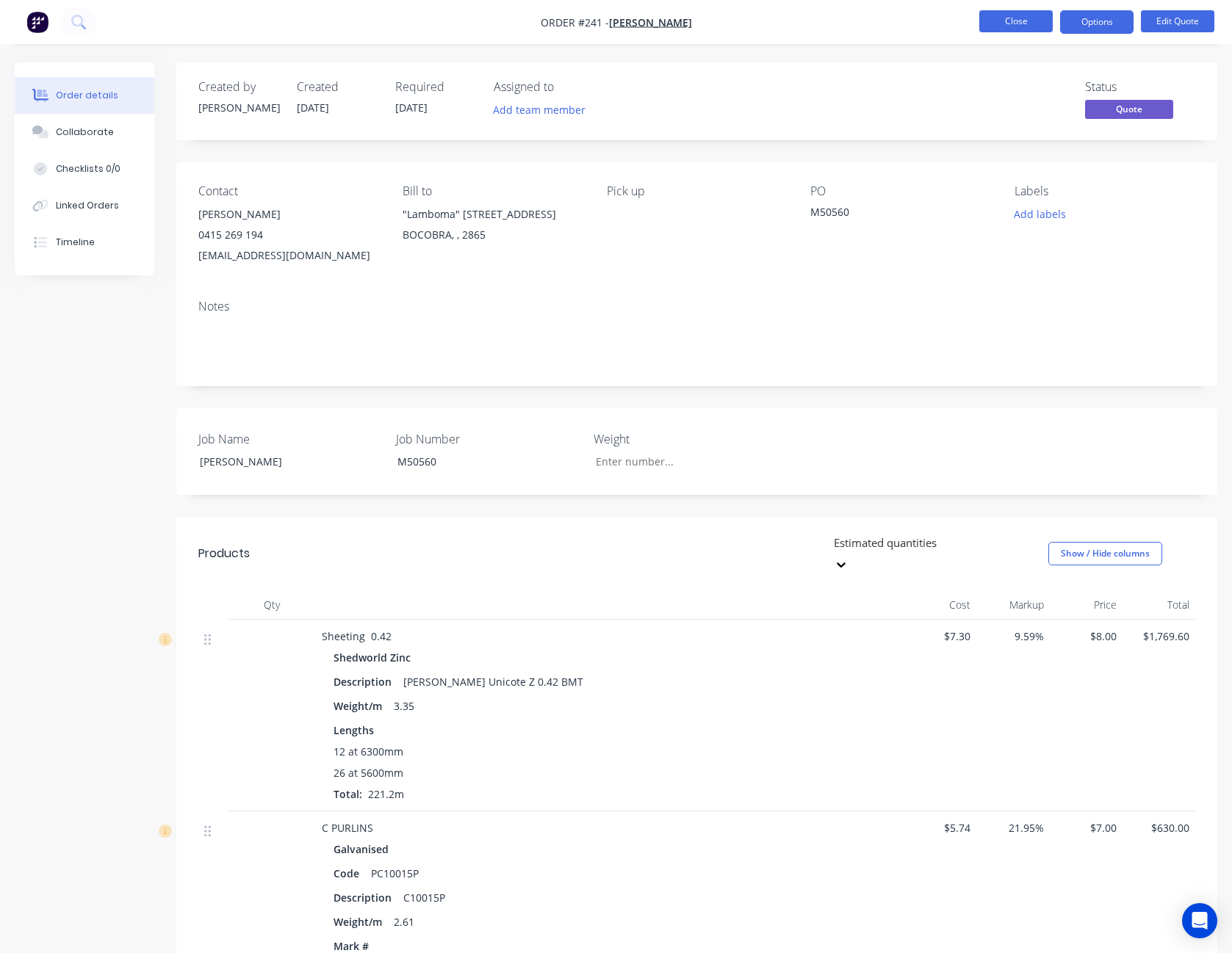
click at [1020, 22] on button "Close" at bounding box center [1016, 21] width 74 height 22
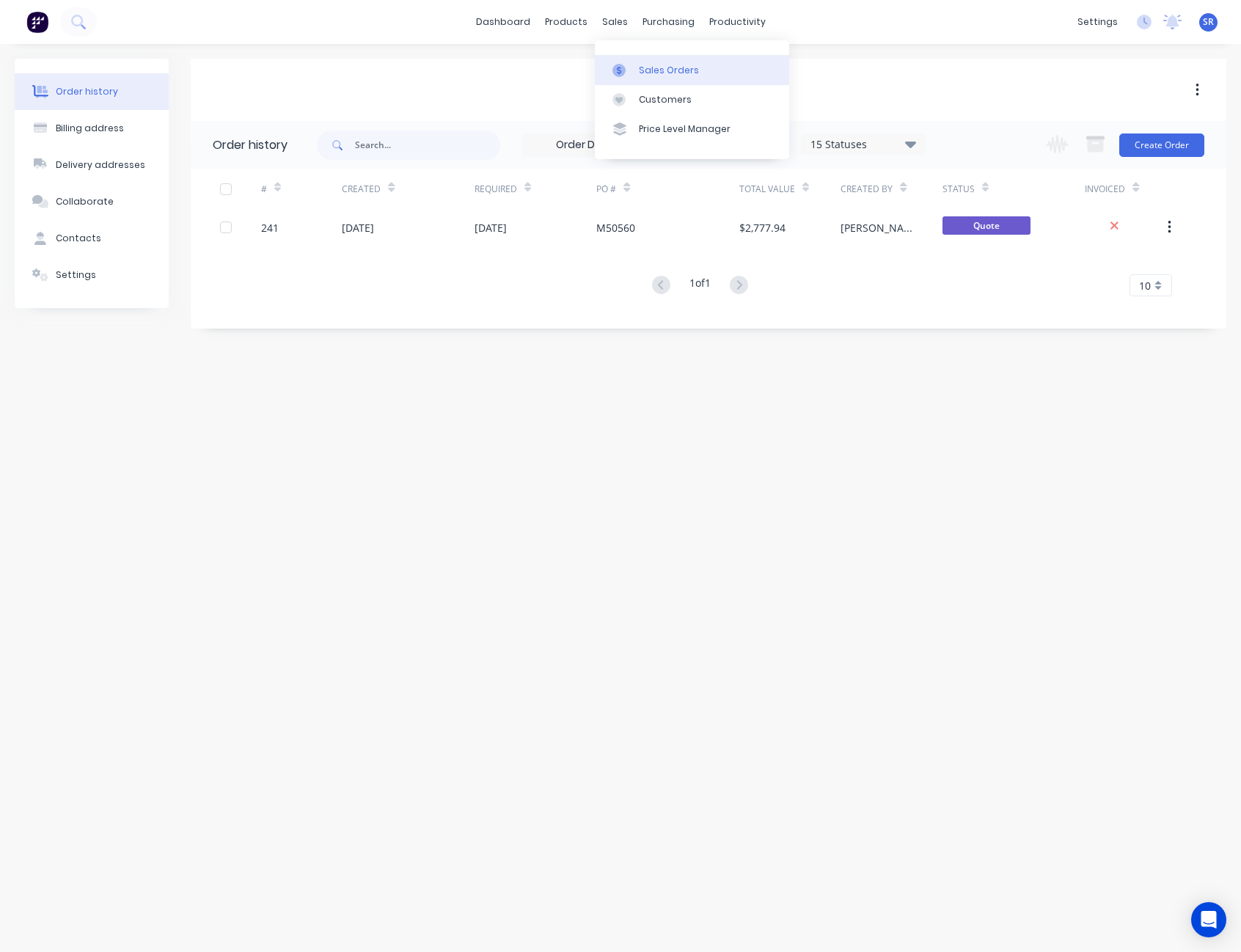
click at [632, 64] on div at bounding box center [623, 70] width 22 height 13
